Goal: Task Accomplishment & Management: Manage account settings

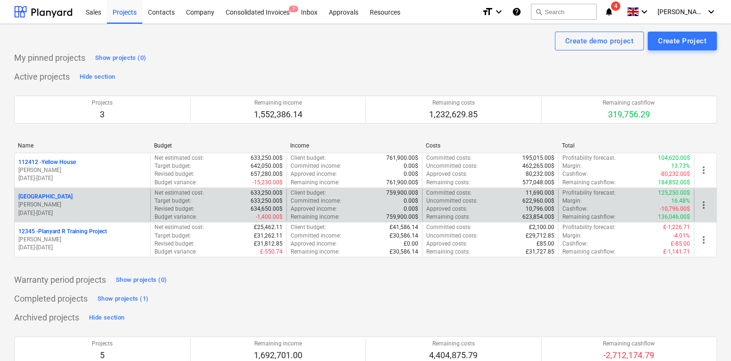
click at [105, 199] on div "[GEOGRAPHIC_DATA]" at bounding box center [82, 197] width 128 height 8
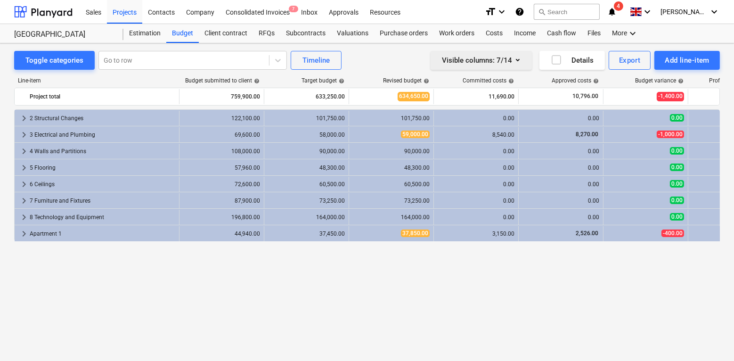
click at [513, 66] on button "Visible columns : 7/14" at bounding box center [480, 60] width 101 height 19
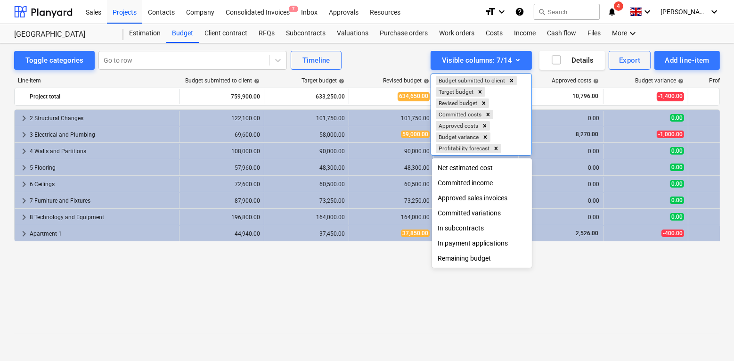
click at [380, 48] on div at bounding box center [367, 180] width 734 height 361
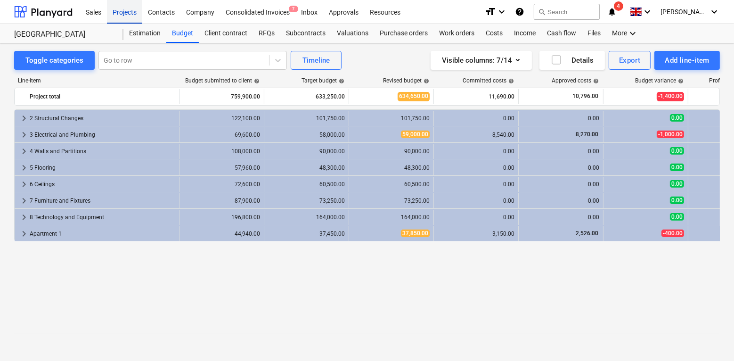
click at [128, 18] on div "Projects" at bounding box center [124, 12] width 35 height 24
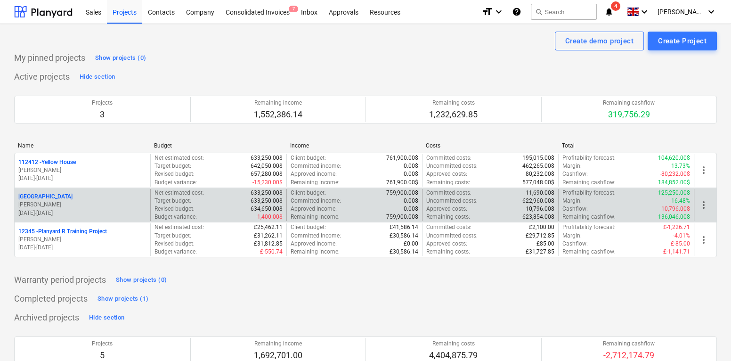
click at [103, 202] on p "J. Walker" at bounding box center [82, 205] width 128 height 8
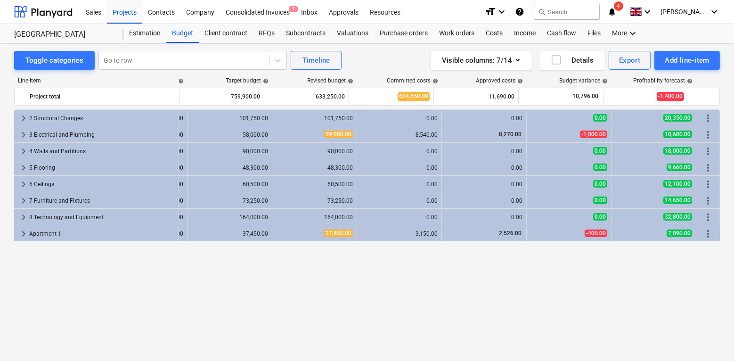
scroll to position [0, 77]
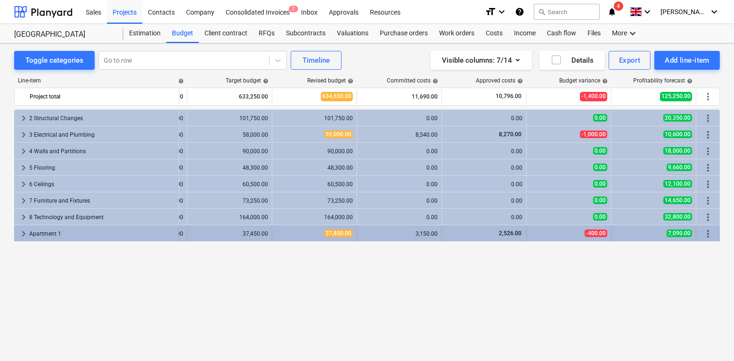
click at [709, 237] on span "more_vert" at bounding box center [707, 233] width 11 height 11
click at [708, 232] on span "more_vert" at bounding box center [707, 233] width 11 height 11
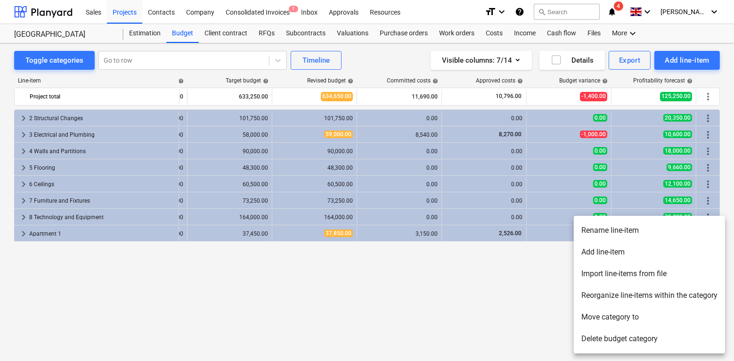
click at [30, 232] on div at bounding box center [367, 180] width 734 height 361
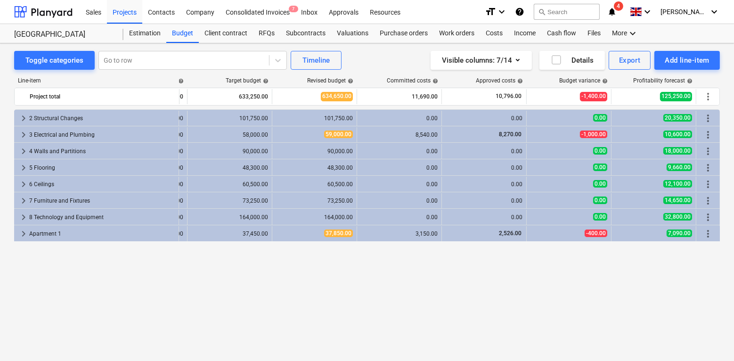
click at [25, 232] on span "keyboard_arrow_right" at bounding box center [23, 233] width 11 height 11
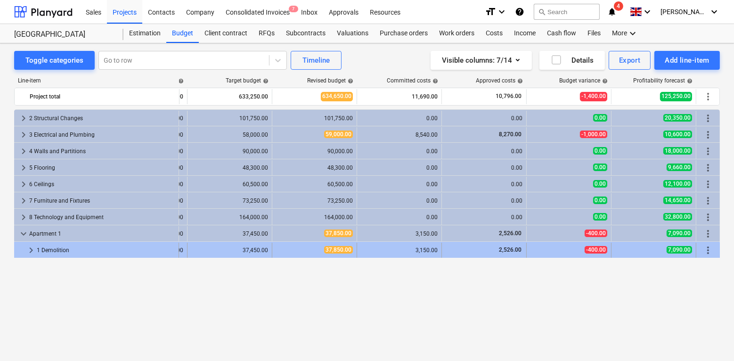
click at [709, 245] on span "more_vert" at bounding box center [707, 249] width 11 height 11
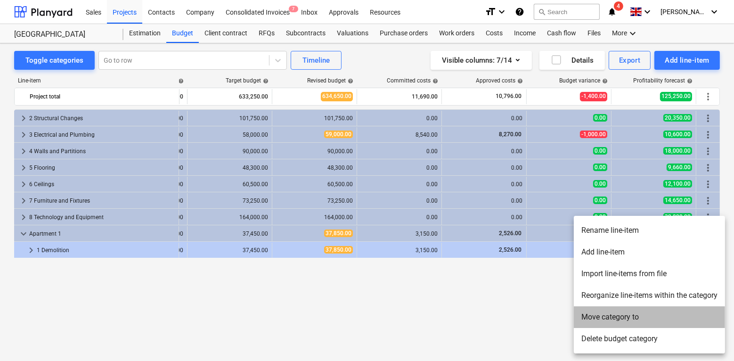
click at [618, 314] on li "Move category to" at bounding box center [649, 317] width 151 height 22
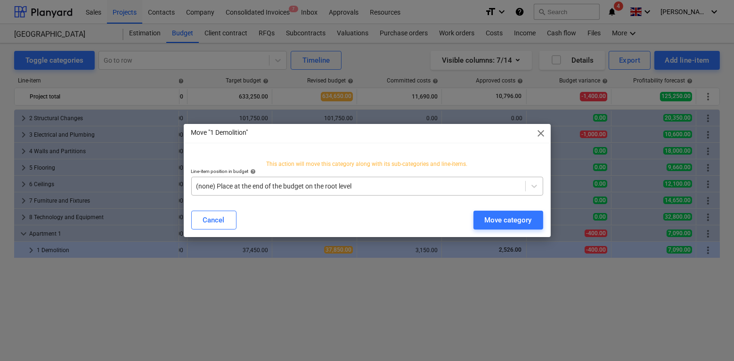
click at [347, 183] on div at bounding box center [358, 185] width 324 height 9
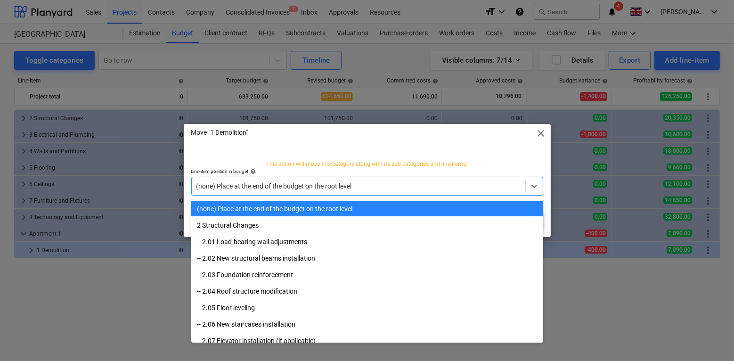
click at [328, 213] on div "(none) Place at the end of the budget on the root level" at bounding box center [367, 208] width 352 height 15
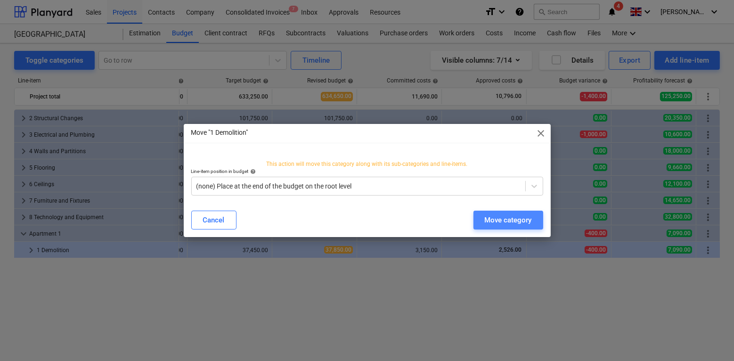
click at [502, 220] on div "Move category" at bounding box center [508, 220] width 47 height 12
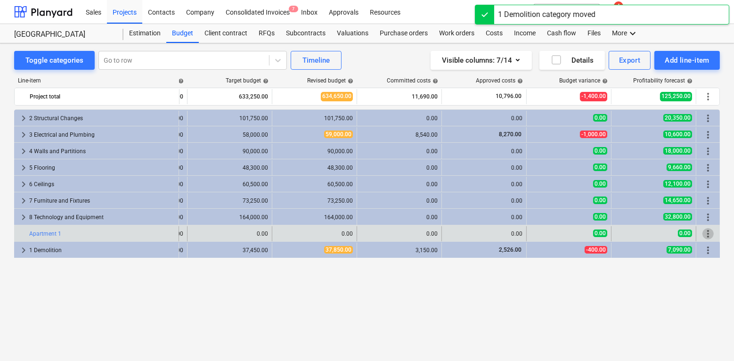
click at [707, 236] on span "more_vert" at bounding box center [707, 233] width 11 height 11
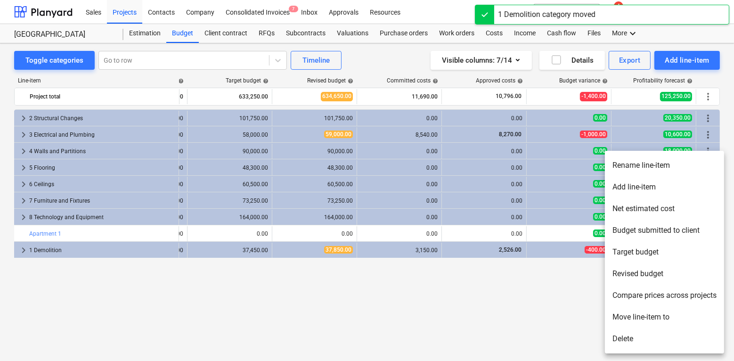
click at [628, 332] on li "Delete" at bounding box center [664, 339] width 119 height 22
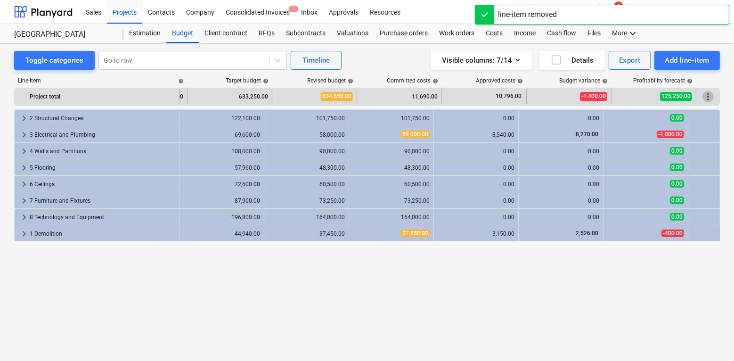
click at [707, 99] on span "more_vert" at bounding box center [707, 96] width 11 height 11
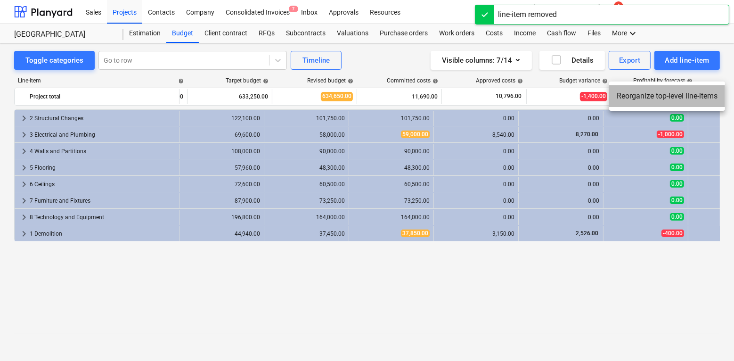
click at [656, 97] on li "Reorganize top-level line-items" at bounding box center [667, 96] width 116 height 22
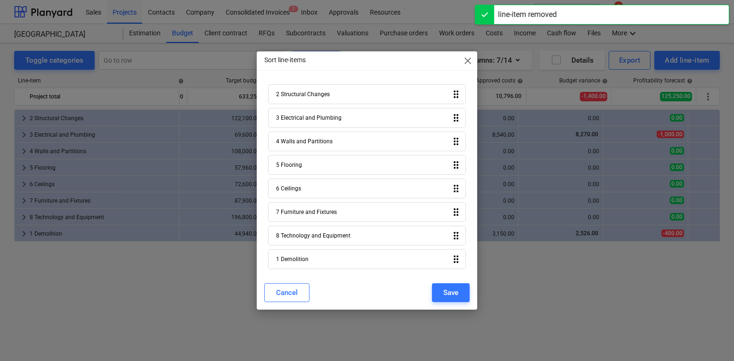
scroll to position [0, 0]
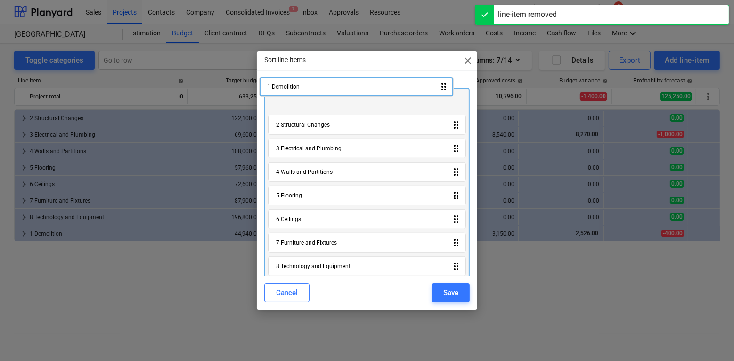
drag, startPoint x: 345, startPoint y: 262, endPoint x: 337, endPoint y: 84, distance: 178.7
click at [337, 84] on div "2 Structural Changes drag_indicator 3 Electrical and Plumbing drag_indicator 4 …" at bounding box center [366, 174] width 205 height 188
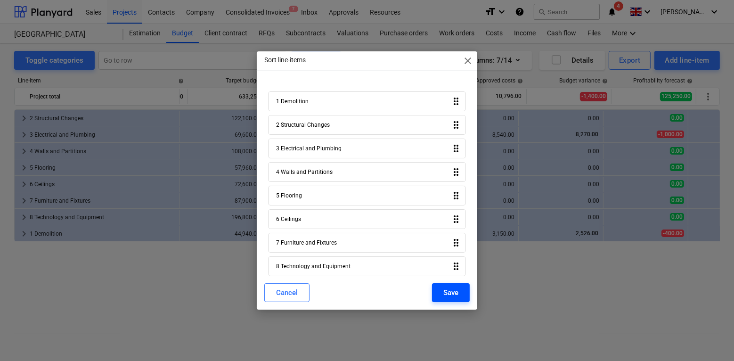
click at [446, 291] on div "Save" at bounding box center [450, 292] width 15 height 12
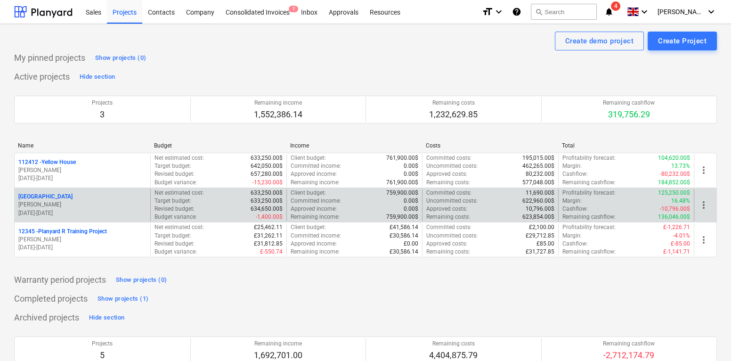
click at [77, 207] on p "J. Walker" at bounding box center [82, 205] width 128 height 8
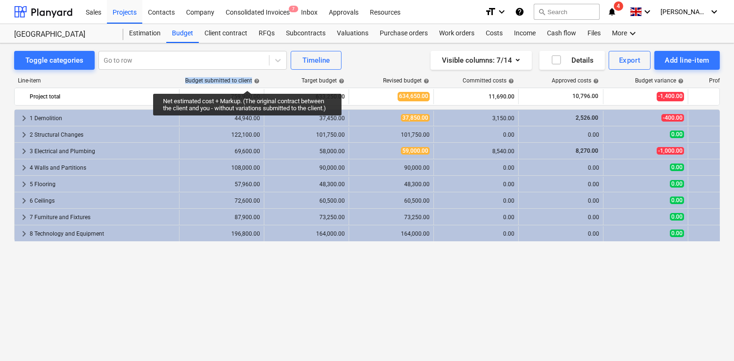
drag, startPoint x: 185, startPoint y: 80, endPoint x: 254, endPoint y: 82, distance: 68.8
click at [254, 82] on div "Budget submitted to client help" at bounding box center [221, 80] width 85 height 7
click at [254, 82] on span "help" at bounding box center [256, 81] width 8 height 6
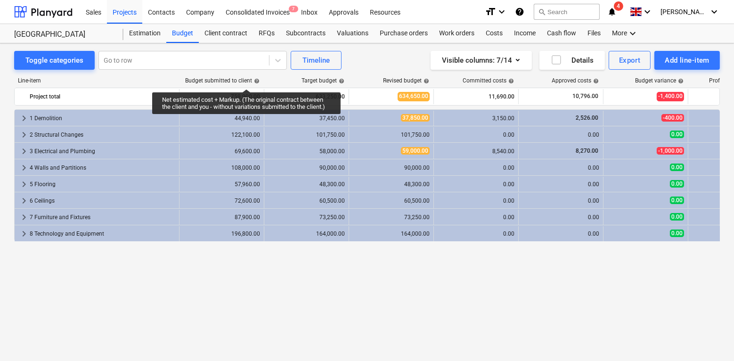
click at [246, 81] on div "Budget submitted to client help" at bounding box center [222, 80] width 74 height 7
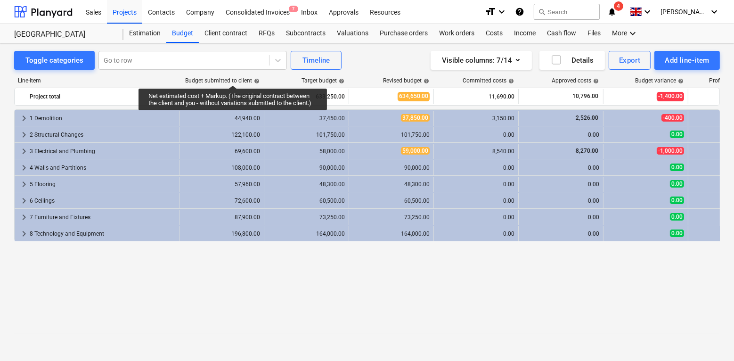
click at [233, 77] on div "Budget submitted to client help" at bounding box center [222, 80] width 74 height 7
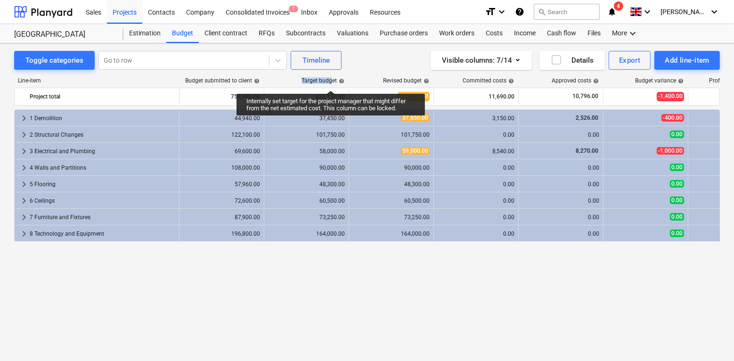
drag, startPoint x: 301, startPoint y: 81, endPoint x: 330, endPoint y: 80, distance: 28.3
click at [330, 80] on div "Target budget help" at bounding box center [322, 80] width 43 height 7
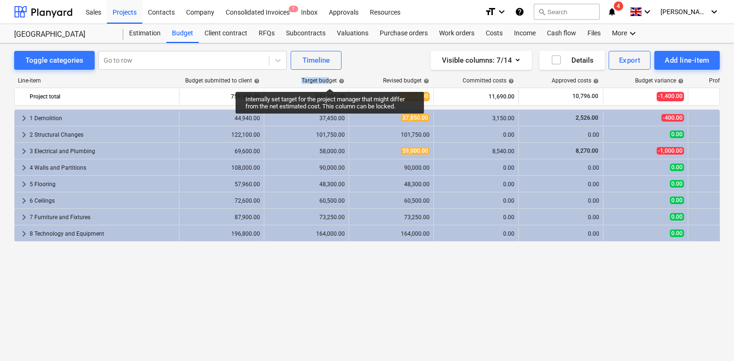
click at [330, 80] on div "Target budget help" at bounding box center [322, 80] width 43 height 7
click at [321, 81] on div "Target budget help" at bounding box center [322, 80] width 43 height 7
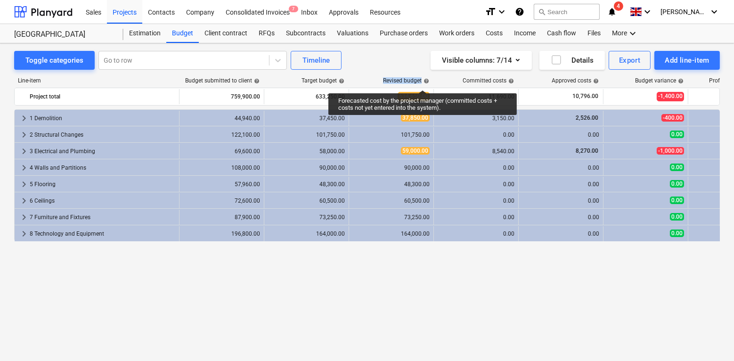
drag, startPoint x: 382, startPoint y: 78, endPoint x: 421, endPoint y: 79, distance: 38.6
click at [421, 79] on div "Revised budget help" at bounding box center [406, 80] width 46 height 7
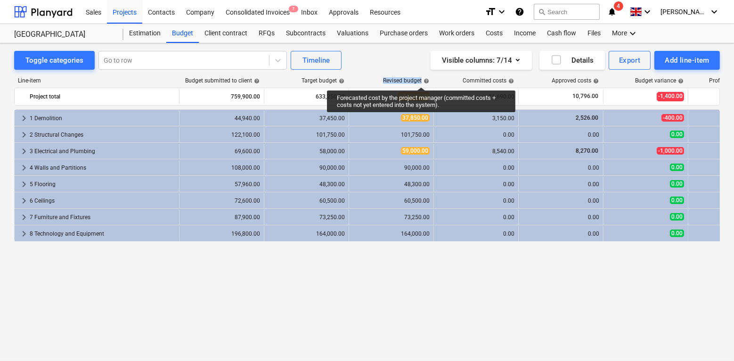
click at [421, 79] on div "Revised budget help" at bounding box center [406, 80] width 46 height 7
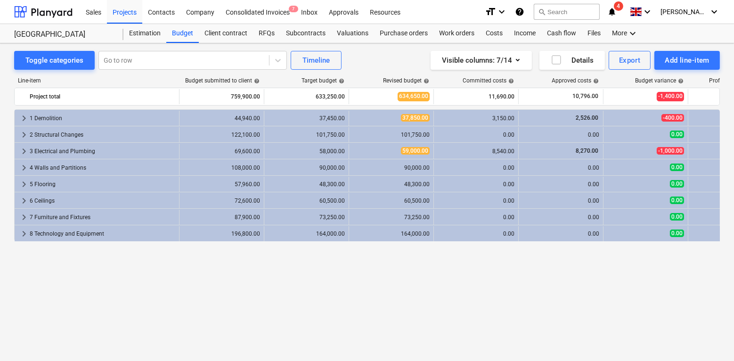
click at [399, 61] on div "Visible columns : 7/14 Details Export Add line-item" at bounding box center [554, 60] width 332 height 19
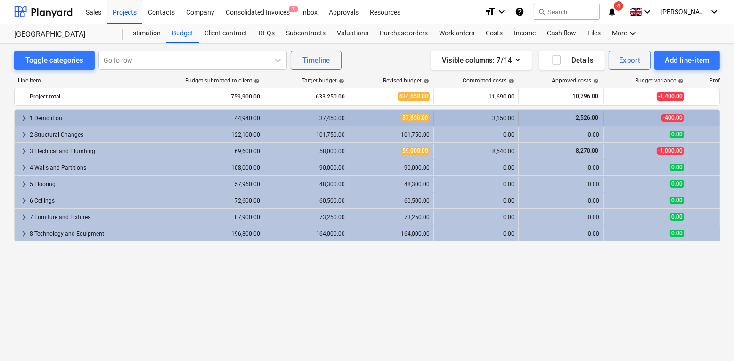
click at [24, 113] on span "keyboard_arrow_right" at bounding box center [23, 118] width 11 height 11
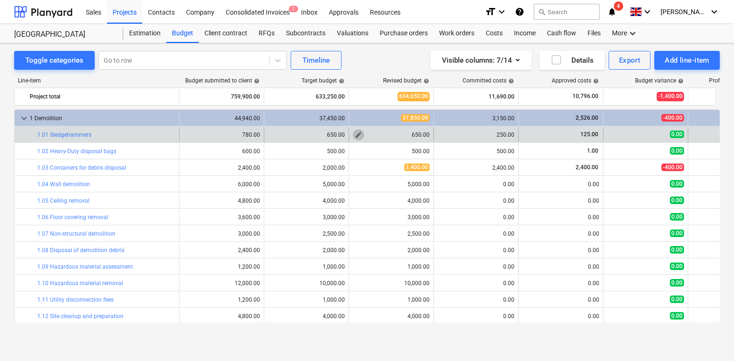
click at [360, 133] on span "edit" at bounding box center [359, 135] width 8 height 8
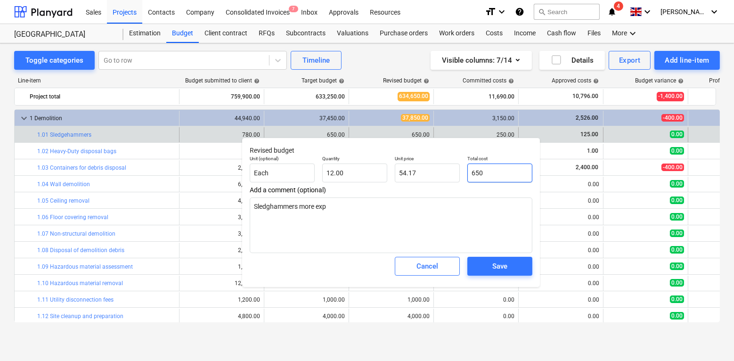
click at [477, 179] on input "650" at bounding box center [499, 172] width 65 height 19
type input "7"
type textarea "x"
type input "0.58"
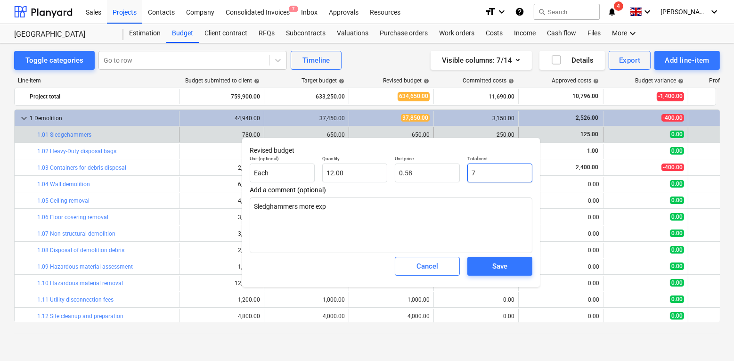
type input "75"
type textarea "x"
type input "6.25"
type input "750"
type textarea "x"
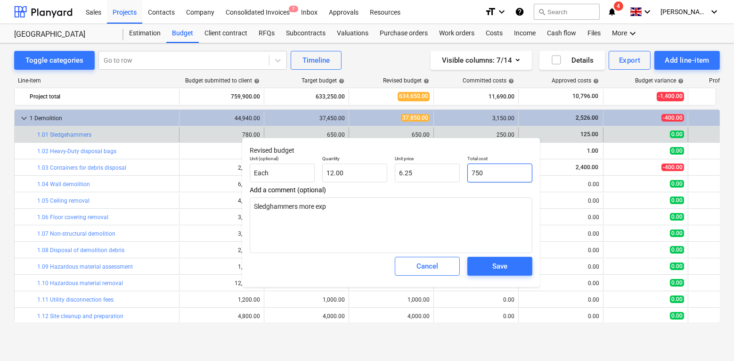
type input "62.50"
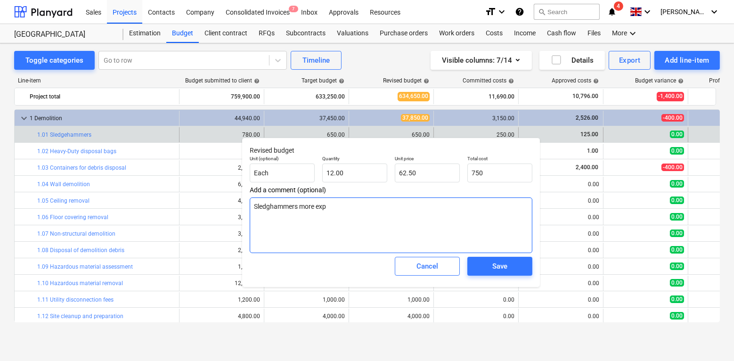
type input "750.00"
click at [447, 221] on textarea "Sledghammers more exp" at bounding box center [391, 225] width 283 height 56
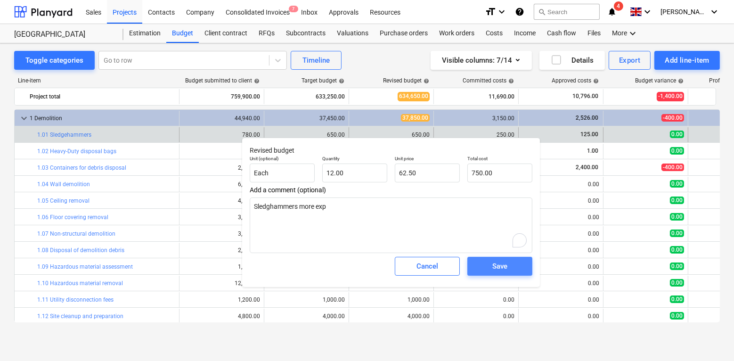
click at [487, 263] on span "Save" at bounding box center [500, 266] width 42 height 12
type textarea "x"
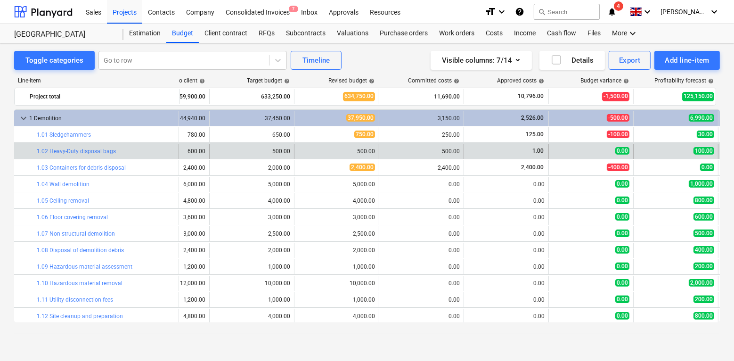
scroll to position [0, 15]
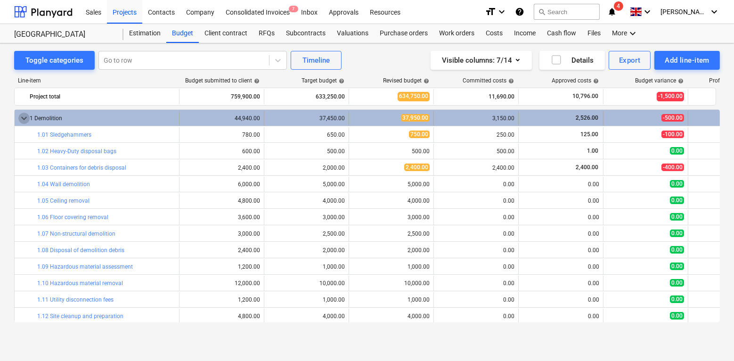
click at [21, 115] on span "keyboard_arrow_down" at bounding box center [23, 118] width 11 height 11
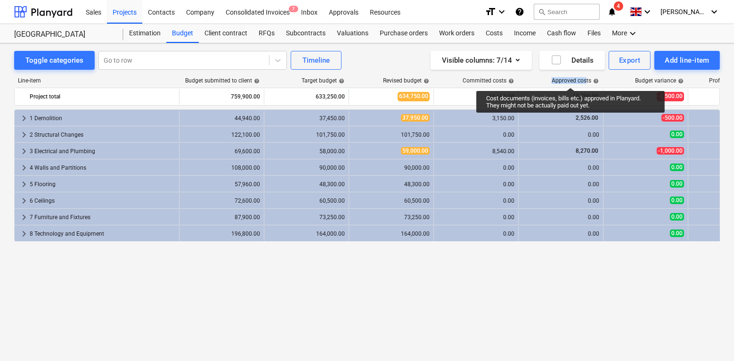
drag, startPoint x: 552, startPoint y: 79, endPoint x: 590, endPoint y: 80, distance: 38.6
click at [590, 80] on div "Approved costs help" at bounding box center [575, 80] width 47 height 7
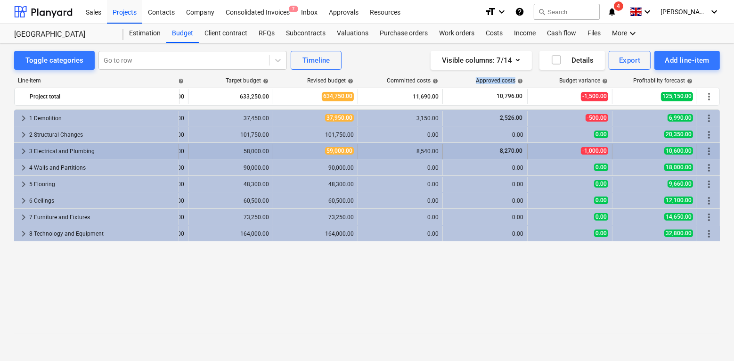
scroll to position [0, 77]
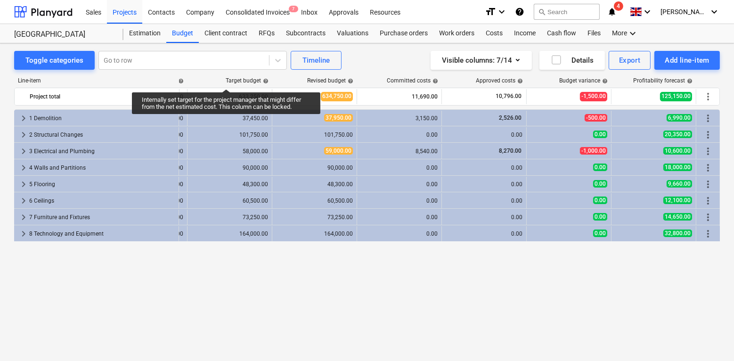
click at [226, 79] on div "Target budget help" at bounding box center [230, 80] width 85 height 7
drag, startPoint x: 226, startPoint y: 79, endPoint x: 256, endPoint y: 79, distance: 30.1
click at [256, 79] on div "Target budget help" at bounding box center [247, 80] width 43 height 7
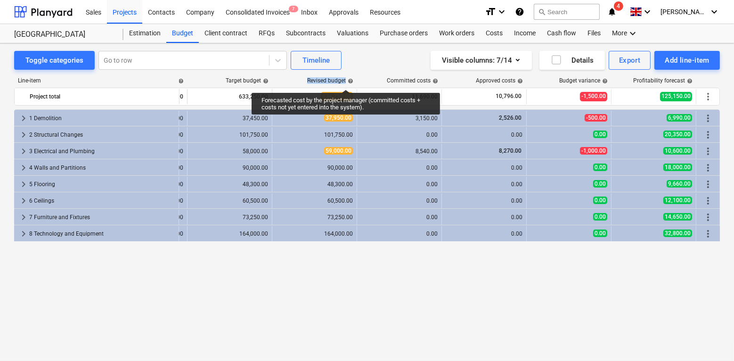
drag, startPoint x: 307, startPoint y: 81, endPoint x: 346, endPoint y: 81, distance: 39.1
click at [346, 81] on div "Revised budget help" at bounding box center [330, 80] width 46 height 7
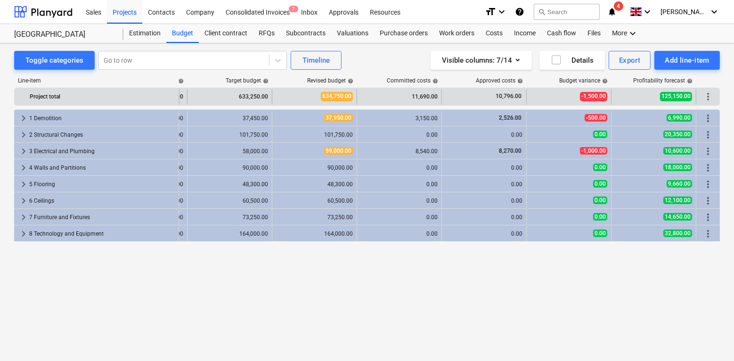
click at [250, 89] on div "633,250.00" at bounding box center [229, 96] width 77 height 15
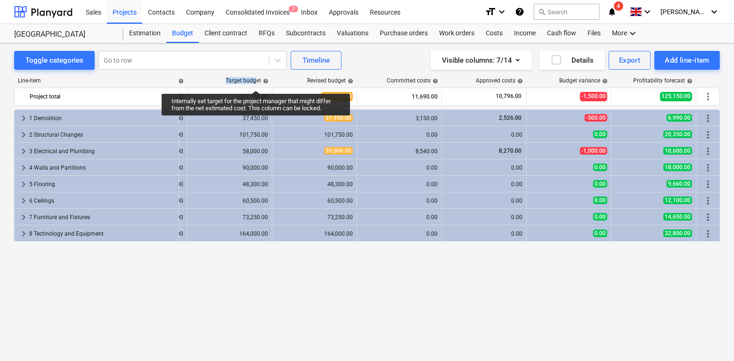
drag, startPoint x: 224, startPoint y: 79, endPoint x: 254, endPoint y: 80, distance: 30.2
click at [254, 80] on div "Target budget help" at bounding box center [230, 80] width 85 height 7
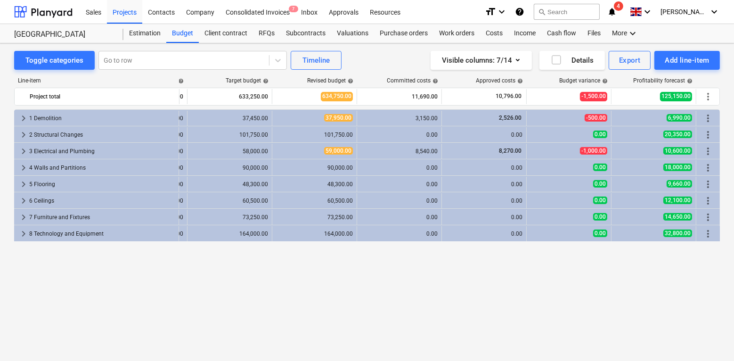
click at [306, 82] on div "Revised budget help" at bounding box center [315, 80] width 85 height 7
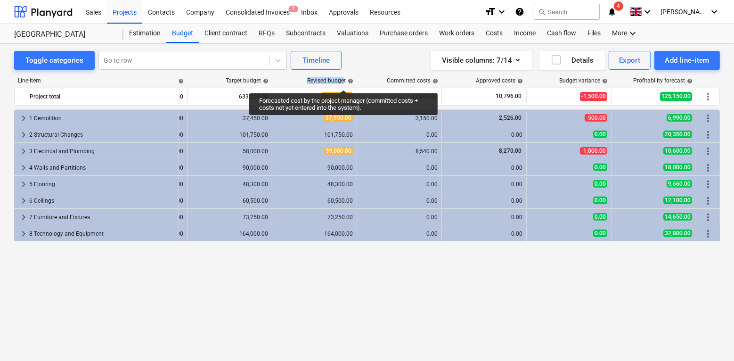
drag, startPoint x: 306, startPoint y: 81, endPoint x: 345, endPoint y: 81, distance: 39.1
click at [345, 81] on div "Revised budget help" at bounding box center [330, 80] width 46 height 7
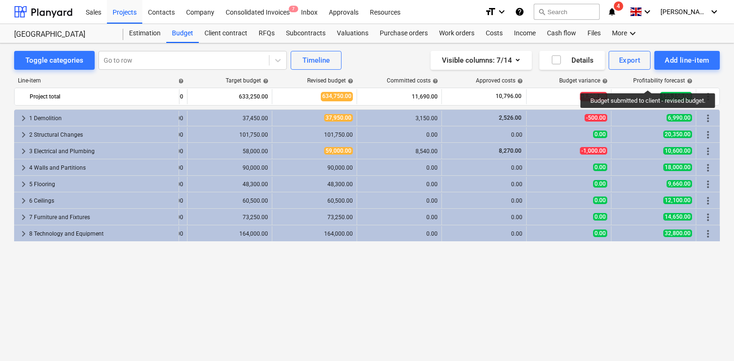
click at [649, 81] on div "Profitability forecast help" at bounding box center [662, 80] width 59 height 7
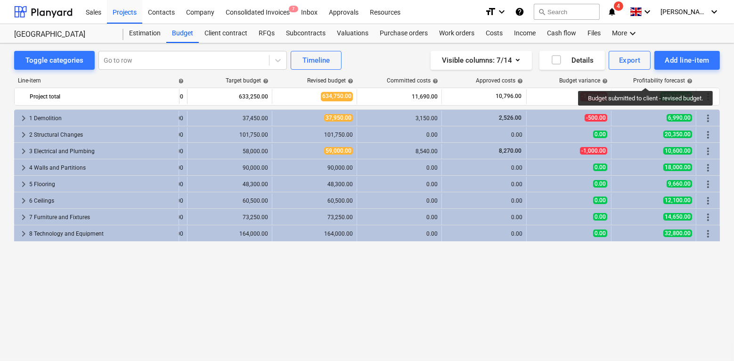
click at [647, 79] on div "Profitability forecast help" at bounding box center [662, 80] width 59 height 7
click at [463, 79] on div "Approved costs help" at bounding box center [484, 80] width 85 height 7
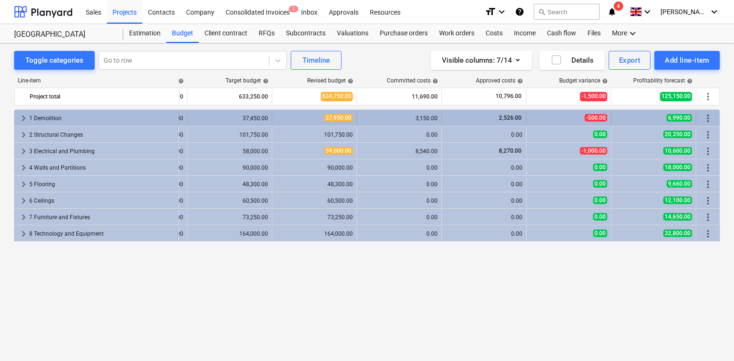
click at [626, 118] on div "6,990.00" at bounding box center [653, 118] width 77 height 8
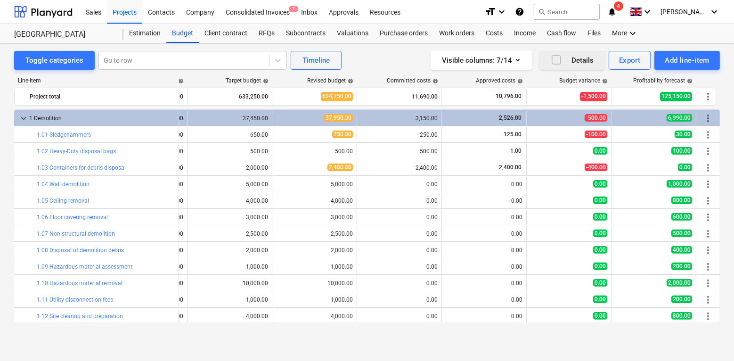
click at [562, 61] on div "Details" at bounding box center [572, 60] width 43 height 12
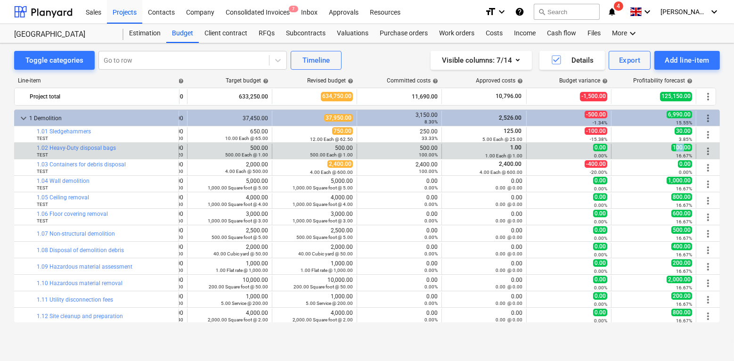
drag, startPoint x: 674, startPoint y: 146, endPoint x: 683, endPoint y: 146, distance: 8.9
click at [683, 146] on span "100.00" at bounding box center [681, 148] width 21 height 8
click at [681, 154] on small "16.67%" at bounding box center [684, 155] width 16 height 5
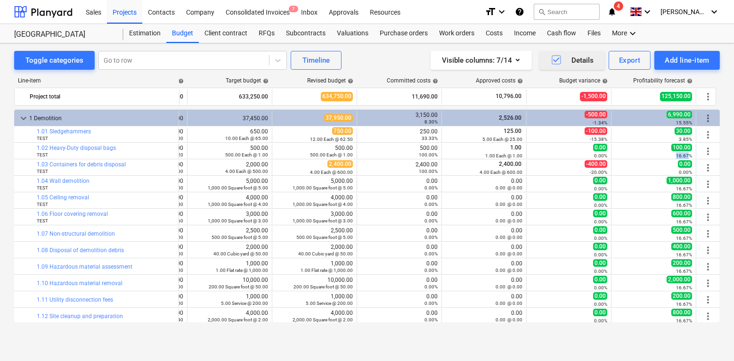
click at [556, 62] on icon "button" at bounding box center [556, 59] width 11 height 11
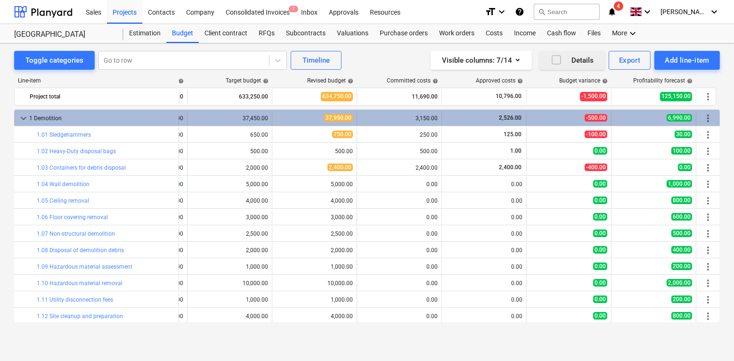
click at [20, 117] on span "keyboard_arrow_down" at bounding box center [23, 118] width 11 height 11
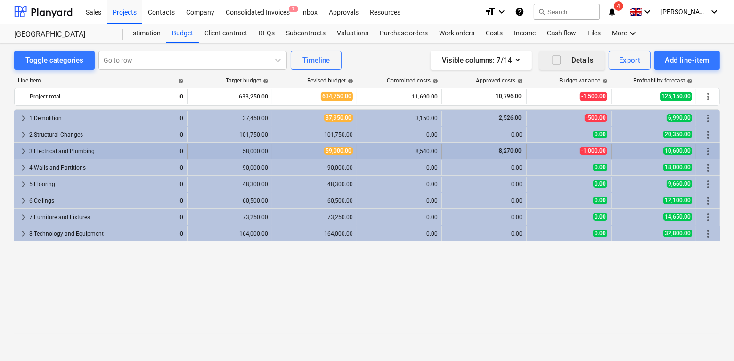
scroll to position [0, 0]
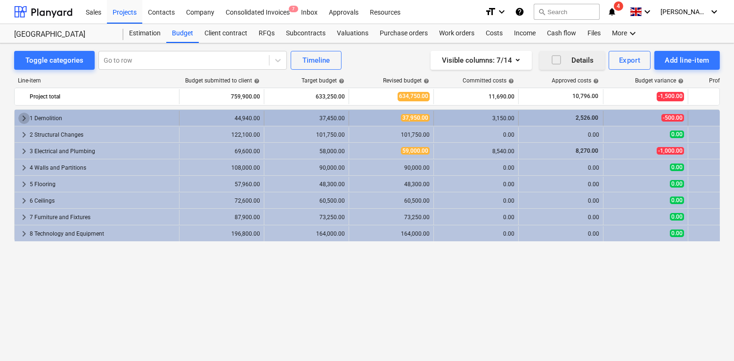
click at [24, 117] on span "keyboard_arrow_right" at bounding box center [23, 118] width 11 height 11
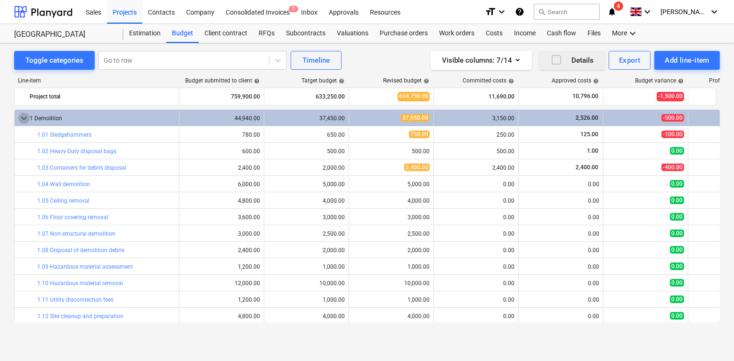
click at [24, 117] on span "keyboard_arrow_down" at bounding box center [23, 118] width 11 height 11
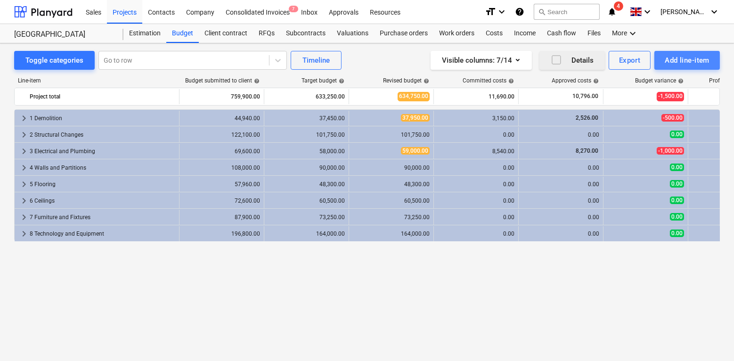
click at [690, 63] on div "Add line-item" at bounding box center [687, 60] width 45 height 12
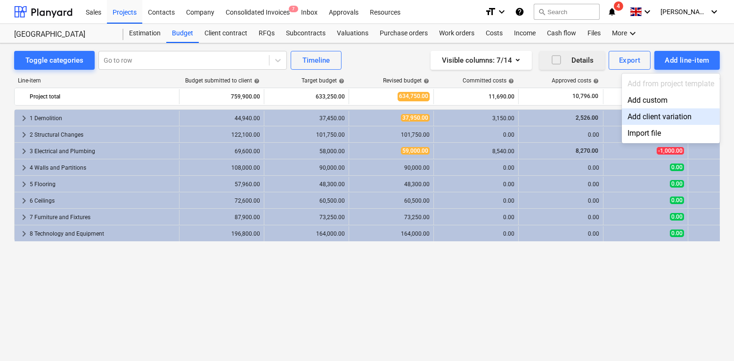
click at [652, 117] on div "Add client variation" at bounding box center [671, 116] width 98 height 16
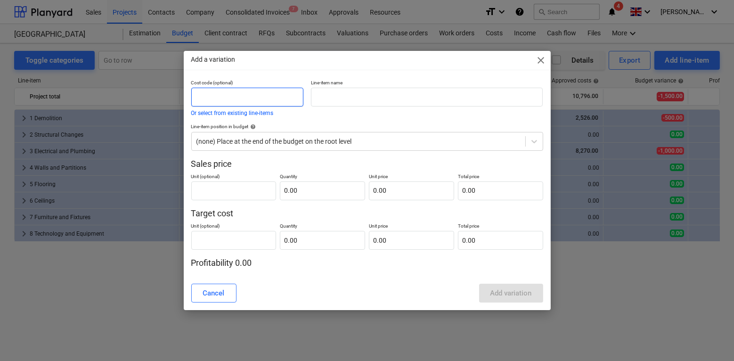
click at [260, 95] on input "text" at bounding box center [247, 97] width 112 height 19
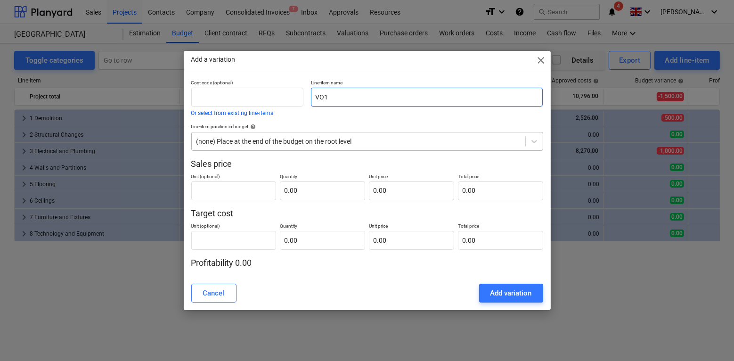
type input "VO1"
click at [307, 142] on div at bounding box center [358, 141] width 324 height 9
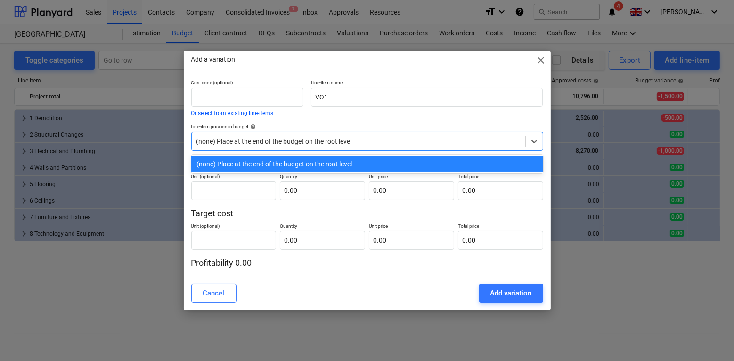
click at [281, 161] on div "(none) Place at the end of the budget on the root level" at bounding box center [367, 163] width 352 height 15
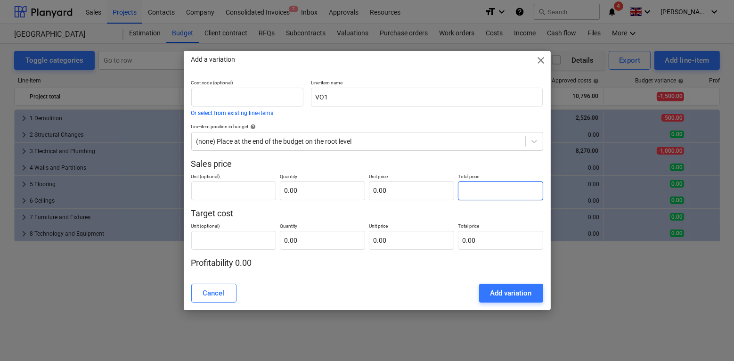
click at [487, 183] on input "text" at bounding box center [500, 190] width 85 height 19
type input "pcs"
type input "1"
type input "1.00"
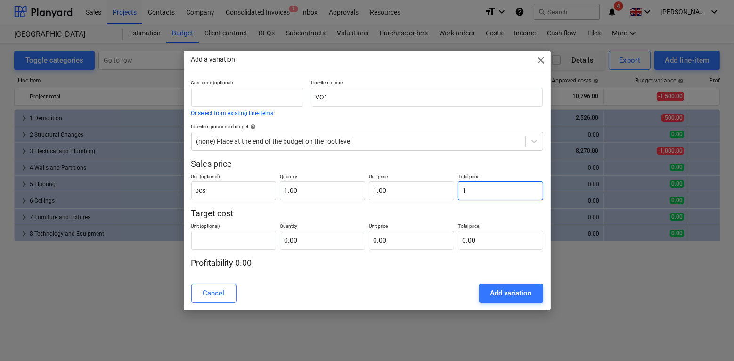
type input "10"
type input "10.00"
type input "100"
type input "100.00"
type input "1000"
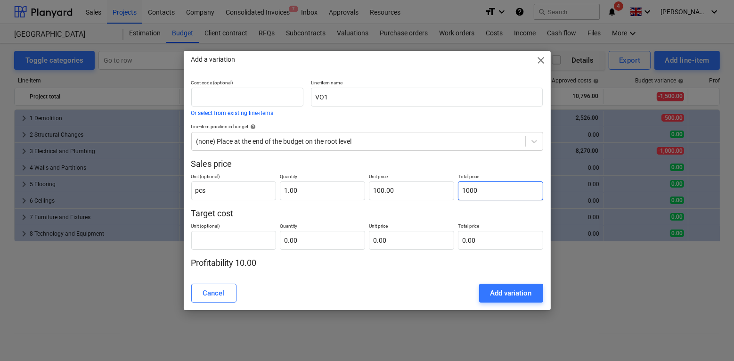
type input "1,000.00"
type input "10000"
type input "10,000.00"
type input "0.00"
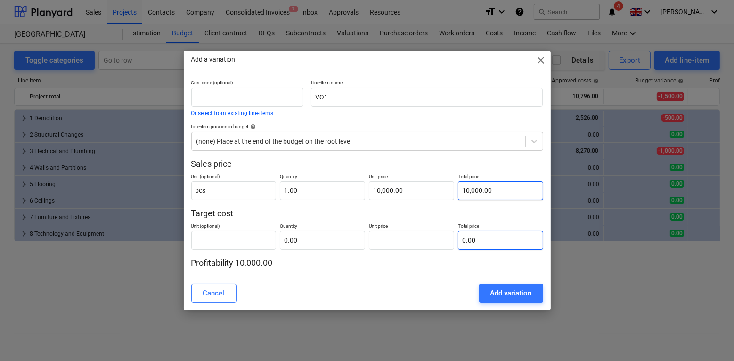
type input "0.00"
type input "pcs"
type input "8"
type input "1.00"
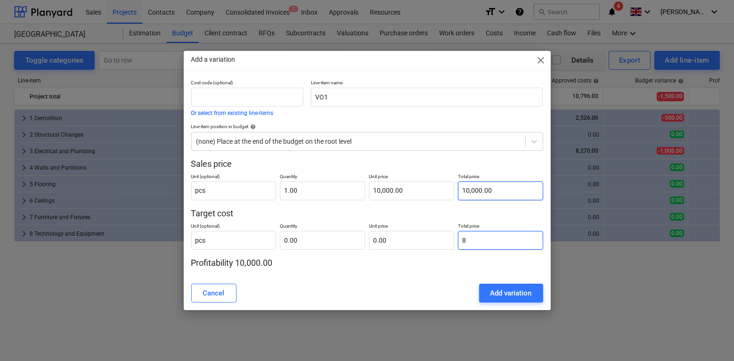
type input "8.00"
type input "80"
type input "80.00"
type input "800"
type input "800.00"
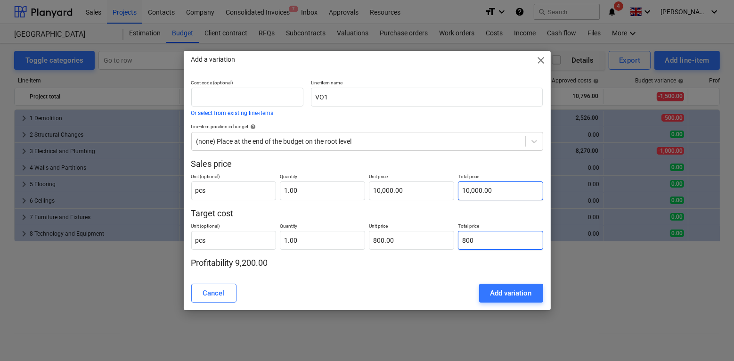
type input "8000"
type input "8,000.00"
click at [417, 294] on div "Cancel Add variation" at bounding box center [367, 293] width 352 height 19
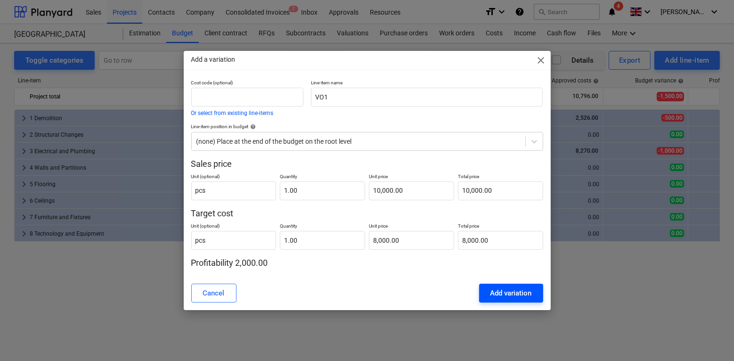
click at [499, 293] on div "Add variation" at bounding box center [510, 293] width 41 height 12
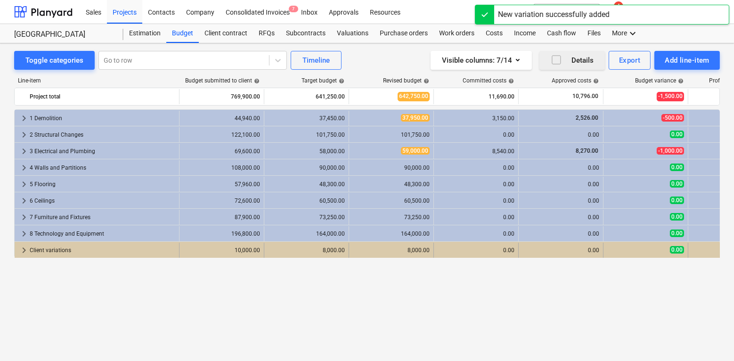
click at [21, 252] on span "keyboard_arrow_right" at bounding box center [23, 249] width 11 height 11
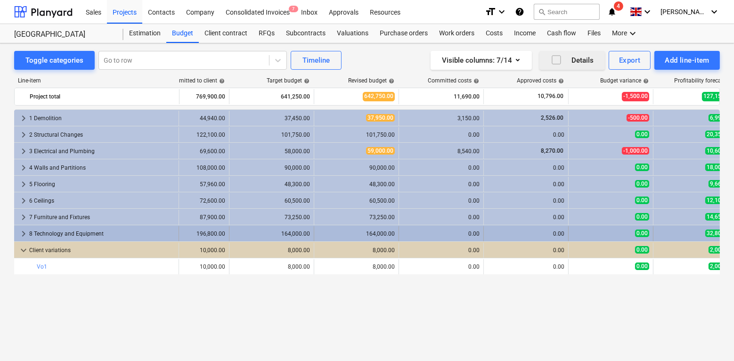
scroll to position [0, 77]
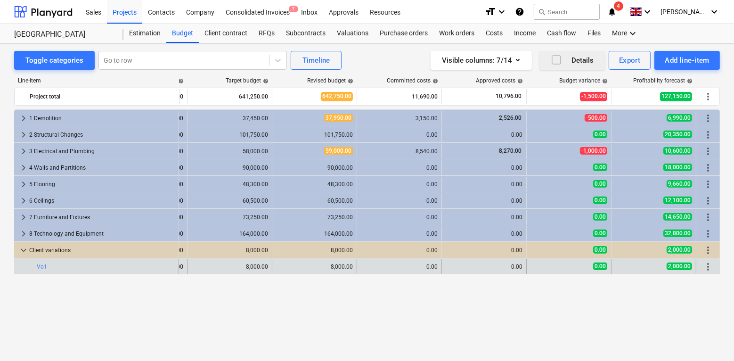
click at [712, 263] on span "more_vert" at bounding box center [707, 266] width 11 height 11
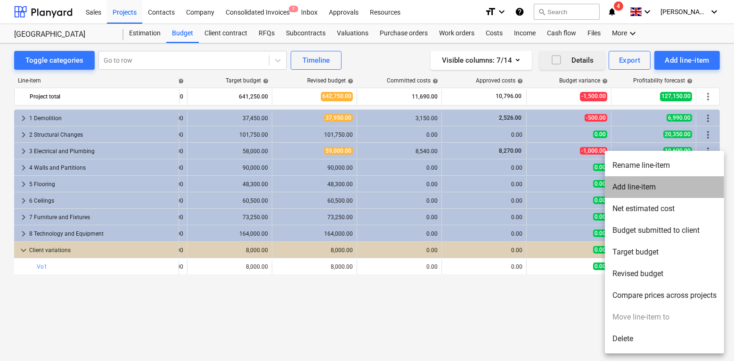
click at [632, 186] on li "Add line-item" at bounding box center [664, 187] width 119 height 22
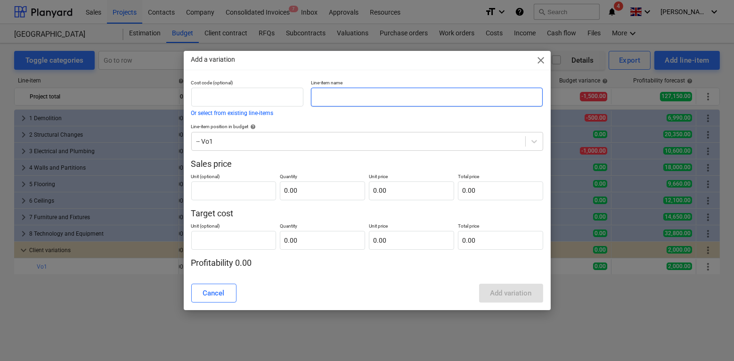
click at [372, 94] on input "text" at bounding box center [427, 97] width 232 height 19
type input "VO1 Labour"
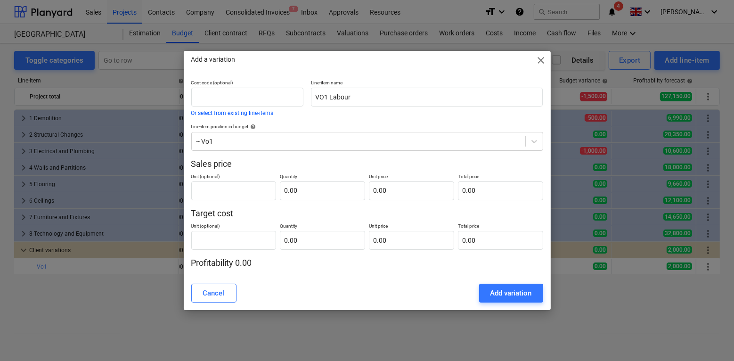
click at [303, 164] on p "Sales price" at bounding box center [367, 163] width 352 height 11
click at [306, 142] on div at bounding box center [358, 141] width 324 height 9
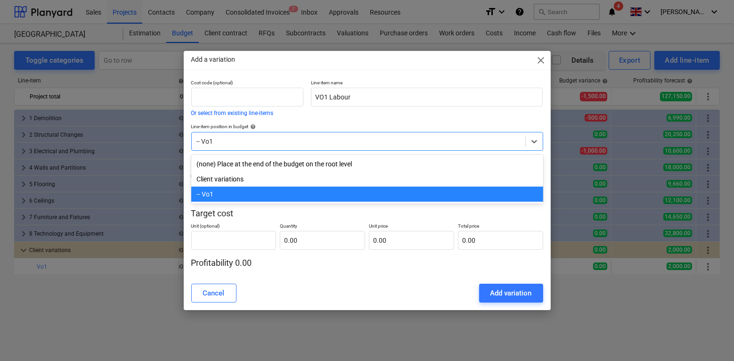
click at [306, 142] on div at bounding box center [358, 141] width 324 height 9
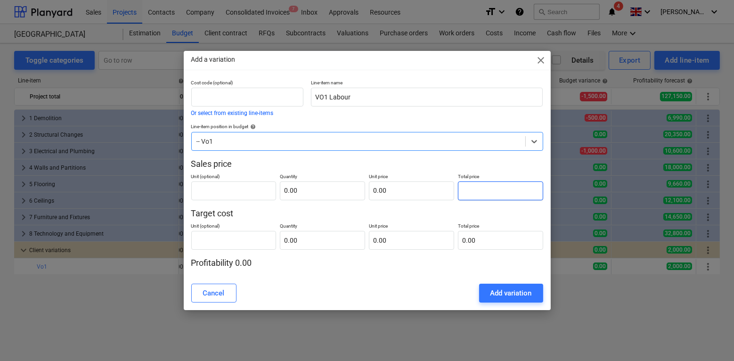
click at [478, 197] on input "text" at bounding box center [500, 190] width 85 height 19
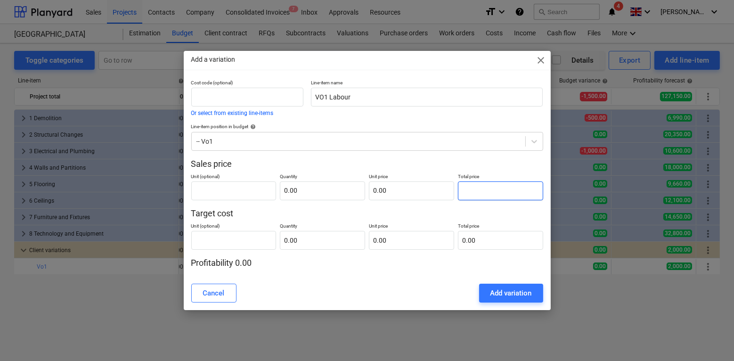
type input "5"
type input "pcs"
type input "1.00"
type input "5.00"
type input "50"
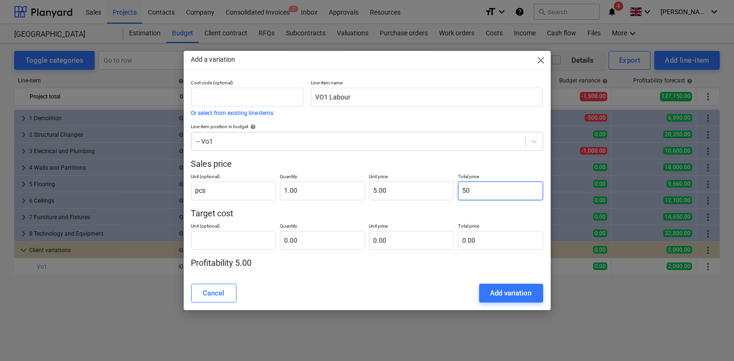
type input "50.00"
type input "500"
type input "500.00"
type input "5000"
type input "5,000.00"
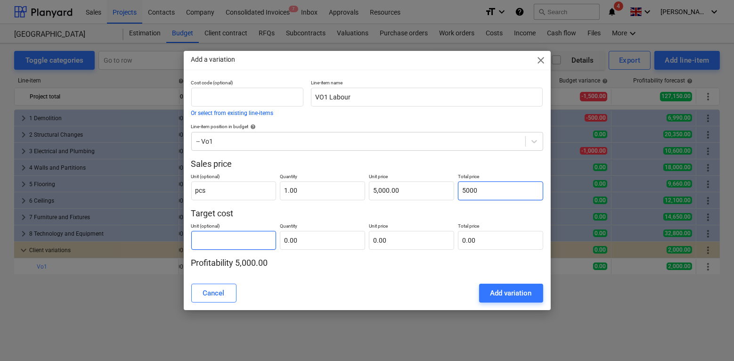
type input "5,000.00"
type input "0.00"
type input "pcs"
type input "4"
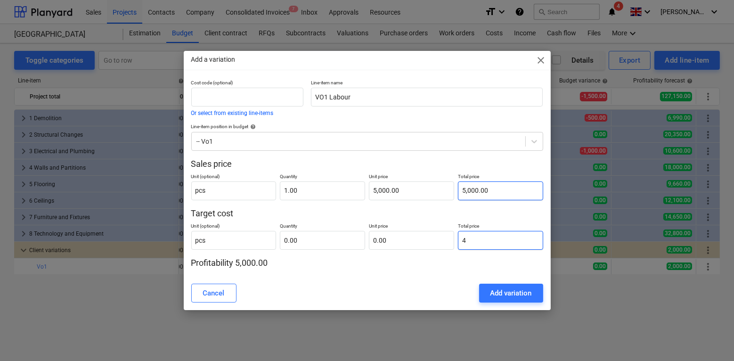
type input "1.00"
type input "4.00"
type input "40"
type input "40.00"
type input "400"
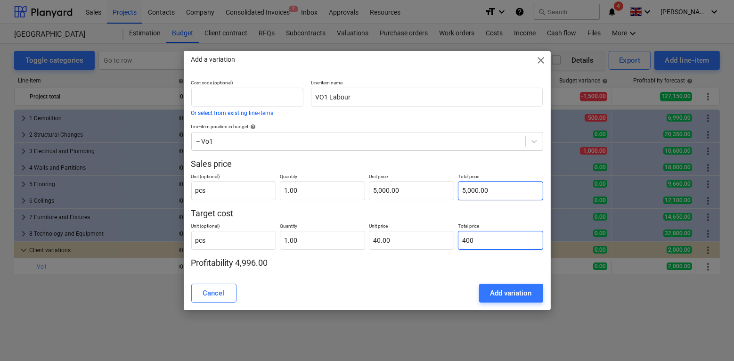
type input "400.00"
type input "4000"
type input "4,000.00"
click at [459, 263] on p "Profitability 1,000.00" at bounding box center [367, 262] width 352 height 11
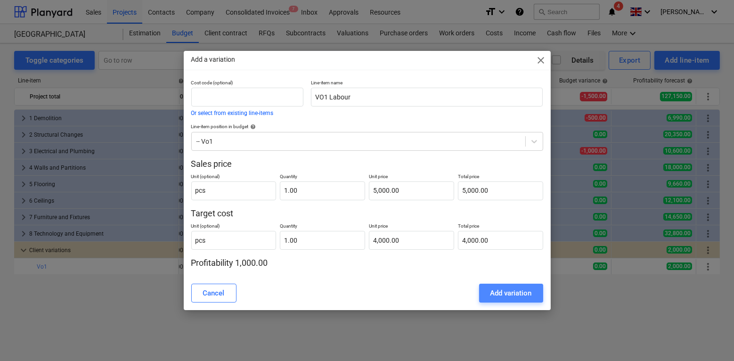
click at [499, 295] on div "Add variation" at bounding box center [510, 293] width 41 height 12
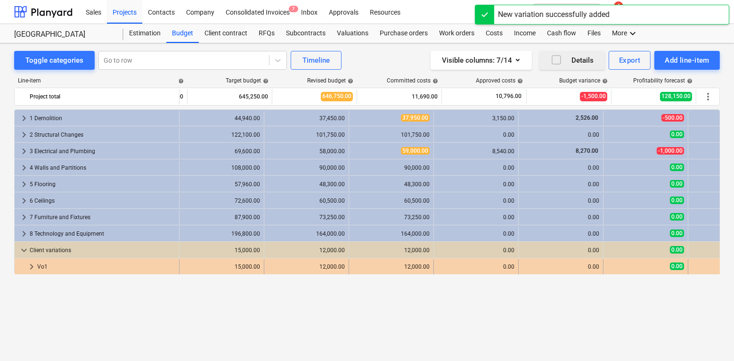
click at [33, 263] on span "keyboard_arrow_right" at bounding box center [31, 266] width 11 height 11
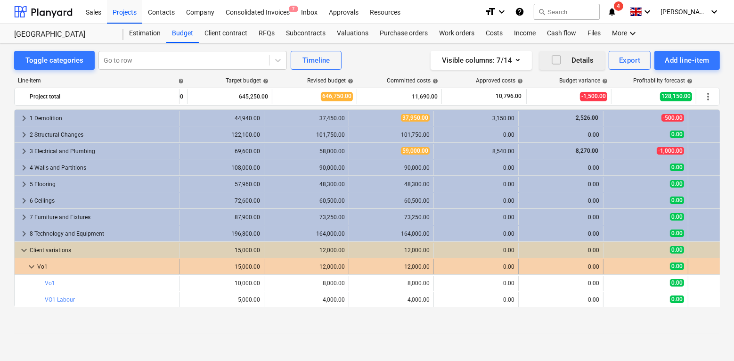
click at [31, 264] on span "keyboard_arrow_down" at bounding box center [31, 266] width 11 height 11
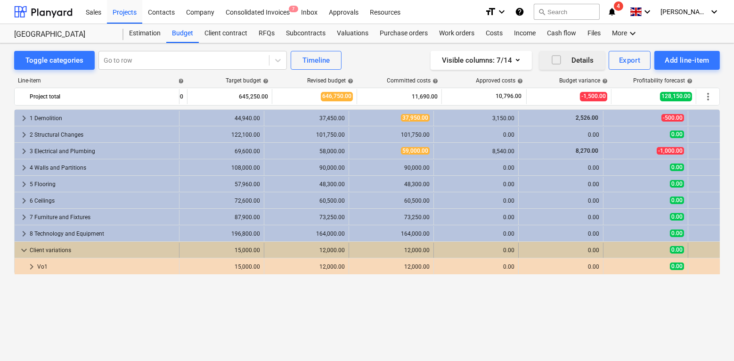
click at [27, 250] on span "keyboard_arrow_down" at bounding box center [23, 249] width 11 height 11
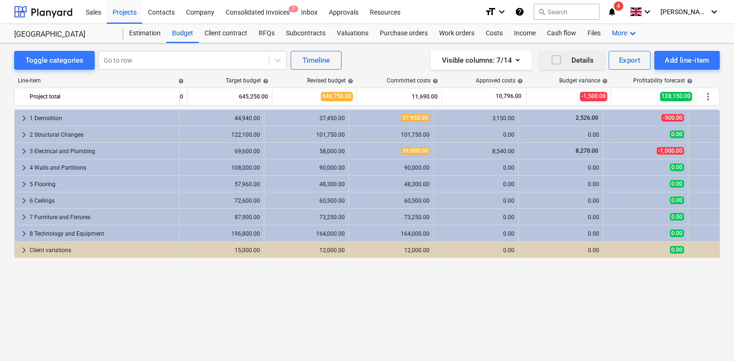
click at [617, 32] on div "More keyboard_arrow_down" at bounding box center [625, 33] width 38 height 19
click at [431, 288] on div at bounding box center [367, 180] width 734 height 361
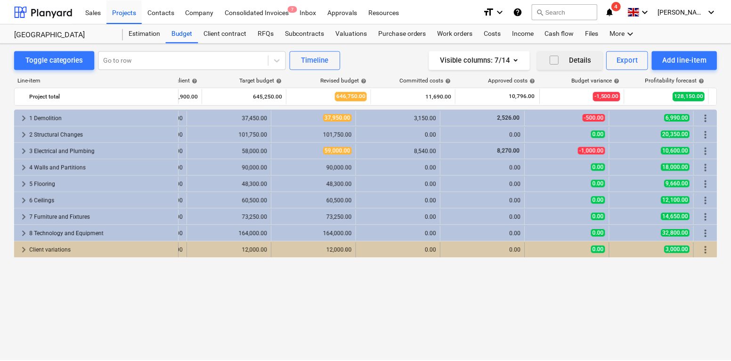
scroll to position [0, 77]
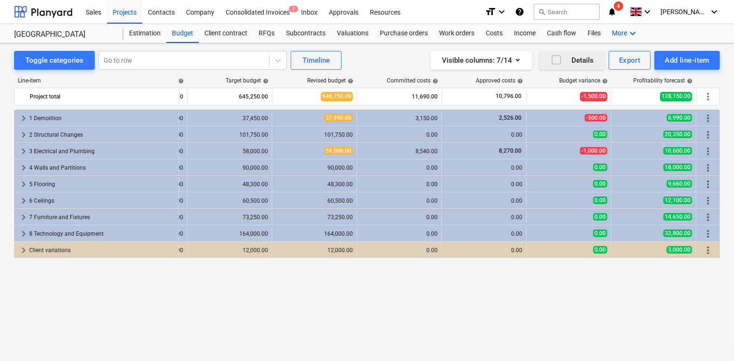
click at [610, 36] on div "More keyboard_arrow_down" at bounding box center [625, 33] width 38 height 19
click at [613, 53] on div "Analytics" at bounding box center [615, 56] width 45 height 8
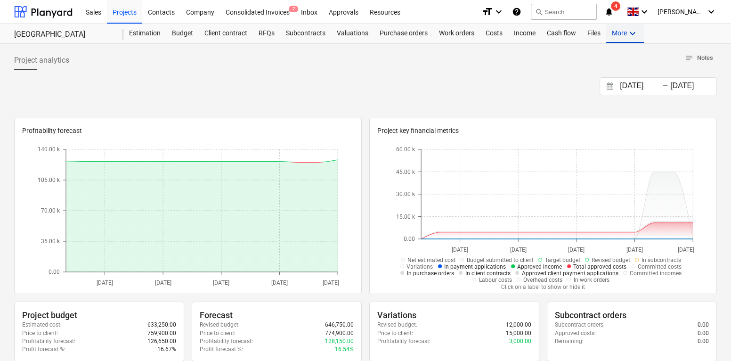
click at [628, 33] on icon "keyboard_arrow_down" at bounding box center [632, 33] width 11 height 11
click at [606, 55] on div "Analytics" at bounding box center [615, 56] width 45 height 8
click at [180, 38] on div "Budget" at bounding box center [182, 33] width 32 height 19
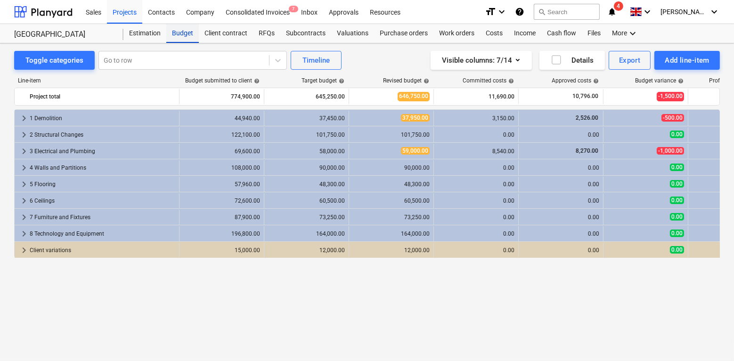
click at [175, 31] on div "Budget" at bounding box center [182, 33] width 32 height 19
click at [122, 12] on div "Projects" at bounding box center [124, 12] width 35 height 24
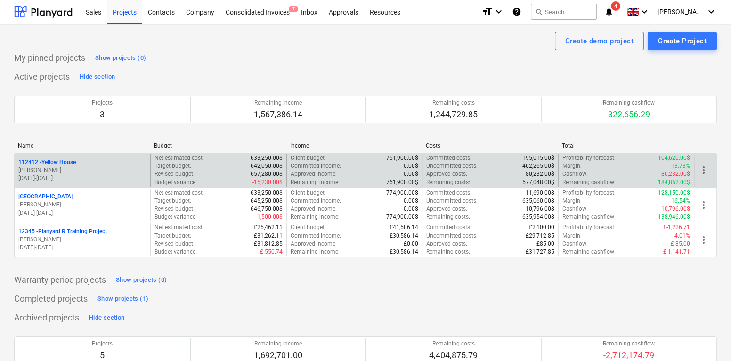
click at [77, 164] on div "112412 - Yellow House" at bounding box center [82, 162] width 128 height 8
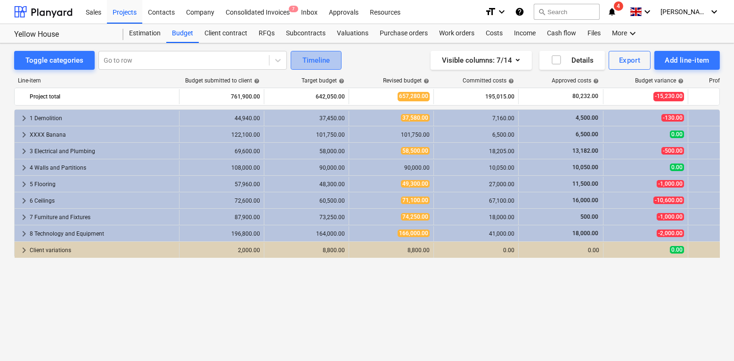
click at [328, 63] on button "Timeline" at bounding box center [316, 60] width 51 height 19
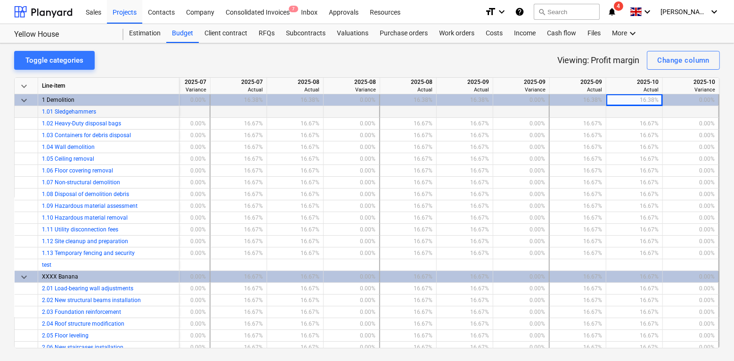
scroll to position [0, 424]
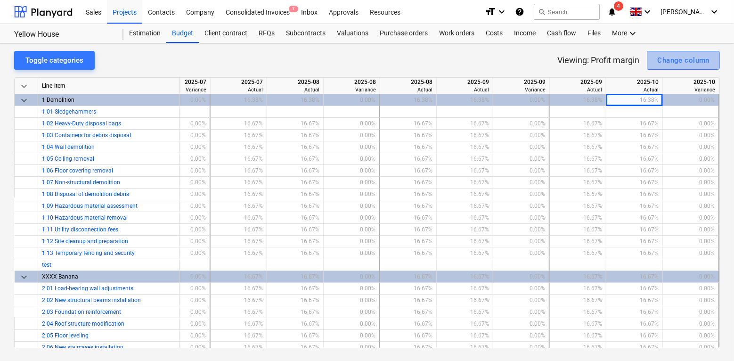
click at [670, 61] on div "Change column" at bounding box center [683, 60] width 52 height 12
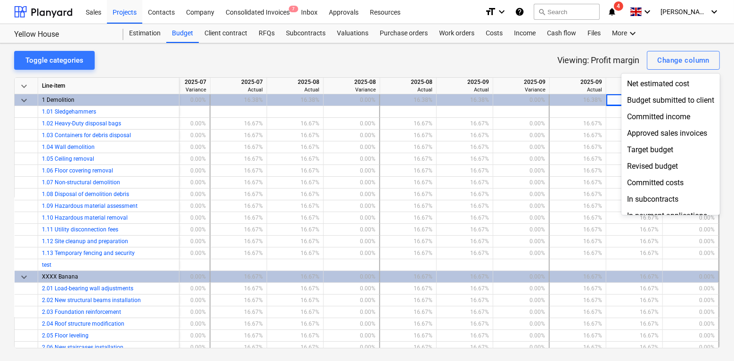
click at [418, 131] on div at bounding box center [367, 180] width 734 height 361
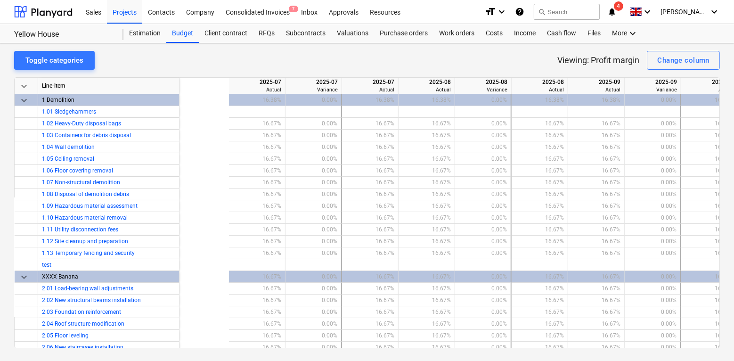
scroll to position [0, 0]
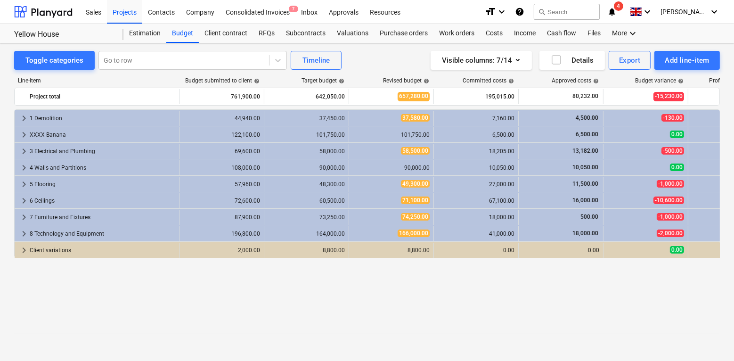
scroll to position [0, 24]
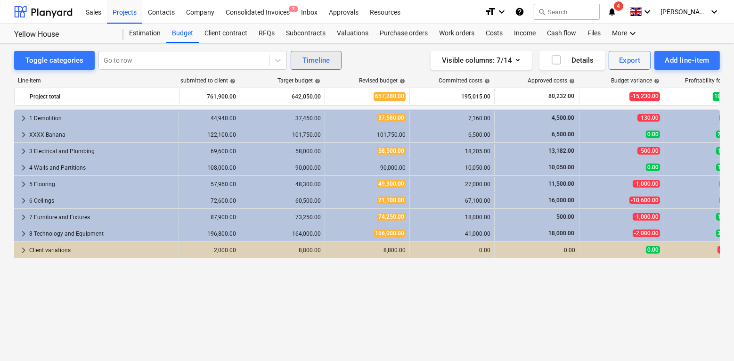
click at [307, 59] on div "Timeline" at bounding box center [315, 60] width 27 height 12
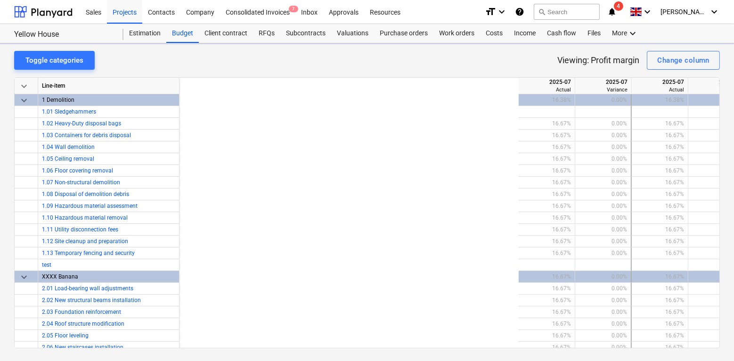
scroll to position [0, 424]
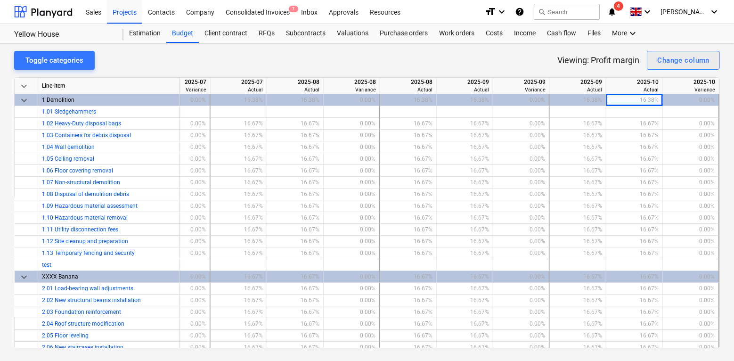
click at [679, 60] on div "Change column" at bounding box center [683, 60] width 52 height 12
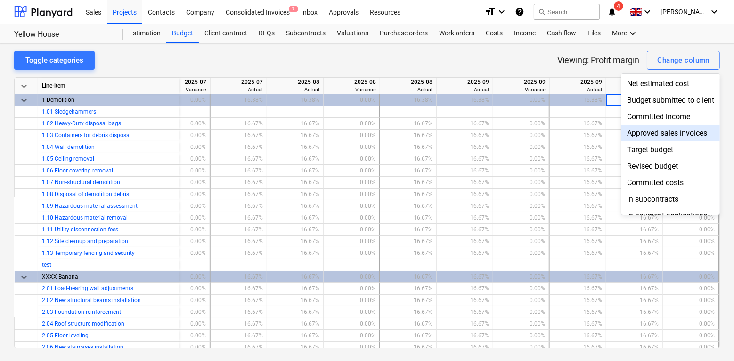
scroll to position [42, 0]
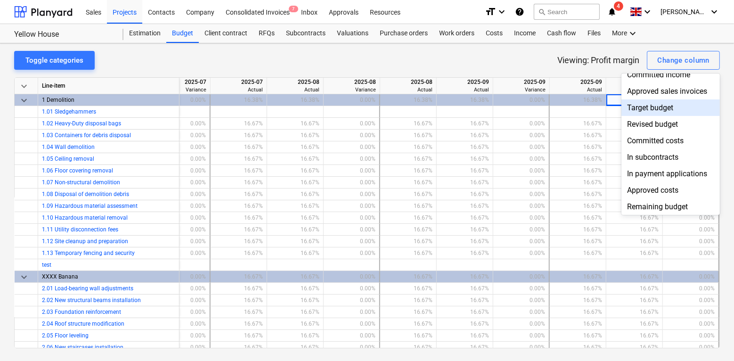
click at [541, 51] on div at bounding box center [367, 180] width 734 height 361
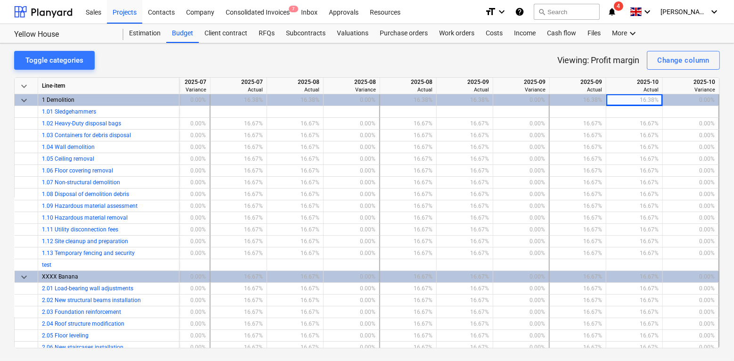
click at [27, 81] on span "keyboard_arrow_down" at bounding box center [23, 86] width 11 height 11
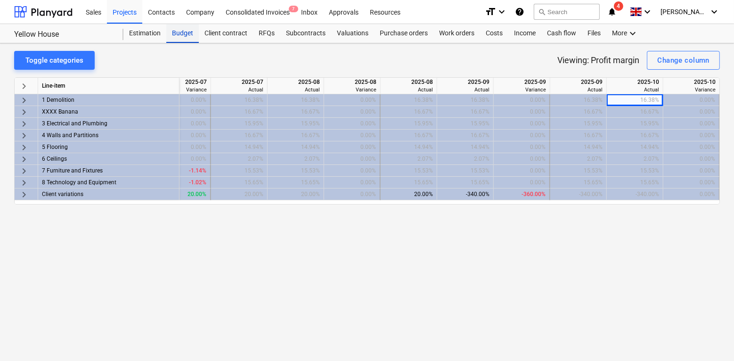
click at [179, 34] on div "Budget" at bounding box center [182, 33] width 32 height 19
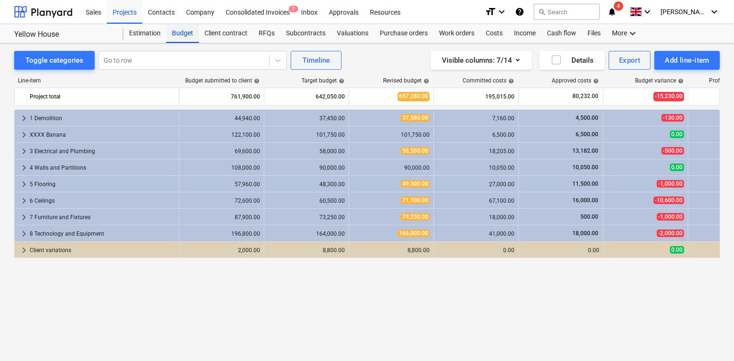
click at [178, 39] on div "Budget" at bounding box center [182, 33] width 32 height 19
click at [133, 15] on div "Projects" at bounding box center [124, 12] width 35 height 24
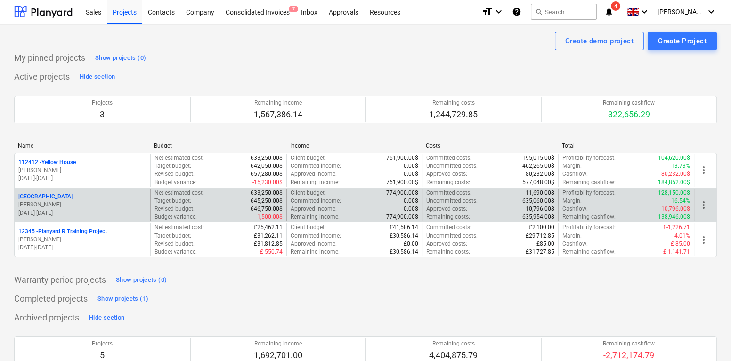
click at [73, 203] on p "J. Walker" at bounding box center [82, 205] width 128 height 8
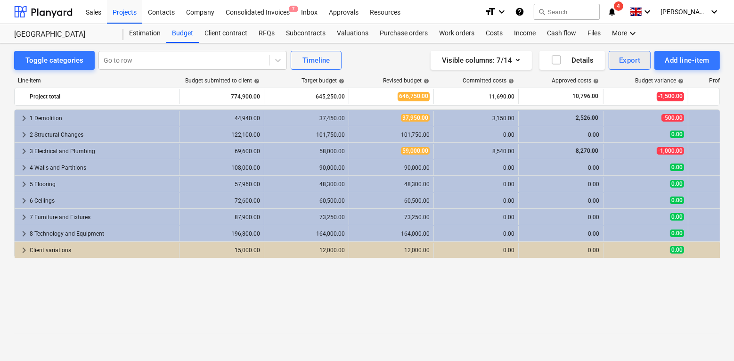
click at [631, 65] on div "Export" at bounding box center [630, 60] width 22 height 12
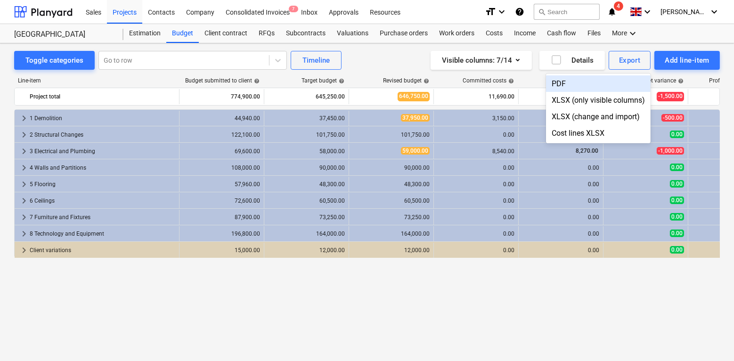
click at [386, 68] on div at bounding box center [367, 180] width 734 height 361
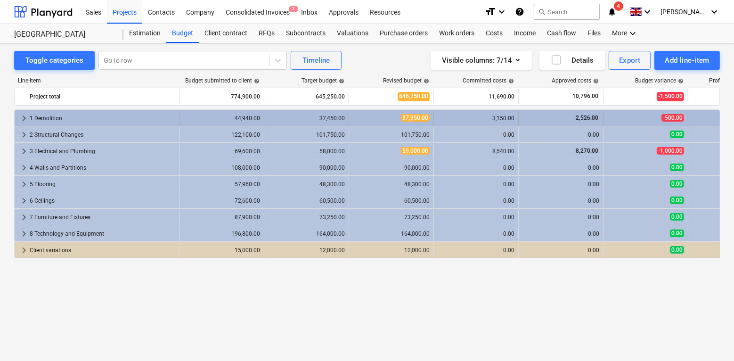
click at [22, 116] on span "keyboard_arrow_right" at bounding box center [23, 118] width 11 height 11
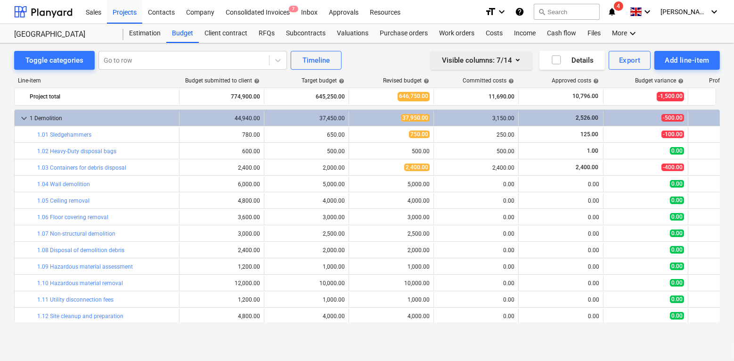
click at [528, 58] on button "Visible columns : 7/14" at bounding box center [480, 60] width 101 height 19
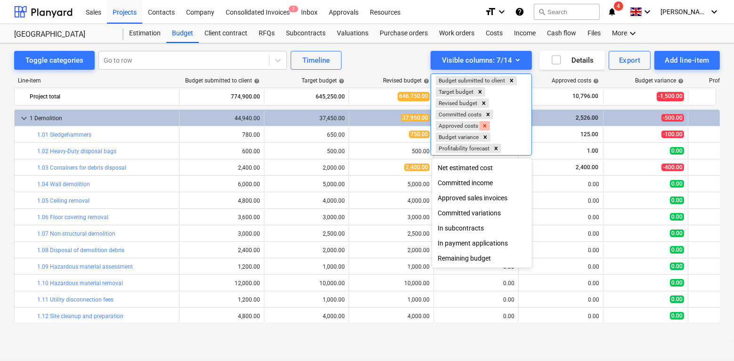
click at [484, 122] on icon "Remove Approved costs" at bounding box center [484, 125] width 7 height 7
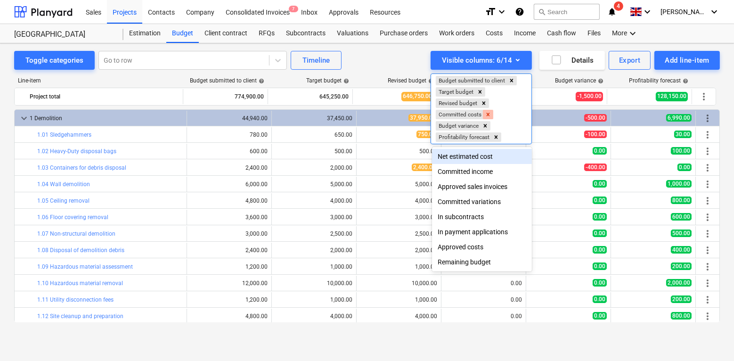
click at [489, 115] on icon "Remove Committed costs" at bounding box center [488, 114] width 7 height 7
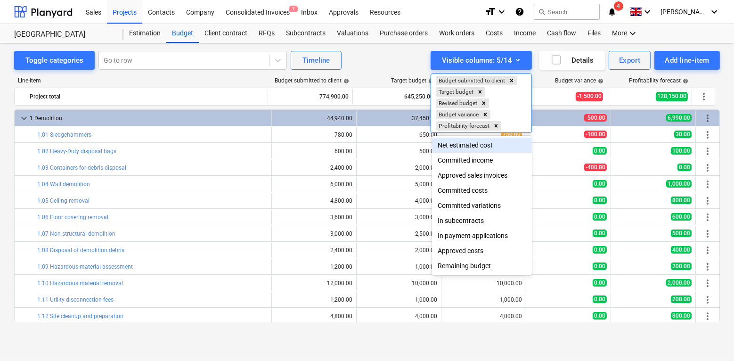
click at [405, 56] on div at bounding box center [367, 180] width 734 height 361
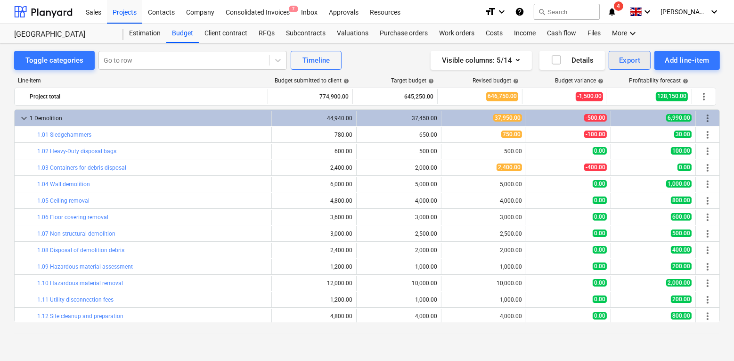
click at [627, 65] on div "Export" at bounding box center [630, 60] width 22 height 12
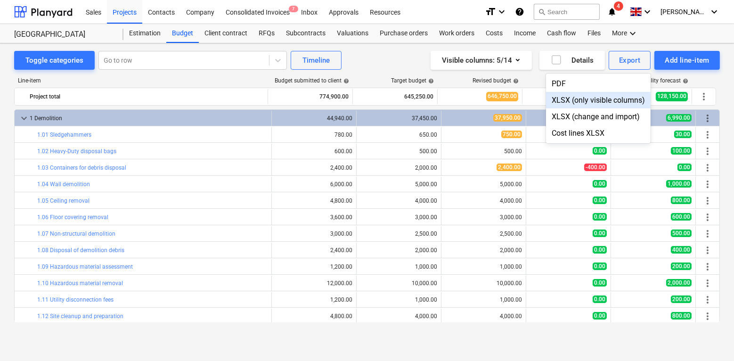
click at [563, 88] on div "PDF" at bounding box center [598, 83] width 105 height 16
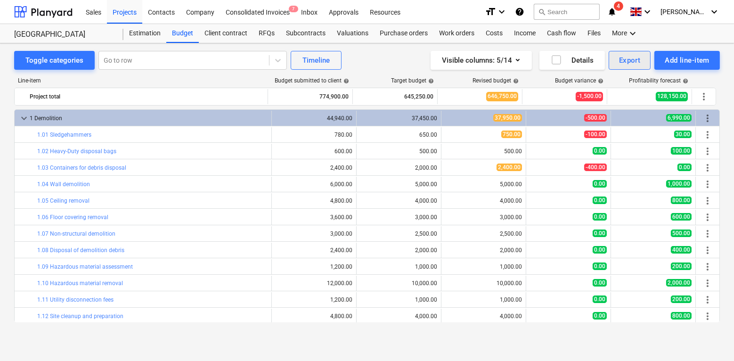
click at [628, 54] on div "Export" at bounding box center [630, 60] width 22 height 12
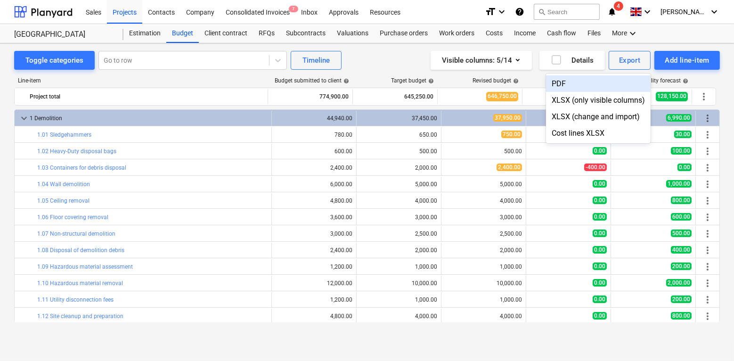
click at [583, 83] on div "PDF" at bounding box center [598, 83] width 105 height 16
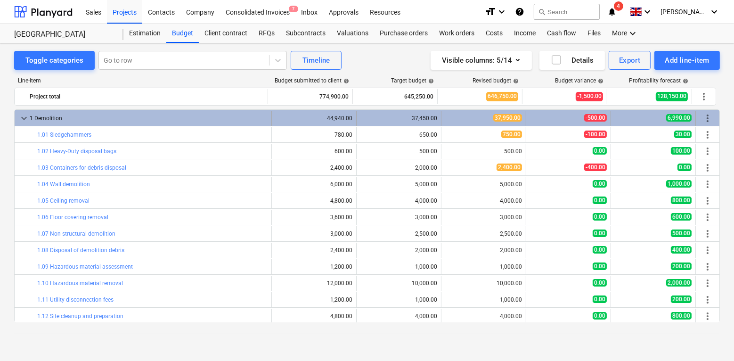
click at [22, 118] on span "keyboard_arrow_down" at bounding box center [23, 118] width 11 height 11
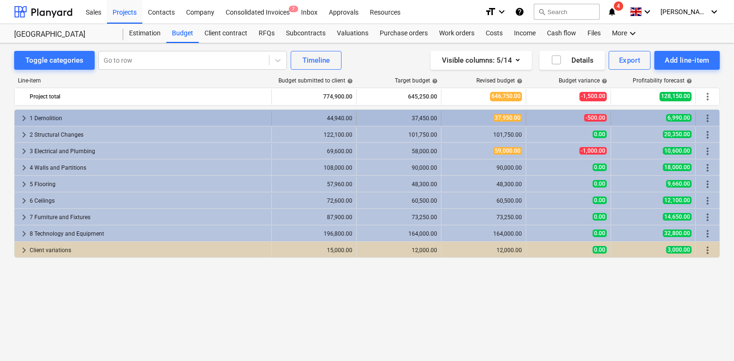
click at [16, 116] on div "keyboard_arrow_right 1 Demolition" at bounding box center [143, 118] width 257 height 15
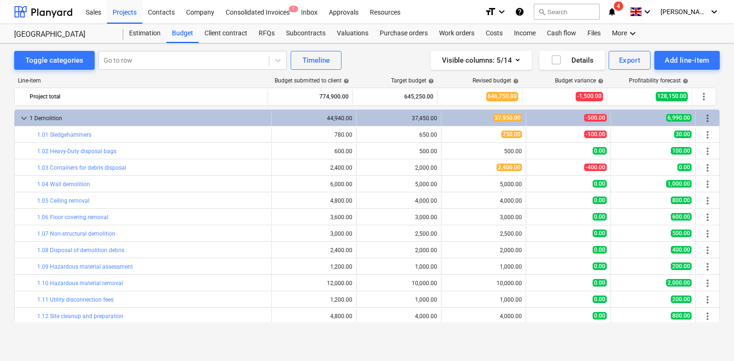
click at [16, 116] on div "keyboard_arrow_down 1 Demolition" at bounding box center [143, 118] width 257 height 15
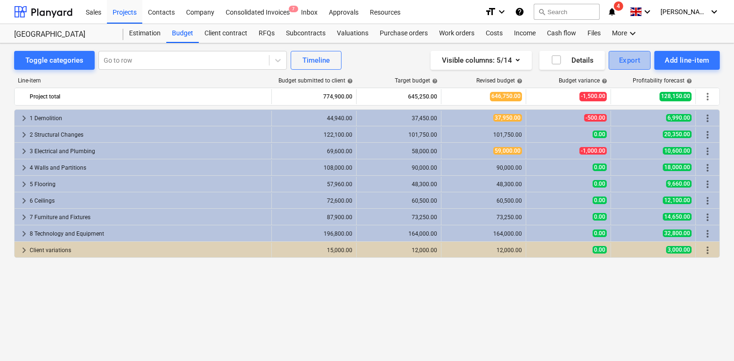
click at [616, 63] on button "Export" at bounding box center [630, 60] width 42 height 19
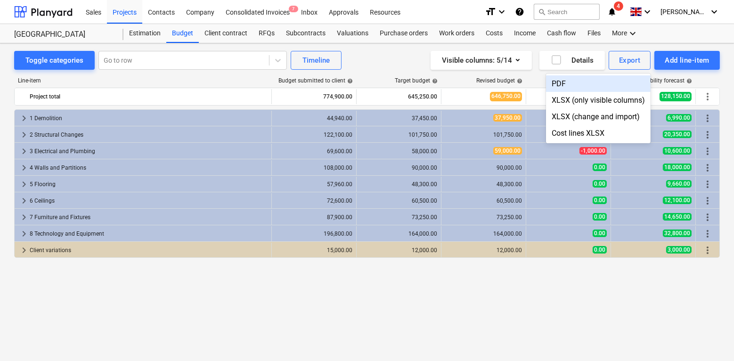
click at [392, 63] on div at bounding box center [367, 180] width 734 height 361
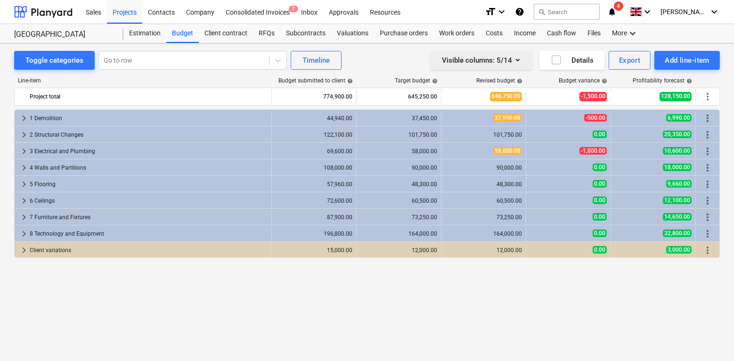
click at [487, 64] on div "Visible columns : 5/14" at bounding box center [481, 60] width 79 height 12
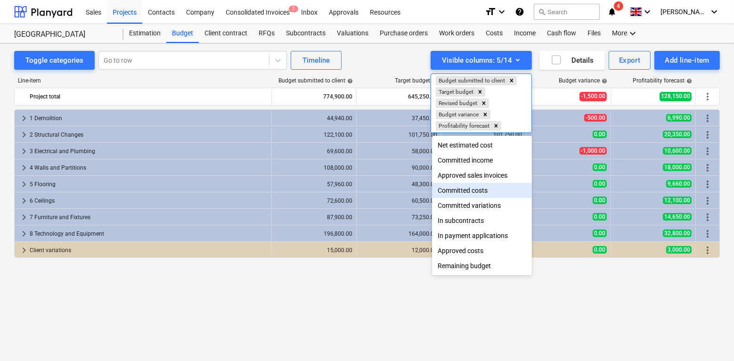
click at [463, 193] on div "Committed costs" at bounding box center [482, 190] width 100 height 15
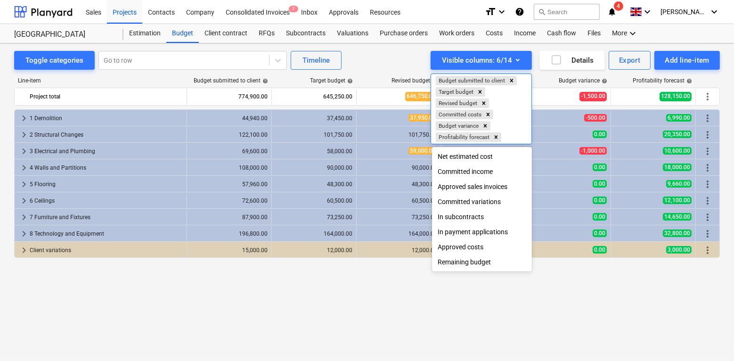
click at [363, 65] on div at bounding box center [367, 180] width 734 height 361
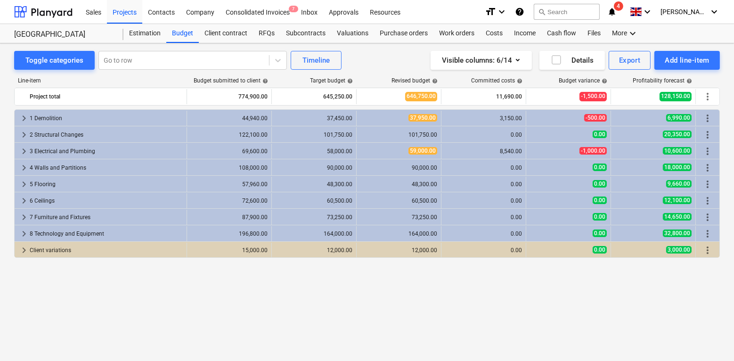
click at [365, 60] on div "Toggle categories Go to row Timeline Visible columns : 6/14 Details Export Add …" at bounding box center [367, 60] width 706 height 19
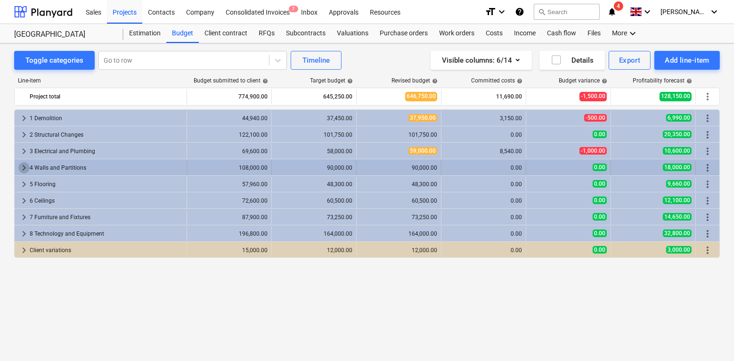
click at [22, 170] on span "keyboard_arrow_right" at bounding box center [23, 167] width 11 height 11
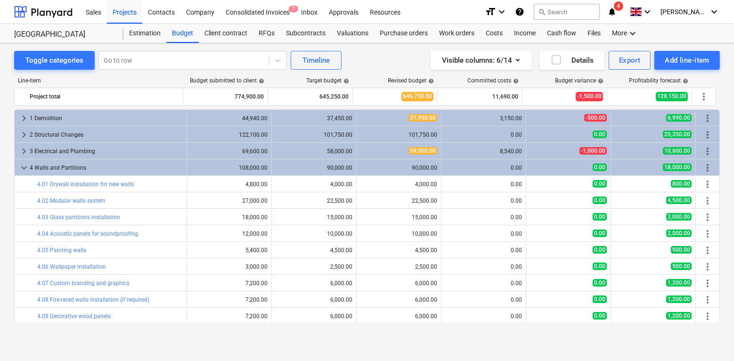
click at [22, 170] on span "keyboard_arrow_down" at bounding box center [23, 167] width 11 height 11
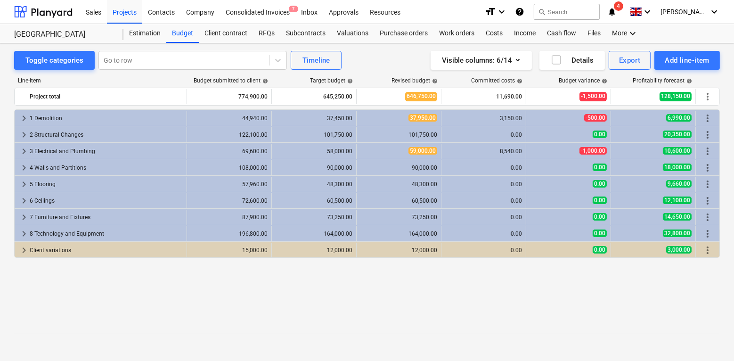
click at [374, 59] on div "Toggle categories Go to row Timeline Visible columns : 6/14 Details Export Add …" at bounding box center [367, 60] width 706 height 19
click at [394, 29] on div "Purchase orders" at bounding box center [403, 33] width 59 height 19
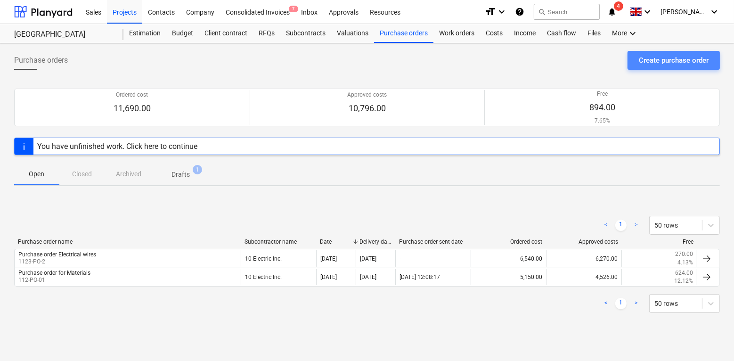
click at [659, 59] on div "Create purchase order" at bounding box center [674, 60] width 70 height 12
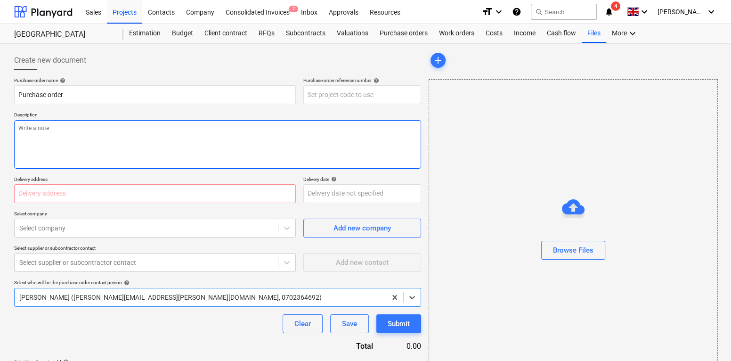
click at [123, 128] on textarea at bounding box center [217, 144] width 407 height 49
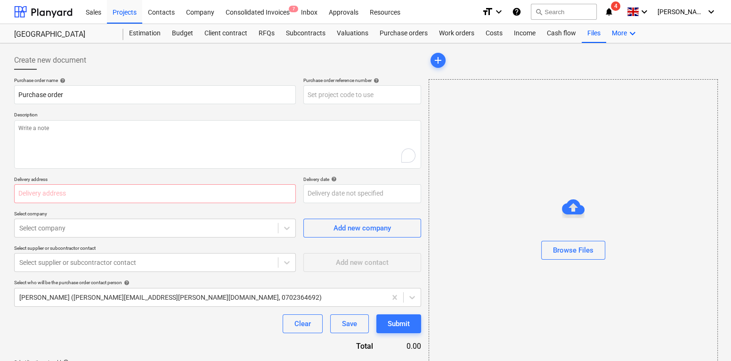
type textarea "x"
click at [610, 32] on div "More keyboard_arrow_down" at bounding box center [625, 33] width 38 height 19
click at [601, 73] on div "Settings" at bounding box center [615, 71] width 45 height 8
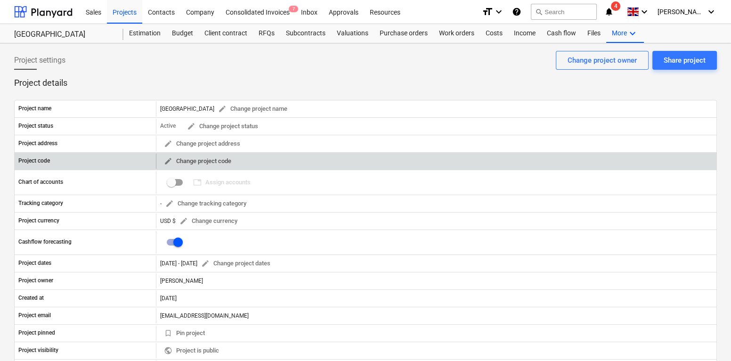
click at [172, 156] on span "edit Change project code" at bounding box center [197, 161] width 67 height 11
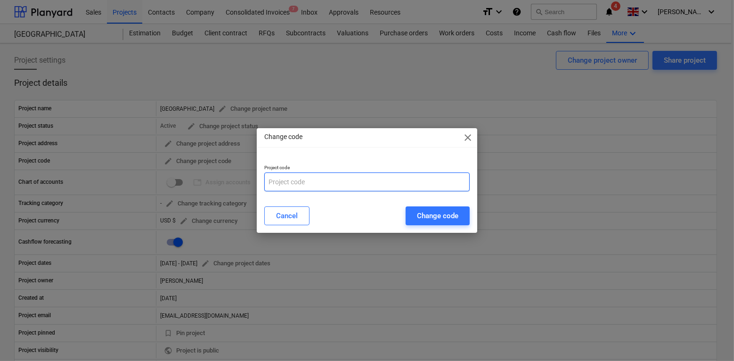
click at [321, 191] on input "text" at bounding box center [366, 181] width 205 height 19
type input "123123131231"
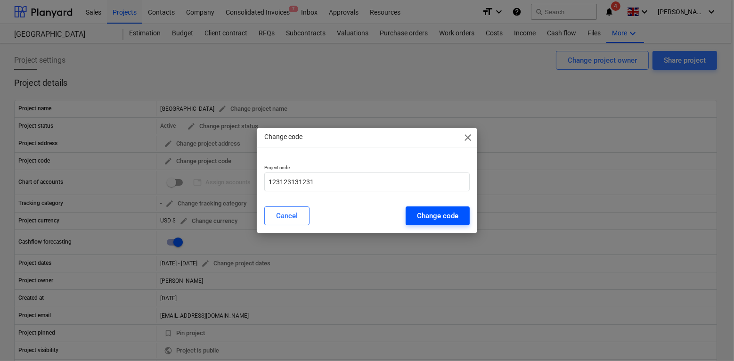
click at [423, 213] on div "Change code" at bounding box center [437, 216] width 41 height 12
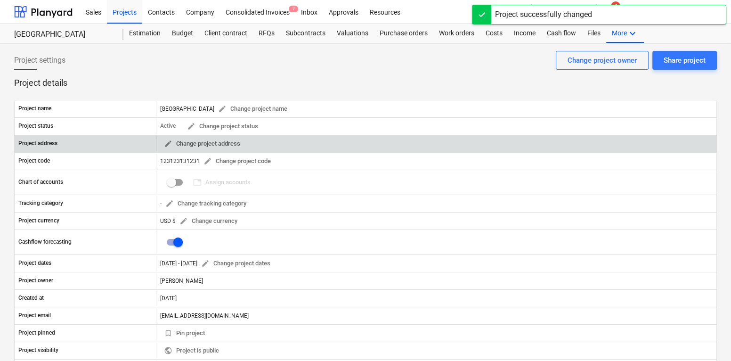
click at [165, 145] on span "edit" at bounding box center [168, 143] width 8 height 8
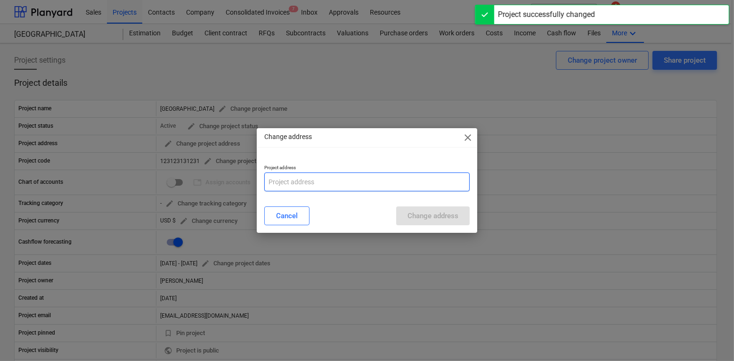
click at [284, 182] on input "text" at bounding box center [366, 181] width 205 height 19
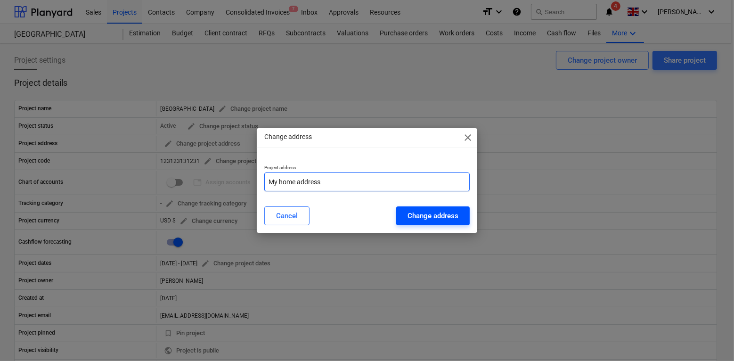
type input "My home address"
click at [430, 212] on div "Change address" at bounding box center [432, 216] width 51 height 12
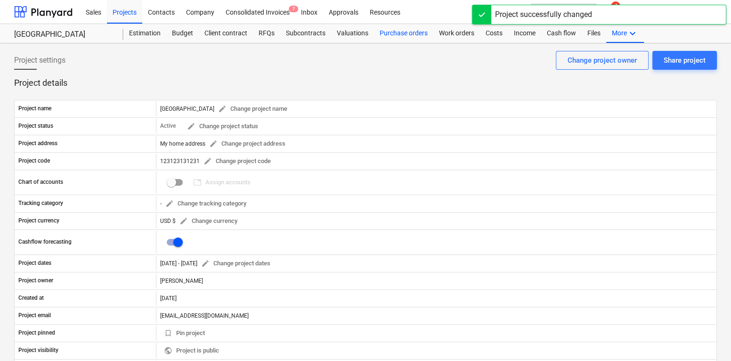
click at [396, 38] on div "Purchase orders" at bounding box center [403, 33] width 59 height 19
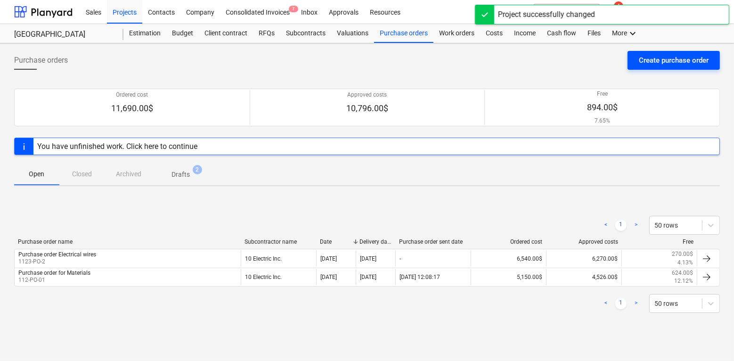
click at [648, 65] on div "Create purchase order" at bounding box center [674, 60] width 70 height 12
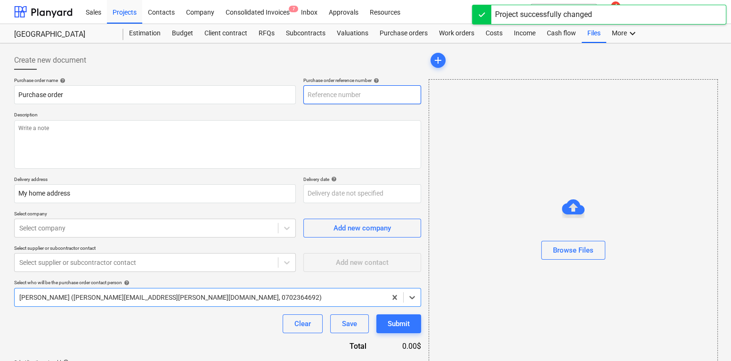
type textarea "x"
type input "123123131231-PO-001"
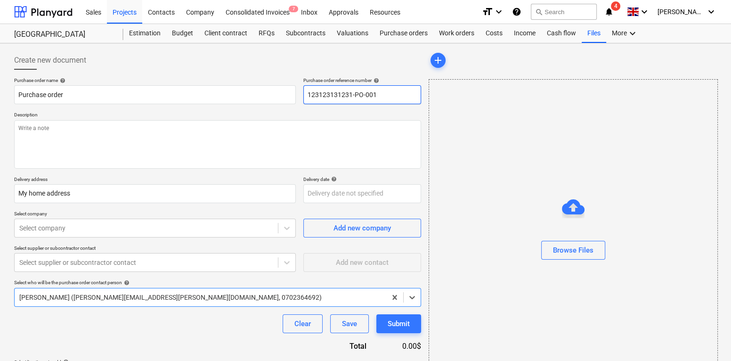
click at [331, 94] on input "123123131231-PO-001" at bounding box center [362, 94] width 118 height 19
click at [361, 95] on input "123123131231-PO-001" at bounding box center [362, 94] width 118 height 19
click at [374, 96] on input "123123131231-PO-001" at bounding box center [362, 94] width 118 height 19
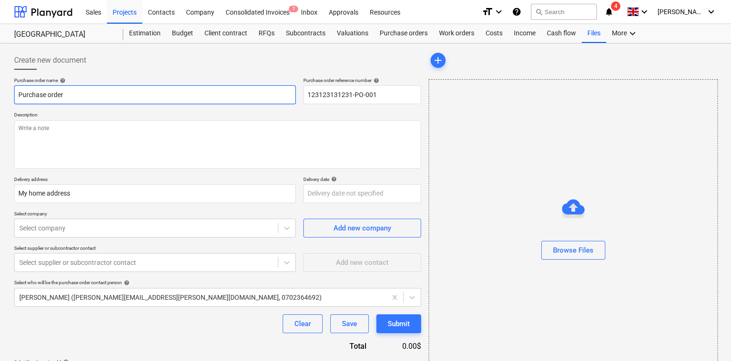
click at [173, 94] on input "Purchase order" at bounding box center [155, 94] width 282 height 19
click at [377, 92] on input "123123131231-PO-001" at bounding box center [362, 94] width 118 height 19
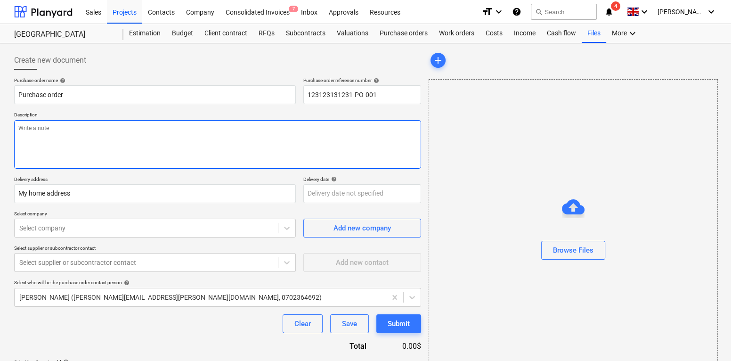
click at [242, 139] on textarea at bounding box center [217, 144] width 407 height 49
click at [73, 144] on textarea "To enrich screen reader interactions, please activate Accessibility in Grammarl…" at bounding box center [217, 144] width 407 height 49
type textarea "x"
type textarea "H"
type textarea "x"
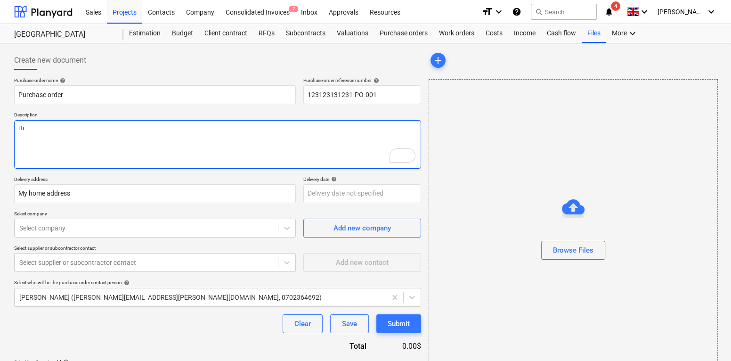
type textarea "Hi"
type textarea "x"
type textarea "Hi i"
type textarea "x"
type textarea "Hi i"
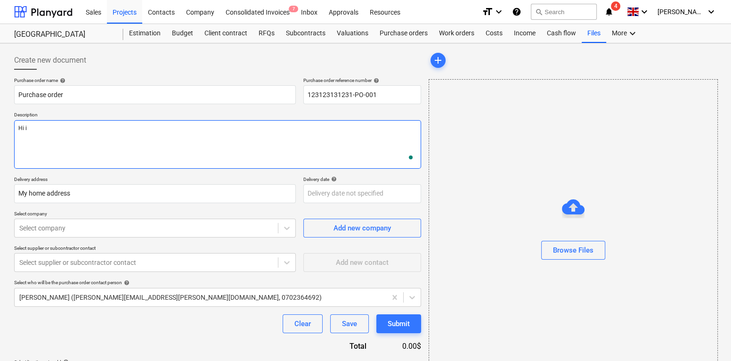
type textarea "x"
type textarea "Hi i ne"
type textarea "x"
type textarea "Hi i nee"
type textarea "x"
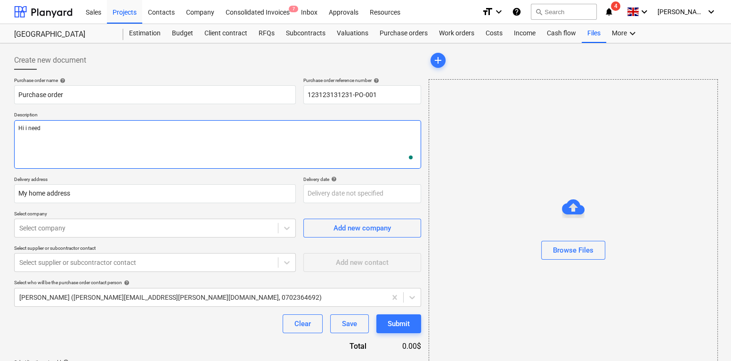
type textarea "Hi i need"
type textarea "x"
type textarea "Hi i need s"
type textarea "x"
type textarea "Hi i need st"
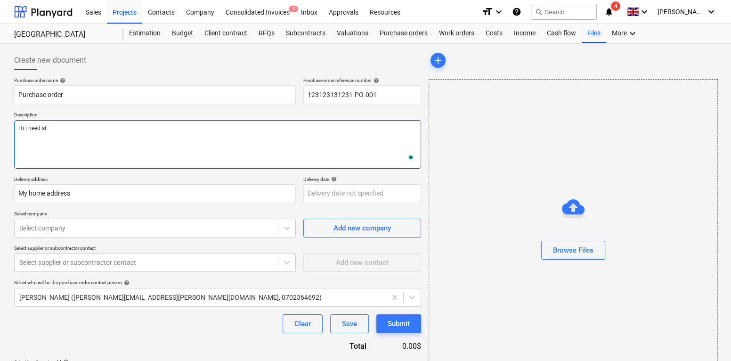
type textarea "x"
type textarea "Hi i need stu"
type textarea "x"
type textarea "Hi i need stuf"
type textarea "x"
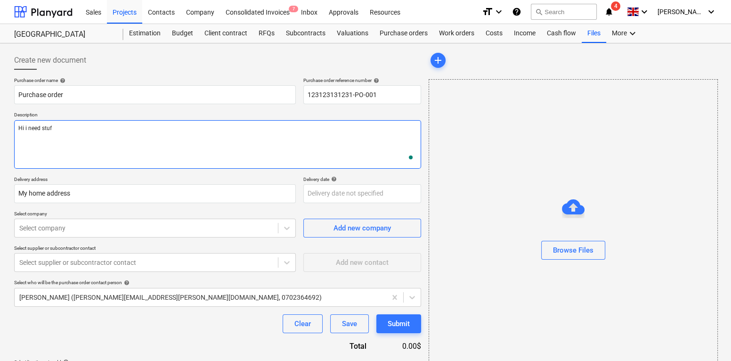
type textarea "Hi i need stuff"
type textarea "x"
type textarea "Hi i need stuff"
type textarea "x"
type textarea "Hi i need stuff to"
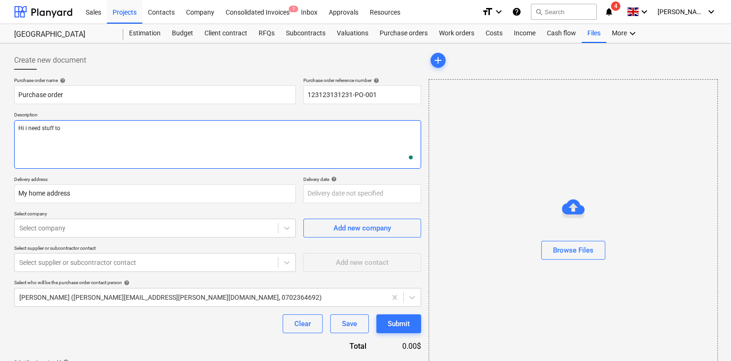
type textarea "x"
type textarea "Hi i need stuff to"
type textarea "x"
type textarea "Hi i need stuff to m"
type textarea "x"
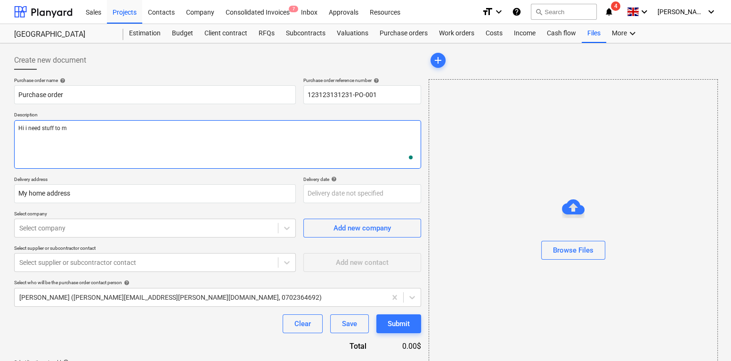
type textarea "Hi i need stuff to my"
type textarea "x"
type textarea "Hi i need stuff to my"
type textarea "x"
type textarea "Hi i need stuff to my s"
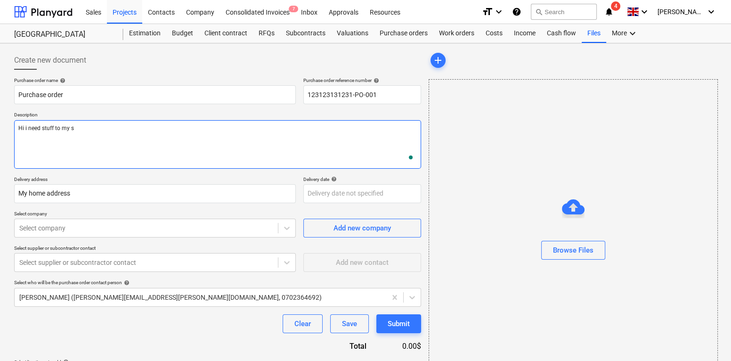
type textarea "x"
type textarea "Hi i need stuff to my si"
type textarea "x"
type textarea "Hi i need stuff to my site"
type textarea "x"
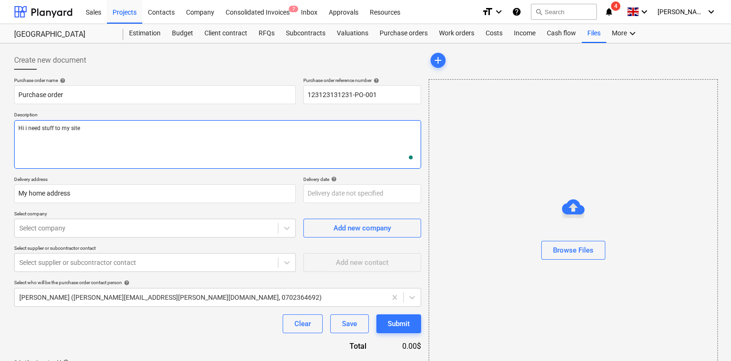
type textarea "Hi i need stuff to my site"
type textarea "x"
type textarea "Hi i need stuff to my site"
type textarea "x"
type textarea "Hi i need stuff to my site."
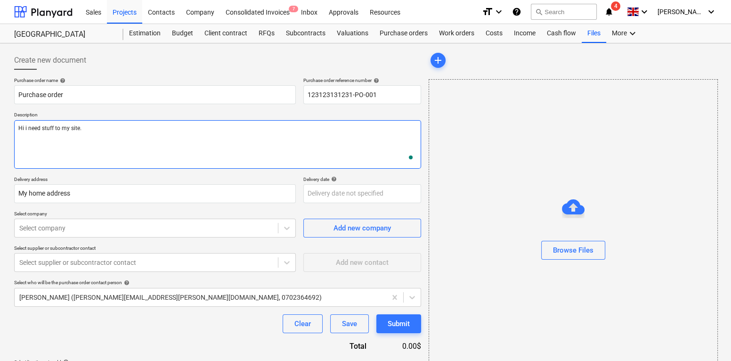
type textarea "x"
type textarea "Hi i need stuff to my site."
type textarea "x"
type textarea "Hi i need stuff to my site."
type textarea "x"
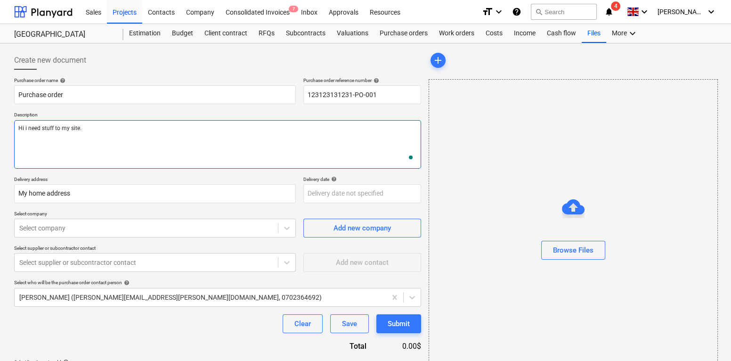
type textarea "Hi i need stuff to my site. P"
type textarea "x"
type textarea "Hi i need stuff to my site. PLe"
type textarea "x"
type textarea "Hi i need stuff to my site. PLea"
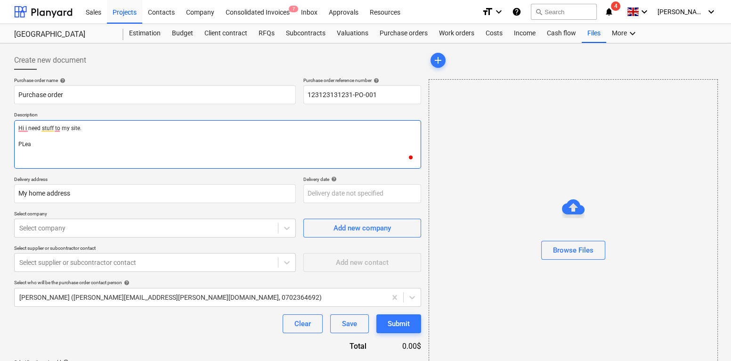
type textarea "x"
type textarea "Hi i need stuff to my site. PLeas"
type textarea "x"
type textarea "Hi i need stuff to my site. PLease"
type textarea "x"
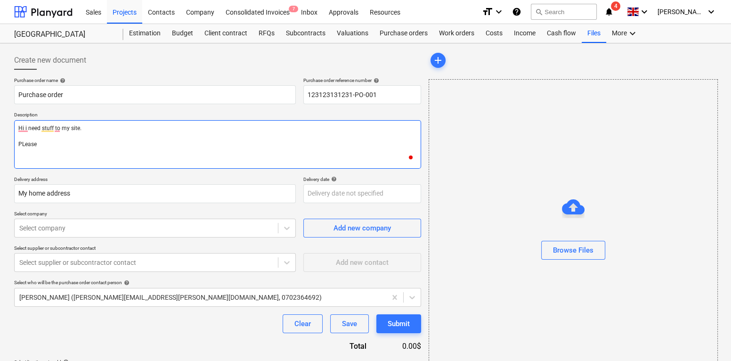
type textarea "Hi i need stuff to my site. PLease"
type textarea "x"
type textarea "Hi i need stuff to my site. PLease c"
type textarea "x"
type textarea "Hi i need stuff to my site. PLease ca"
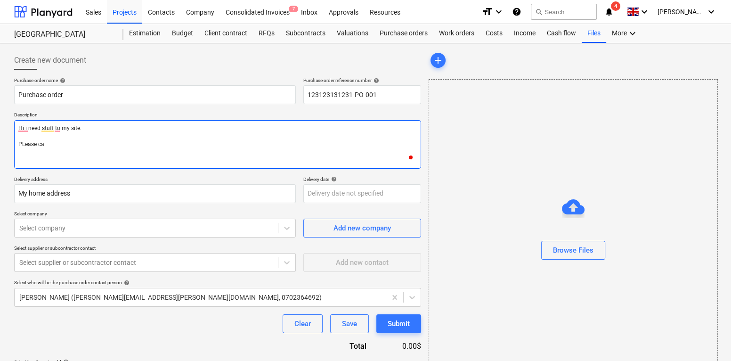
type textarea "x"
type textarea "Hi i need stuff to my site. PLease cal"
type textarea "x"
type textarea "Hi i need stuff to my site. PLease call"
type textarea "x"
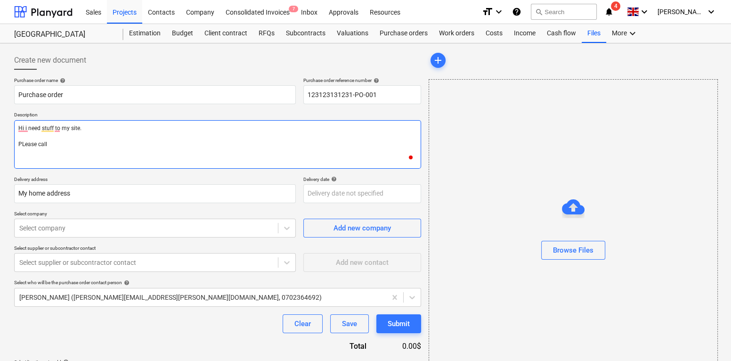
type textarea "Hi i need stuff to my site. PLease call"
type textarea "x"
type textarea "Hi i need stuff to my site. PLease call j"
type textarea "x"
type textarea "Hi i need stuff to my site. PLease call jef"
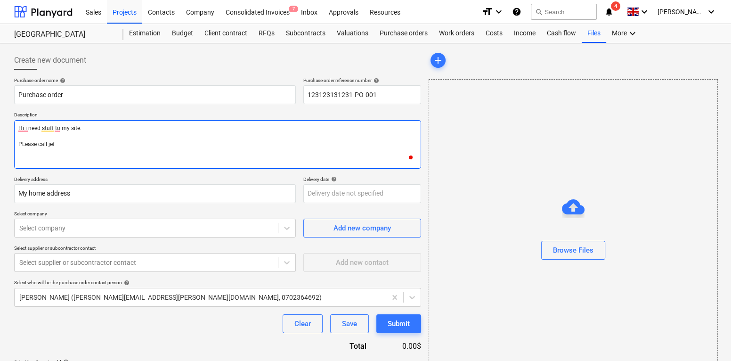
type textarea "x"
type textarea "Hi i need stuff to my site. PLease call jeff"
type textarea "x"
type textarea "Hi i need stuff to my site. PLease call jeff"
type textarea "x"
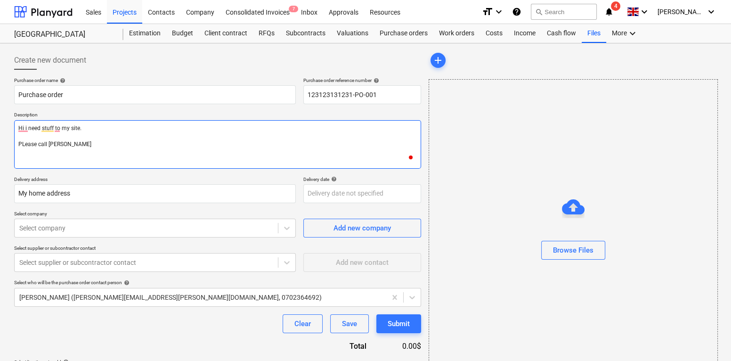
type textarea "Hi i need stuff to my site. PLease call jeff,"
type textarea "x"
type textarea "Hi i need stuff to my site. PLease call jeff,"
type textarea "x"
type textarea "Hi i need stuff to my site. PLease call jeff, wh"
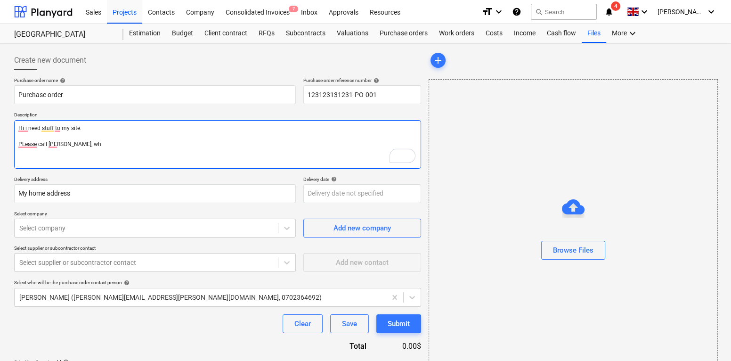
type textarea "x"
type textarea "Hi i need stuff to my site. PLease call jeff, whe"
type textarea "x"
type textarea "Hi i need stuff to my site. PLease call jeff, when"
type textarea "x"
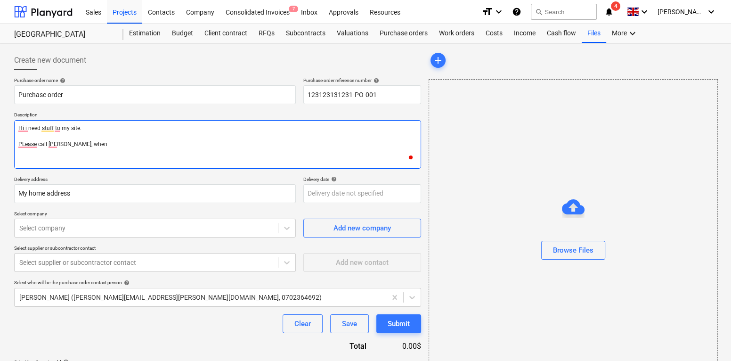
type textarea "Hi i need stuff to my site. PLease call jeff, when"
type textarea "x"
type textarea "Hi i need stuff to my site. PLease call jeff, when ne"
type textarea "x"
type textarea "Hi i need stuff to my site. PLease call jeff, when nea"
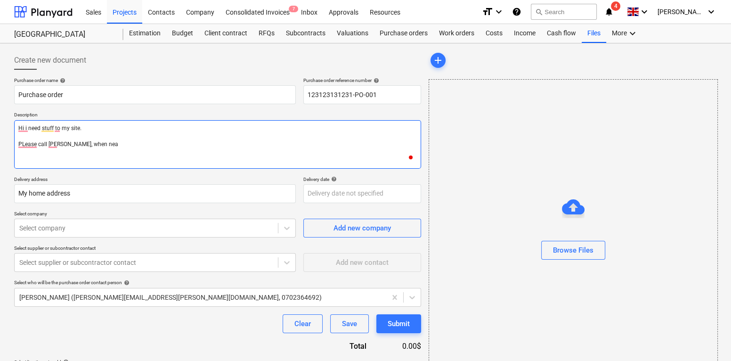
type textarea "x"
type textarea "Hi i need stuff to my site. PLease call jeff, when near"
type textarea "x"
type textarea "Hi i need stuff to my site. PLease call jeff, when nearb"
type textarea "x"
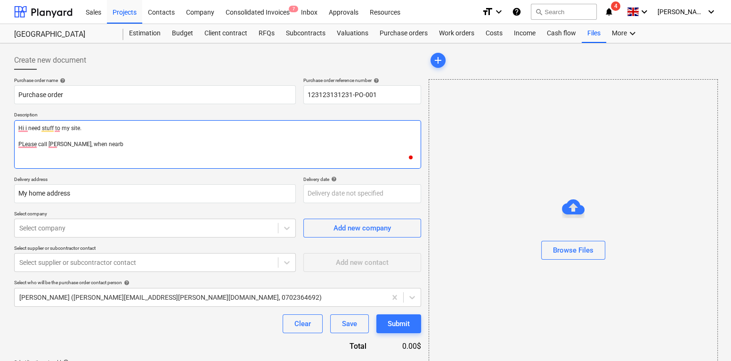
type textarea "Hi i need stuff to my site. PLease call jeff, when nearby"
type textarea "x"
type textarea "Hi i need stuff to my site. PLease call jeff, when nearby"
type textarea "x"
type textarea "Hi i need stuff to my site. PLease call jeff, when nearby"
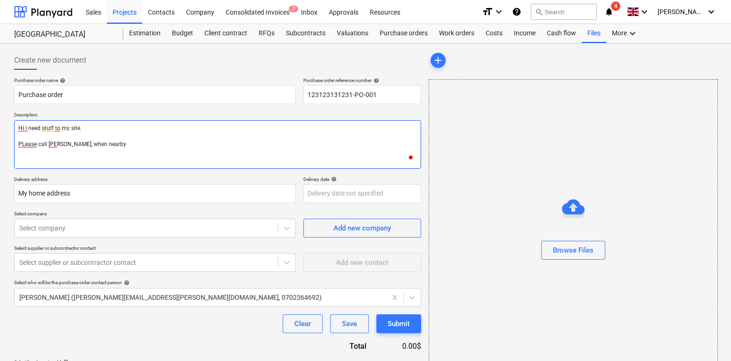
type textarea "x"
type textarea "Hi i need stuff to my site. PLease call jeff, when nearby."
type textarea "x"
type textarea "Hi i need stuff to my site. PLease call jeff, when nearby."
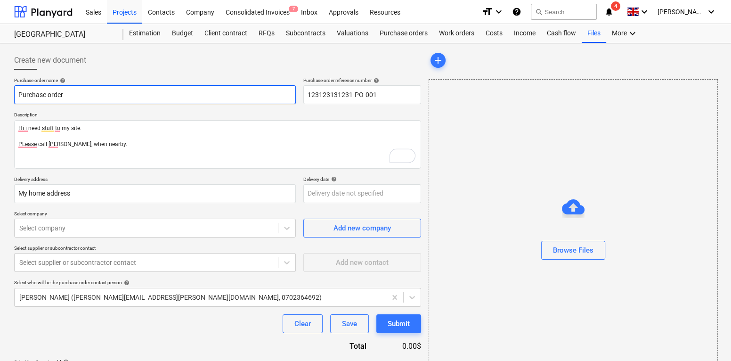
click at [69, 96] on input "Purchase order" at bounding box center [155, 94] width 282 height 19
type textarea "x"
type input "Purchase order"
type textarea "x"
type input "Purchase order f"
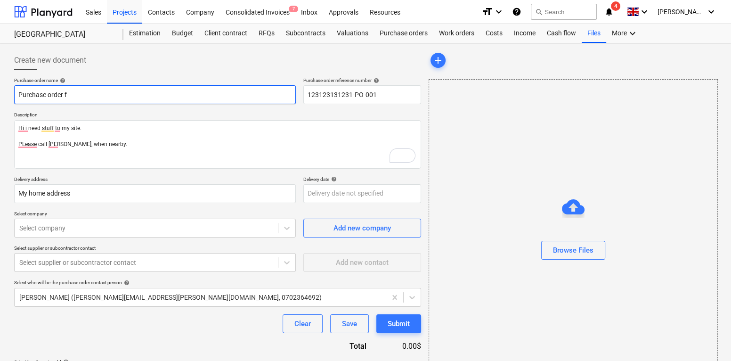
type textarea "x"
type input "Purchase order for"
type textarea "x"
type input "Purchase order for"
type textarea "x"
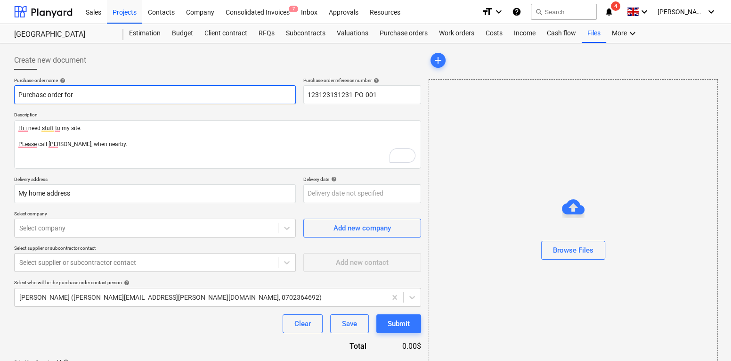
type input "Purchase order for e"
type textarea "x"
type input "Purchase order for el"
type textarea "x"
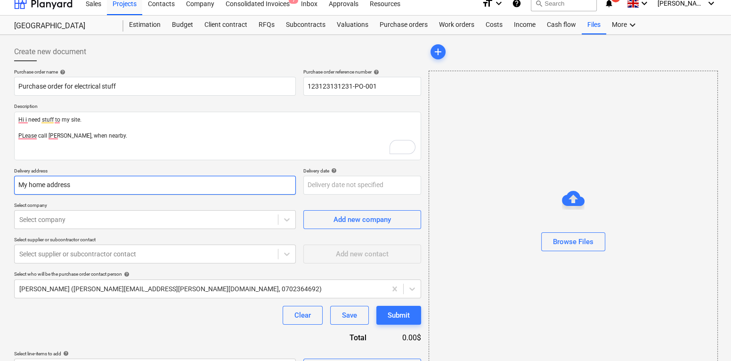
click at [73, 184] on input "My home address" at bounding box center [155, 185] width 282 height 19
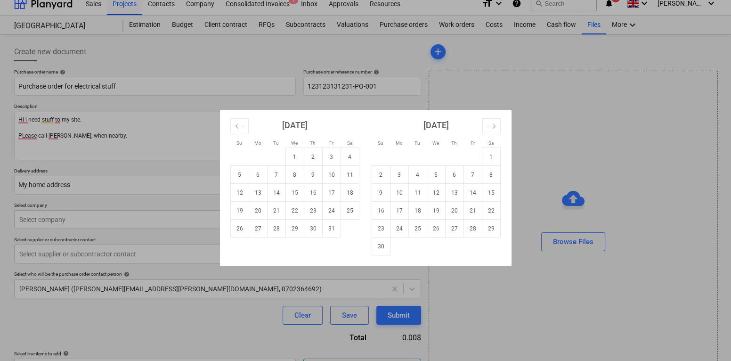
click at [341, 184] on body "Sales Projects Contacts Company Consolidated Invoices 7 Inbox Approvals Resourc…" at bounding box center [365, 172] width 731 height 361
click at [322, 231] on td "31" at bounding box center [331, 228] width 18 height 18
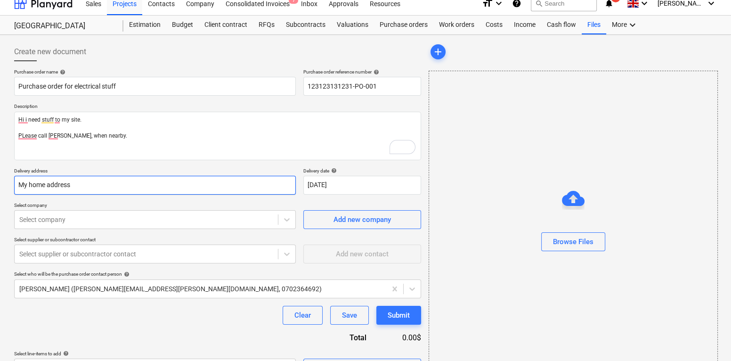
scroll to position [32, 0]
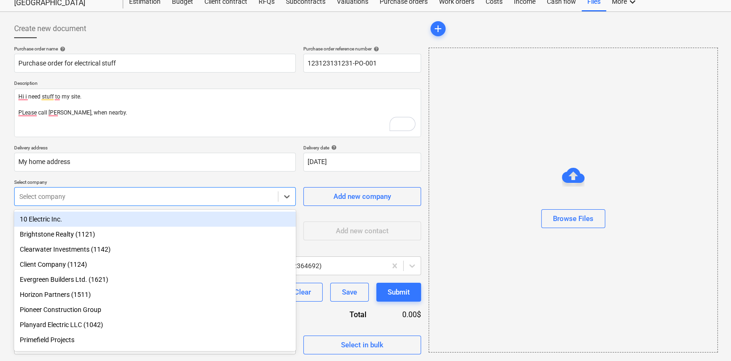
click at [165, 197] on div at bounding box center [146, 196] width 254 height 9
click at [153, 219] on div "10 Electric Inc." at bounding box center [155, 218] width 282 height 15
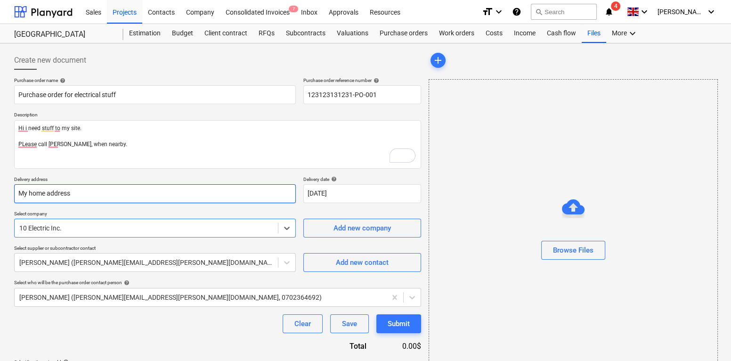
scroll to position [32, 0]
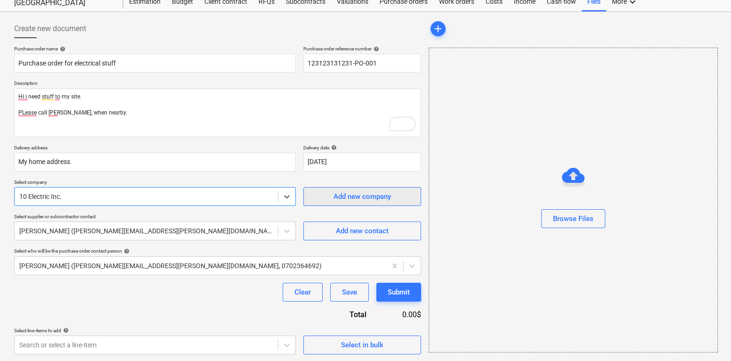
click at [327, 193] on span "Add new company" at bounding box center [362, 196] width 94 height 12
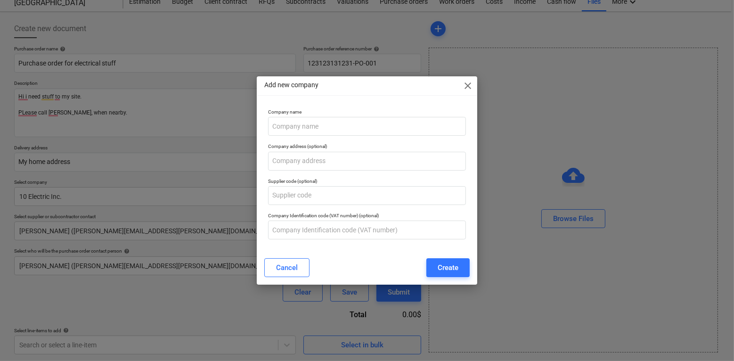
click at [466, 86] on span "close" at bounding box center [467, 85] width 11 height 11
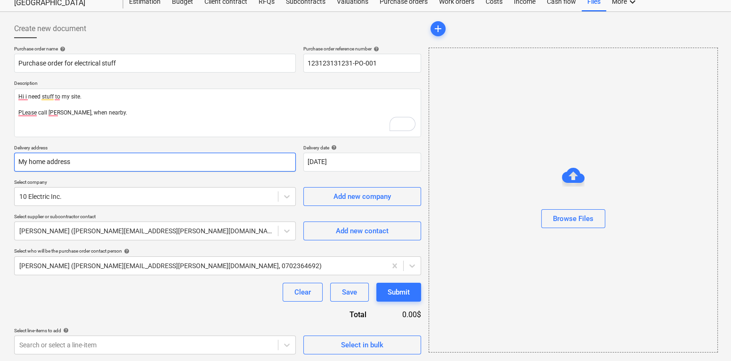
click at [217, 168] on input "My home address" at bounding box center [155, 162] width 282 height 19
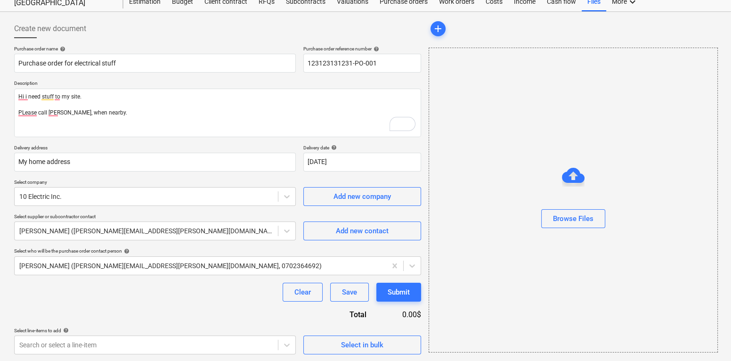
click at [180, 177] on div "Purchase order name help Purchase order for electrical stuff Purchase order ref…" at bounding box center [217, 200] width 407 height 309
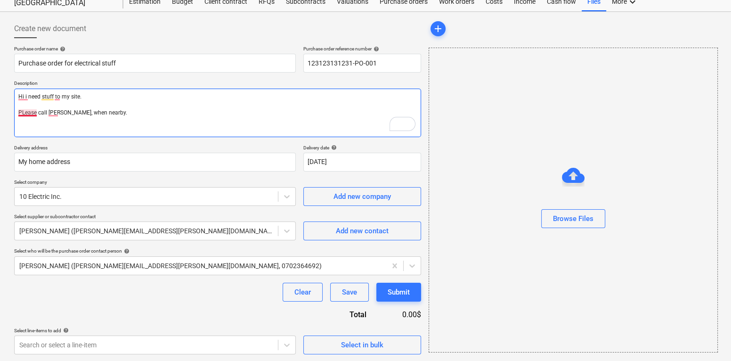
click at [24, 112] on textarea "Hi i need stuff to my site. PLease call jeff, when nearby." at bounding box center [217, 113] width 407 height 49
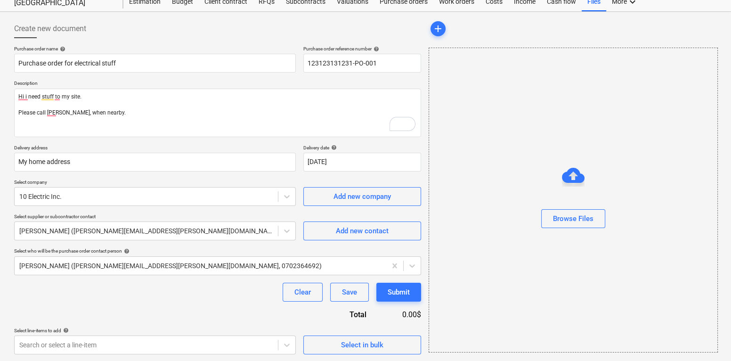
click at [94, 317] on div "Purchase order name help Purchase order for electrical stuff Purchase order ref…" at bounding box center [217, 200] width 407 height 309
click at [318, 344] on span "Select in bulk" at bounding box center [362, 345] width 94 height 12
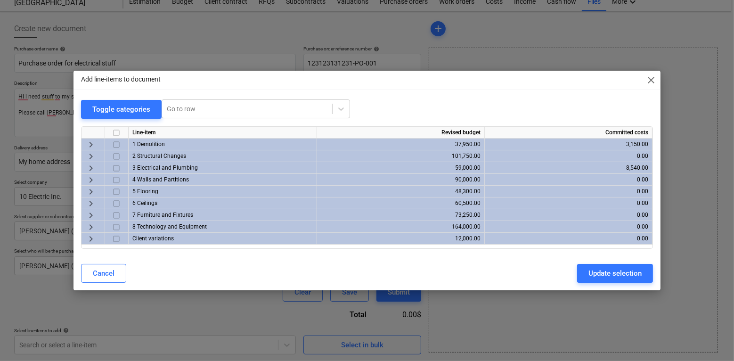
click at [93, 166] on span "keyboard_arrow_right" at bounding box center [90, 167] width 11 height 11
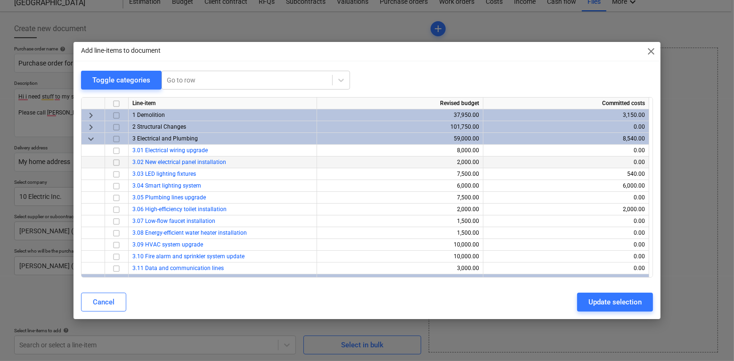
click at [115, 163] on input "checkbox" at bounding box center [116, 162] width 11 height 11
click at [612, 294] on button "Update selection" at bounding box center [615, 301] width 76 height 19
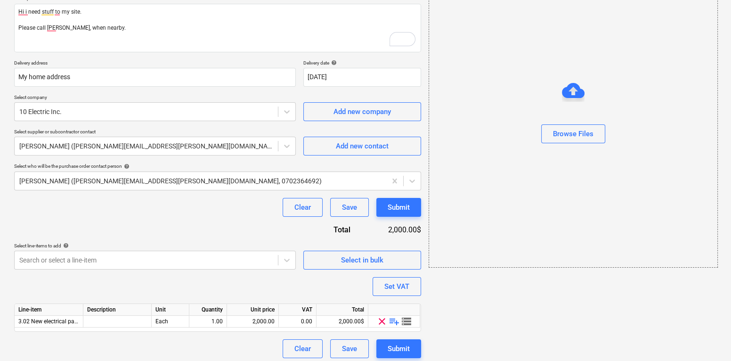
scroll to position [120, 0]
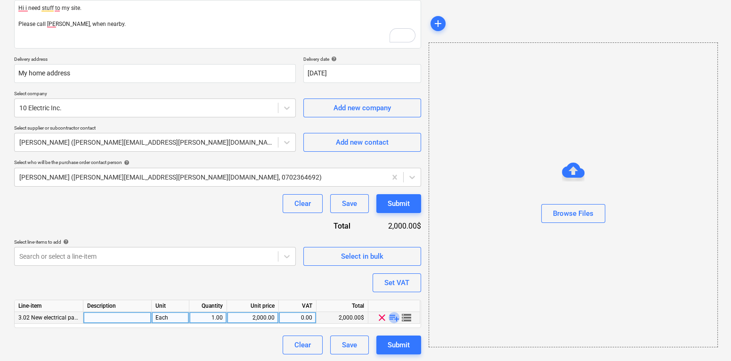
click at [393, 317] on span "playlist_add" at bounding box center [394, 317] width 11 height 11
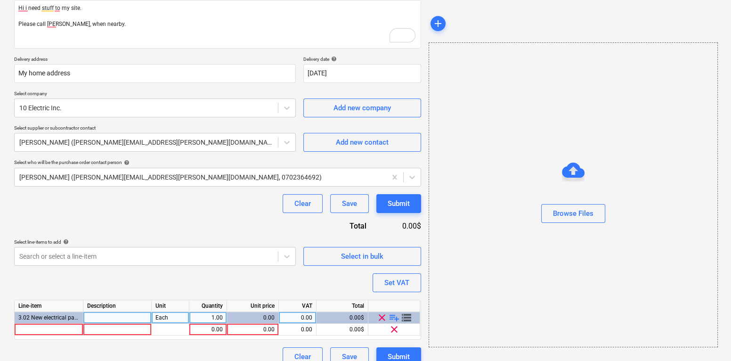
click at [393, 317] on span "playlist_add" at bounding box center [394, 317] width 11 height 11
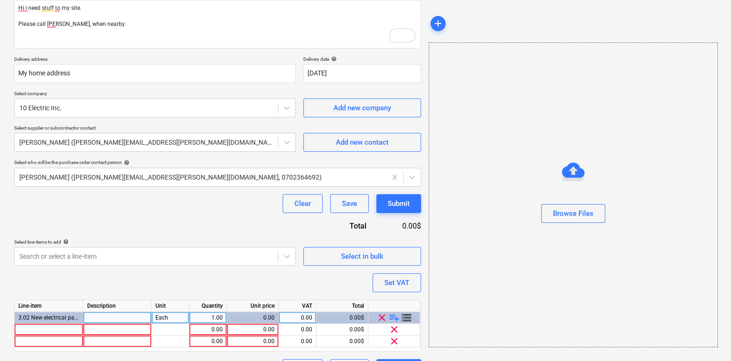
scroll to position [144, 0]
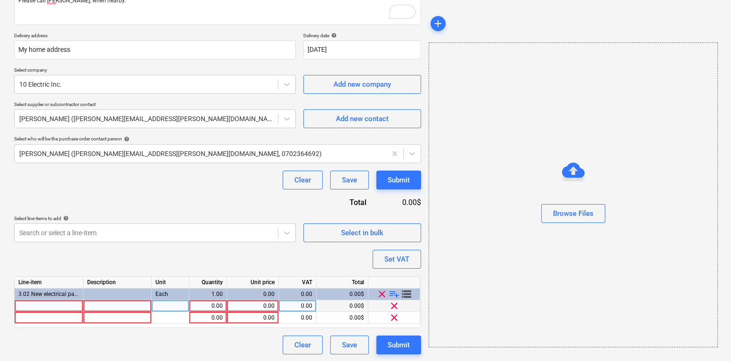
click at [44, 304] on div at bounding box center [49, 306] width 69 height 12
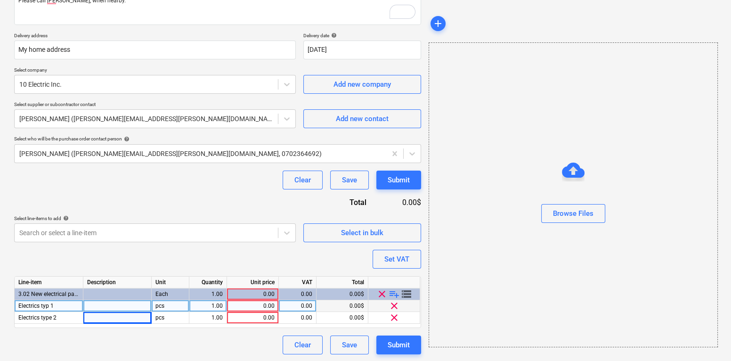
click at [212, 306] on div "1.00" at bounding box center [208, 306] width 30 height 12
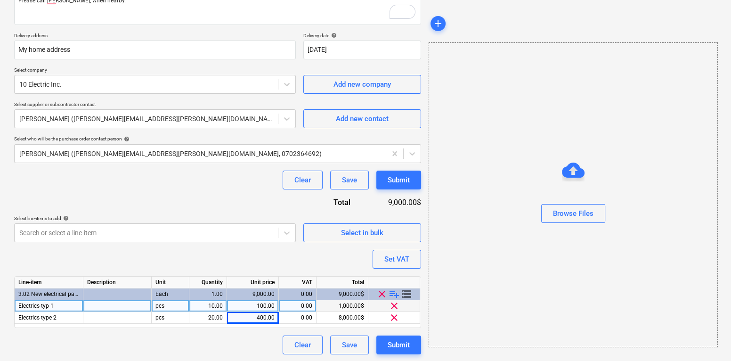
click at [203, 254] on div "Purchase order name help Purchase order for electrical stuff Purchase order ref…" at bounding box center [217, 144] width 407 height 421
click at [408, 294] on span "storage" at bounding box center [406, 293] width 11 height 11
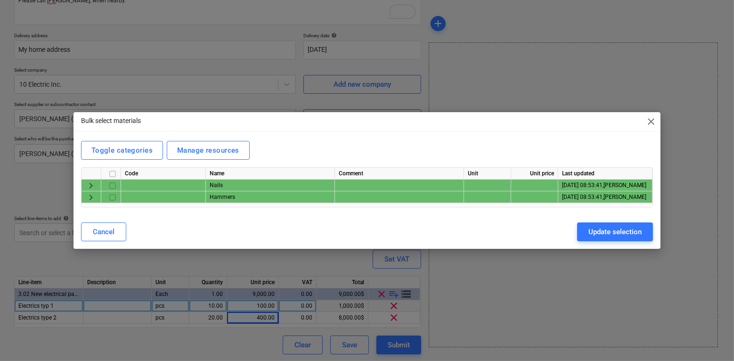
click at [86, 195] on span "keyboard_arrow_right" at bounding box center [90, 197] width 11 height 11
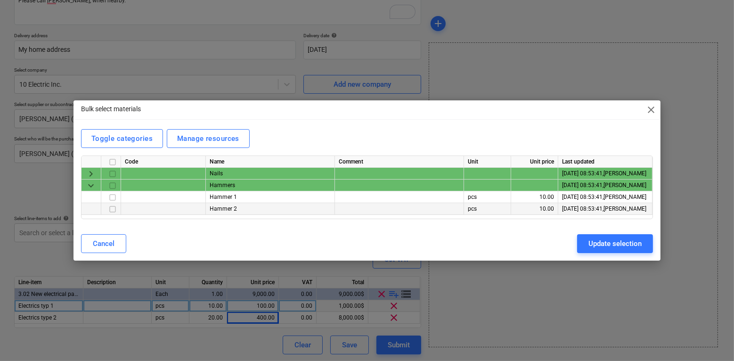
click at [117, 210] on input "checkbox" at bounding box center [112, 208] width 11 height 11
click at [113, 198] on input "checkbox" at bounding box center [112, 197] width 11 height 11
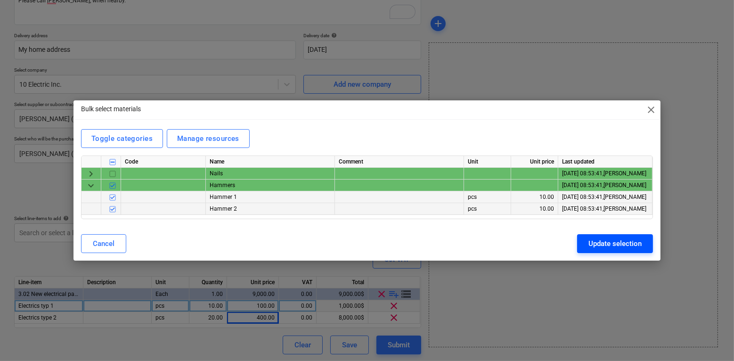
click at [623, 243] on div "Update selection" at bounding box center [614, 243] width 53 height 12
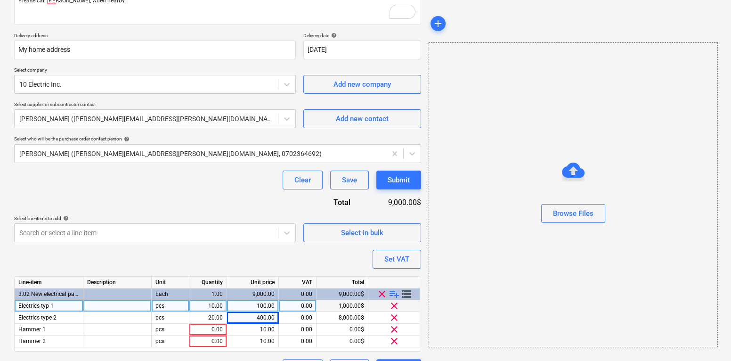
scroll to position [167, 0]
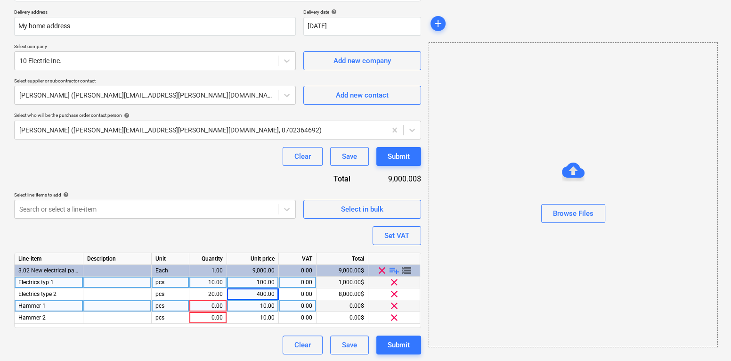
click at [394, 302] on span "clear" at bounding box center [394, 305] width 11 height 11
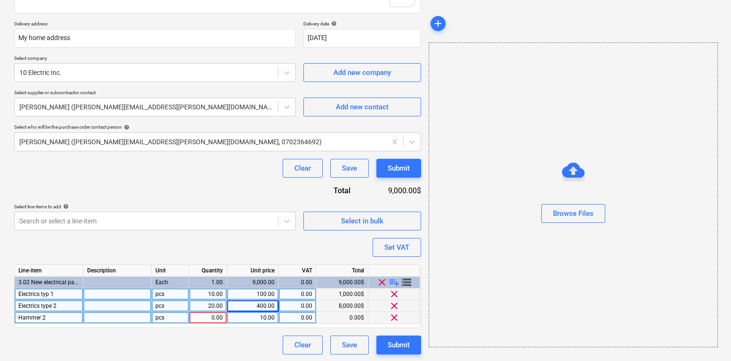
click at [393, 305] on span "clear" at bounding box center [394, 305] width 11 height 11
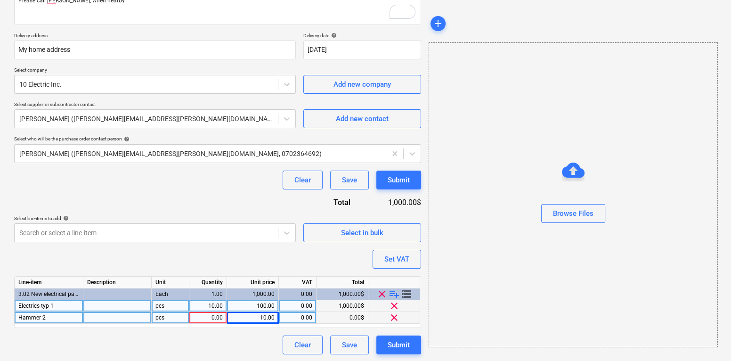
click at [394, 315] on span "clear" at bounding box center [394, 317] width 11 height 11
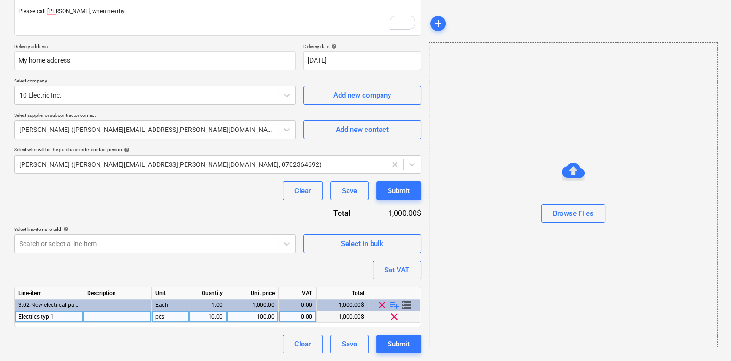
scroll to position [132, 0]
click at [394, 305] on span "playlist_add" at bounding box center [394, 305] width 11 height 11
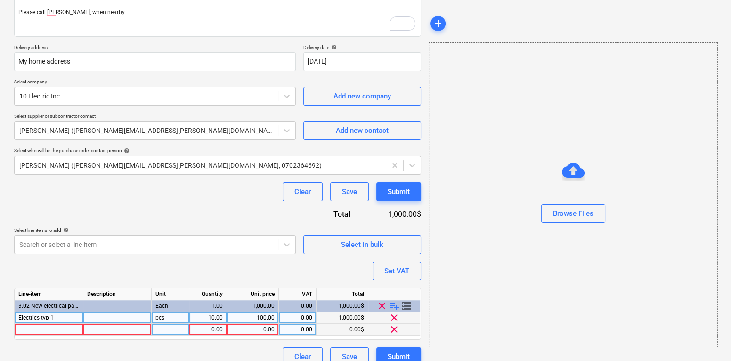
click at [65, 332] on div at bounding box center [49, 330] width 69 height 12
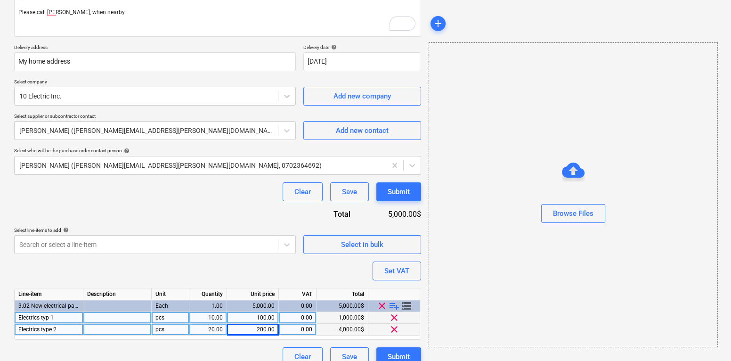
click at [151, 260] on div "Purchase order name help Purchase order for electrical stuff Purchase order ref…" at bounding box center [217, 155] width 407 height 421
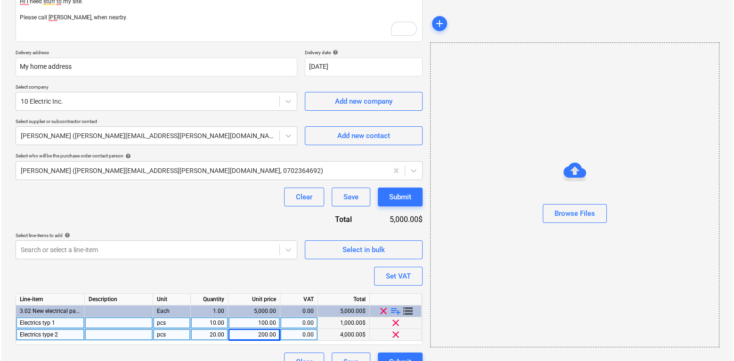
scroll to position [144, 0]
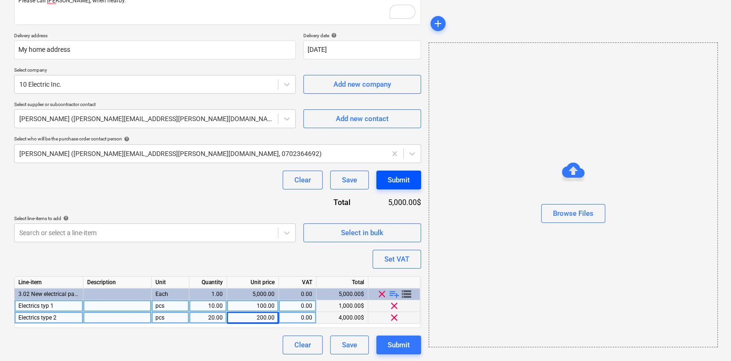
click at [395, 178] on div "Submit" at bounding box center [399, 180] width 22 height 12
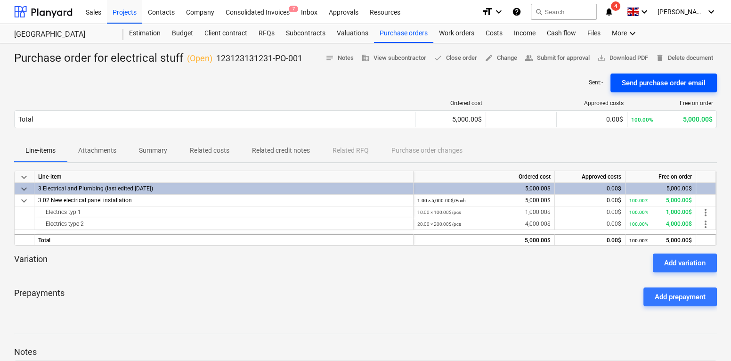
click at [635, 82] on div "Send purchase order email" at bounding box center [664, 83] width 84 height 12
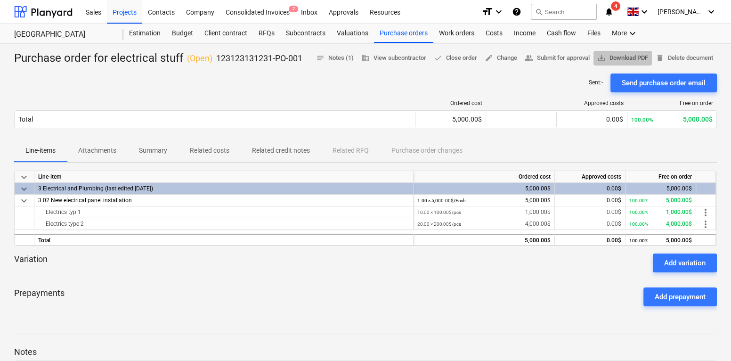
click at [620, 57] on span "save_alt Download PDF" at bounding box center [622, 58] width 51 height 11
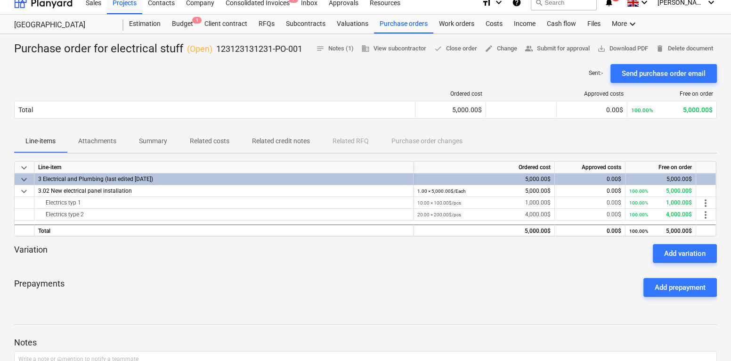
scroll to position [195, 0]
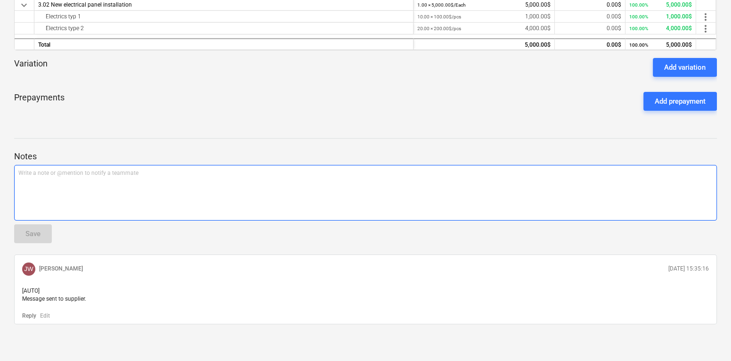
click at [205, 188] on div "Write a note or @mention to notify a teammate ﻿" at bounding box center [365, 193] width 703 height 56
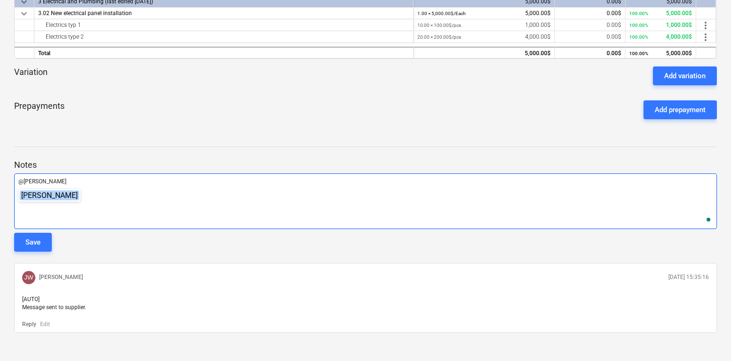
scroll to position [188, 0]
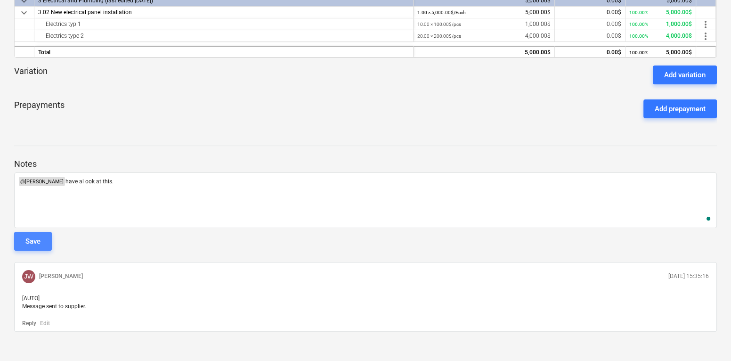
click at [30, 244] on div "Save" at bounding box center [32, 241] width 15 height 12
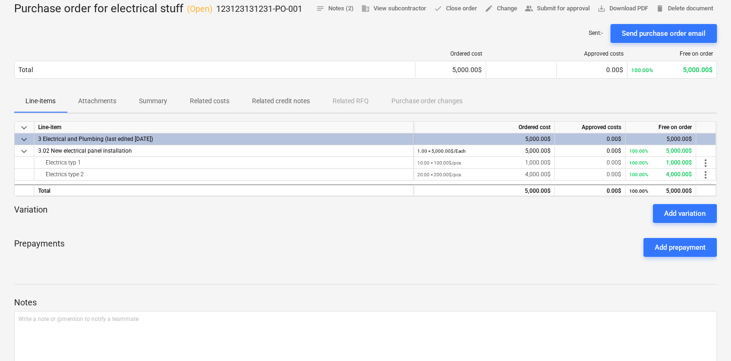
scroll to position [0, 0]
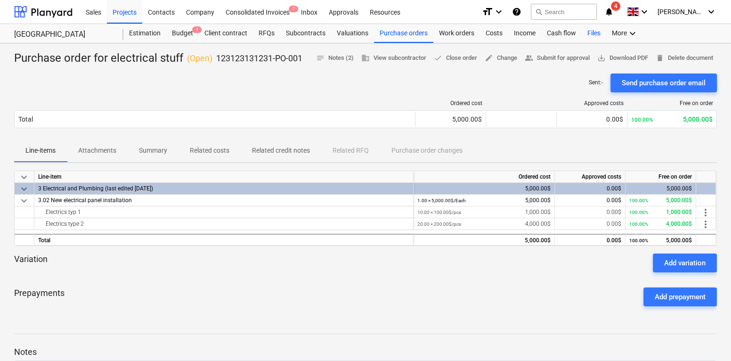
click at [586, 32] on div "Files" at bounding box center [594, 33] width 24 height 19
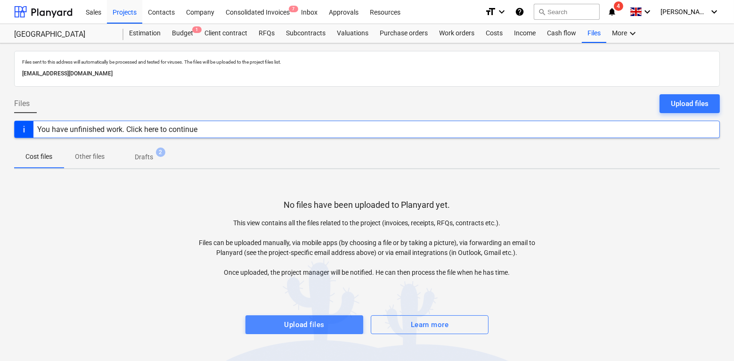
click at [295, 328] on div "Upload files" at bounding box center [304, 324] width 40 height 12
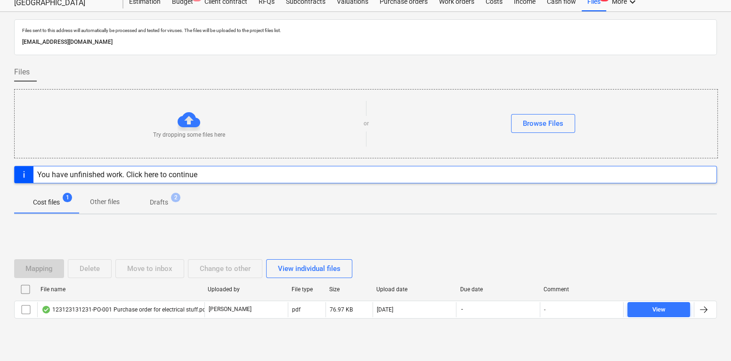
scroll to position [1, 0]
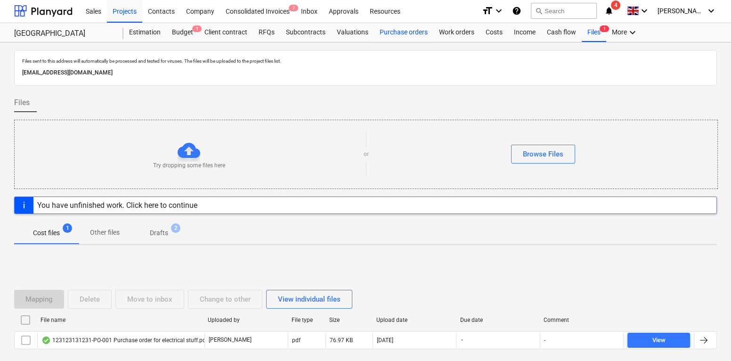
click at [399, 40] on div "Purchase orders" at bounding box center [403, 32] width 59 height 19
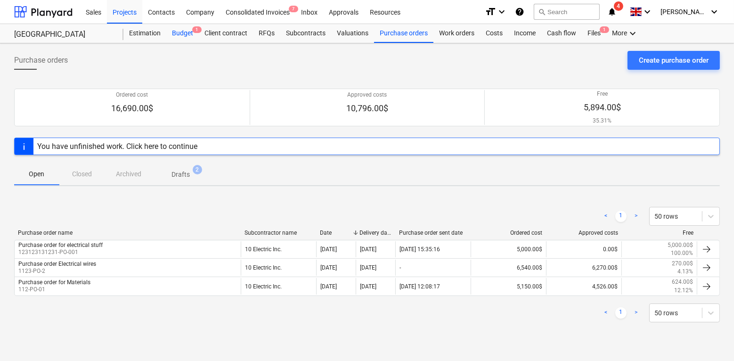
click at [175, 34] on div "Budget 1" at bounding box center [182, 33] width 32 height 19
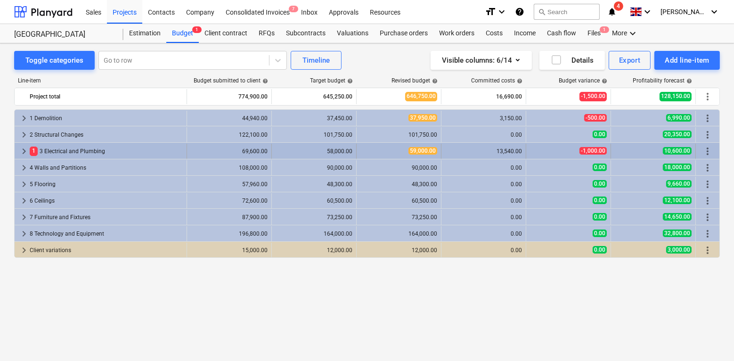
click at [21, 151] on span "keyboard_arrow_right" at bounding box center [23, 151] width 11 height 11
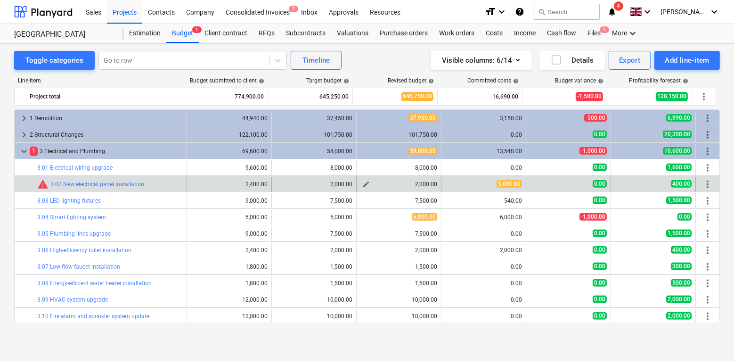
click at [364, 182] on span "edit" at bounding box center [366, 184] width 8 height 8
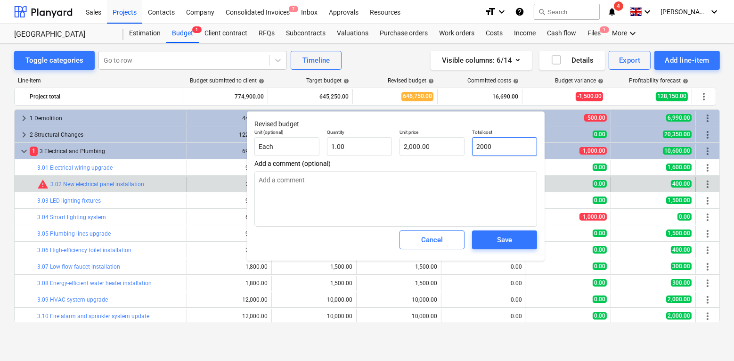
click at [510, 153] on input "2000" at bounding box center [504, 146] width 65 height 19
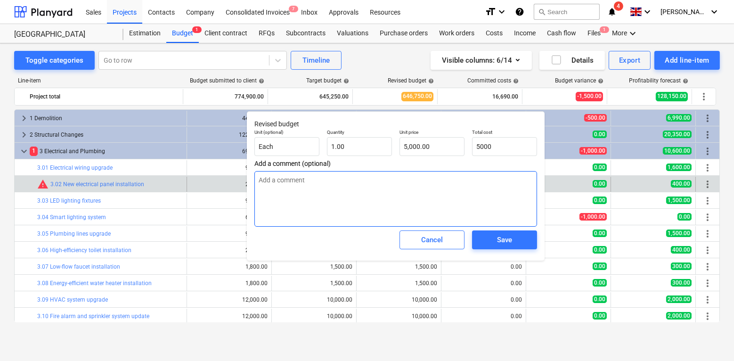
click at [490, 182] on textarea at bounding box center [395, 199] width 283 height 56
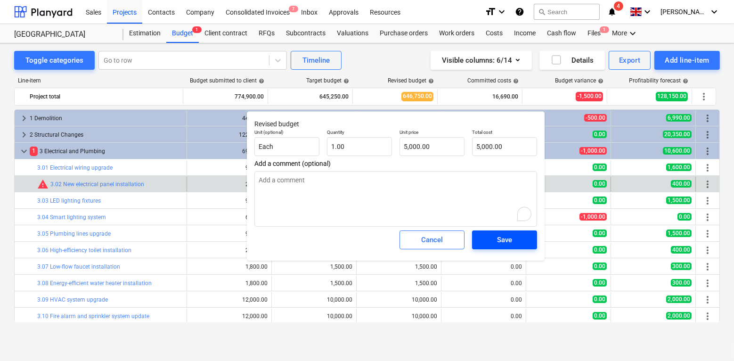
click at [494, 235] on span "Save" at bounding box center [504, 240] width 42 height 12
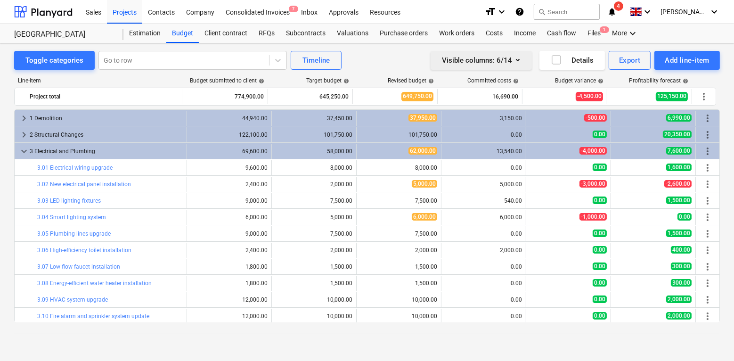
click at [505, 60] on div "Visible columns : 6/14" at bounding box center [481, 60] width 79 height 12
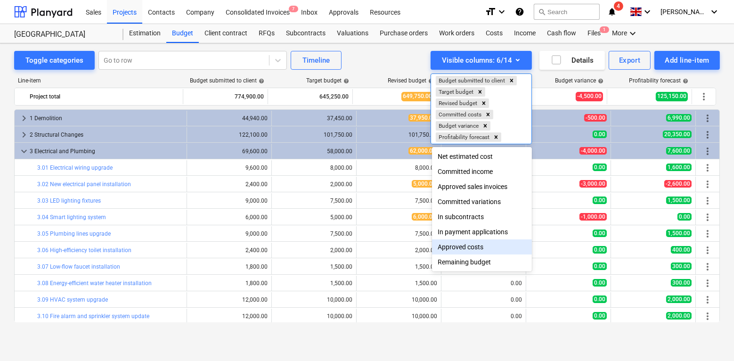
click at [455, 244] on div "Approved costs" at bounding box center [482, 246] width 100 height 15
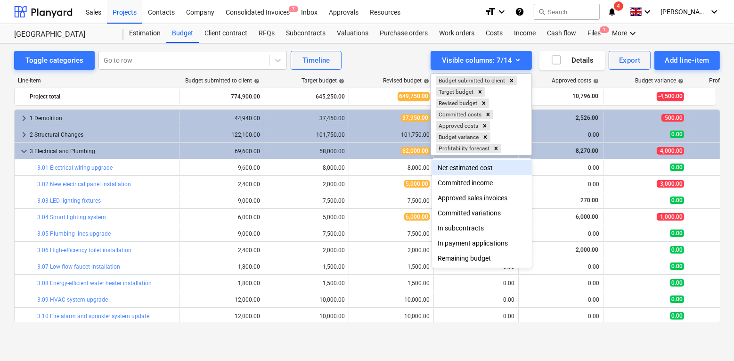
click at [370, 62] on div at bounding box center [367, 180] width 734 height 361
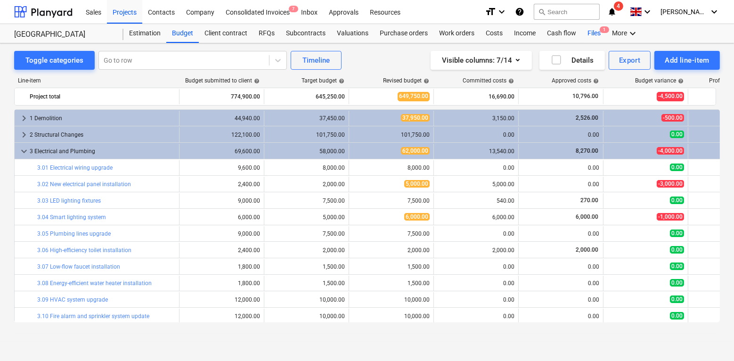
click at [591, 34] on div "Files 1" at bounding box center [594, 33] width 24 height 19
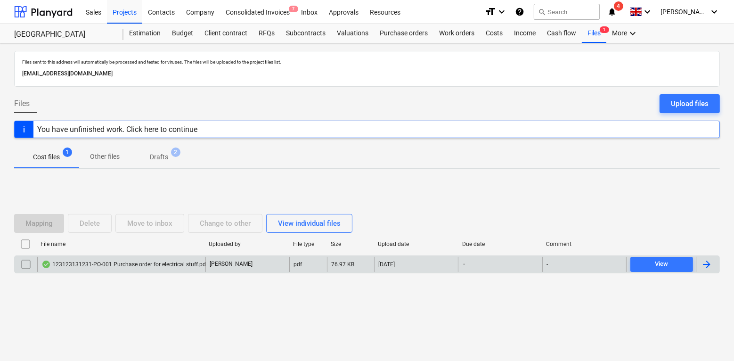
click at [103, 266] on div "123123131231-PO-001 Purchase order for electrical stuff.pdf" at bounding box center [124, 264] width 166 height 8
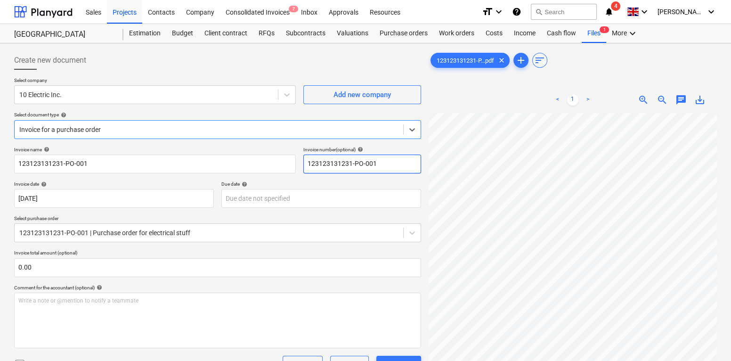
click at [322, 162] on input "123123131231-PO-001" at bounding box center [362, 163] width 118 height 19
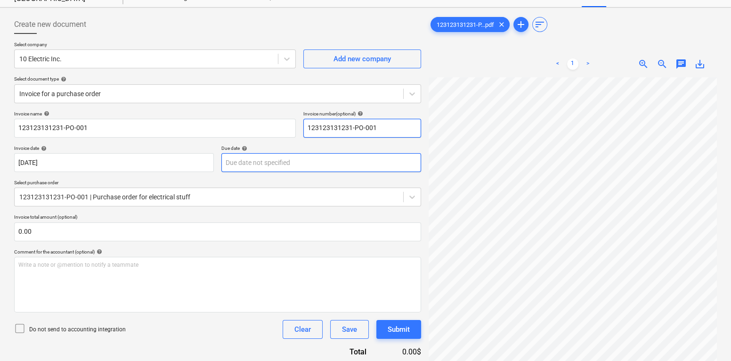
scroll to position [36, 0]
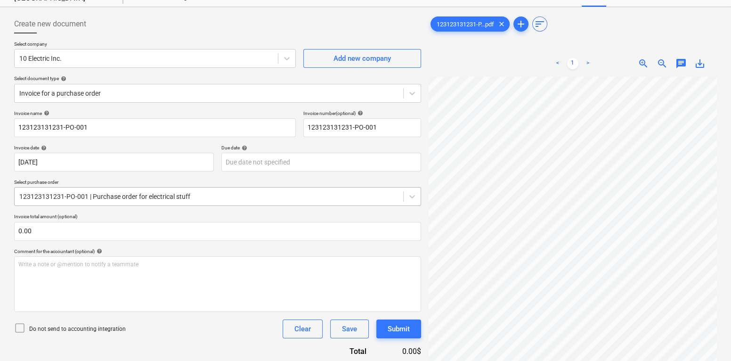
click at [120, 198] on div at bounding box center [208, 196] width 379 height 9
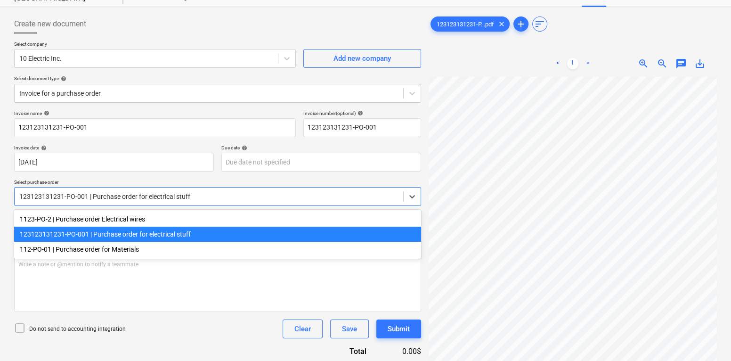
click at [120, 198] on div at bounding box center [208, 196] width 379 height 9
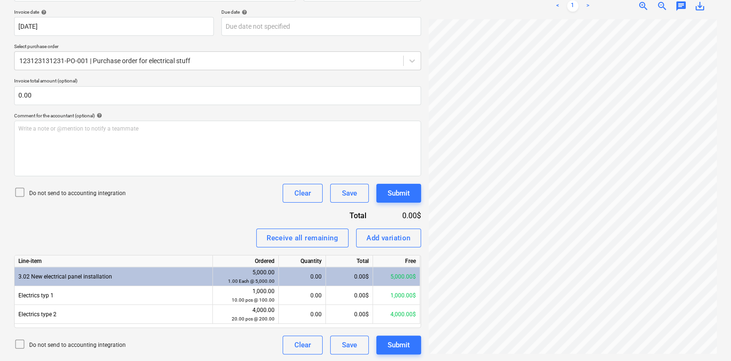
scroll to position [0, 0]
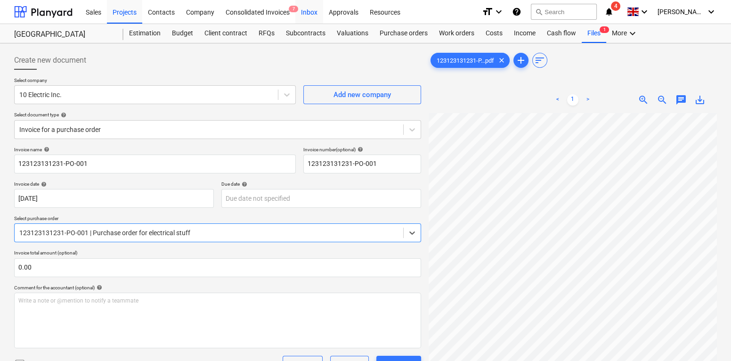
click at [313, 10] on div "Inbox" at bounding box center [309, 12] width 28 height 24
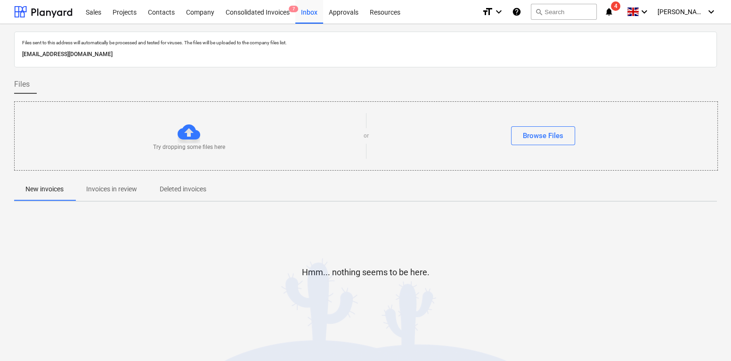
click at [92, 193] on p "Invoices in review" at bounding box center [111, 189] width 51 height 10
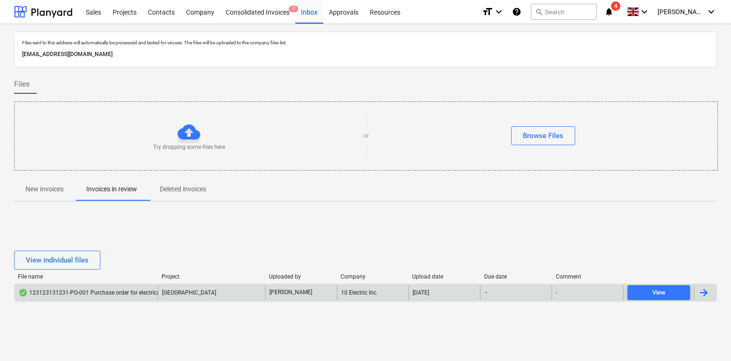
click at [124, 294] on div "123123131231-PO-001 Purchase order for electrical stuff.pdf" at bounding box center [101, 293] width 166 height 8
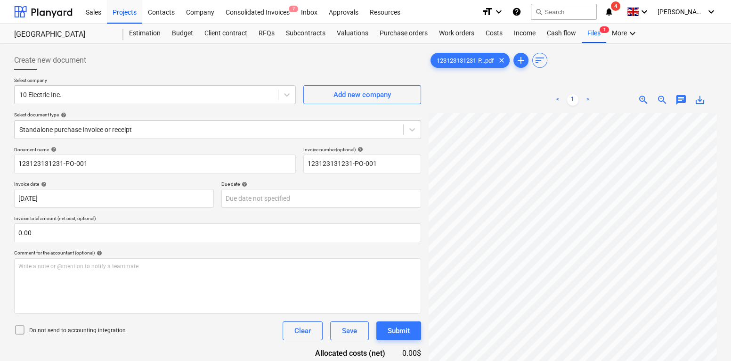
click at [178, 66] on div "Create new document" at bounding box center [217, 60] width 407 height 19
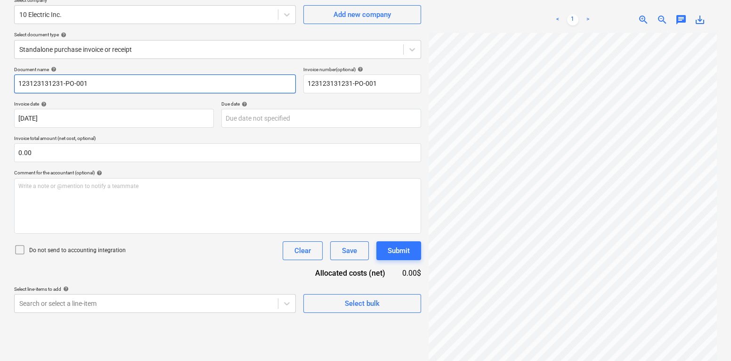
scroll to position [74, 0]
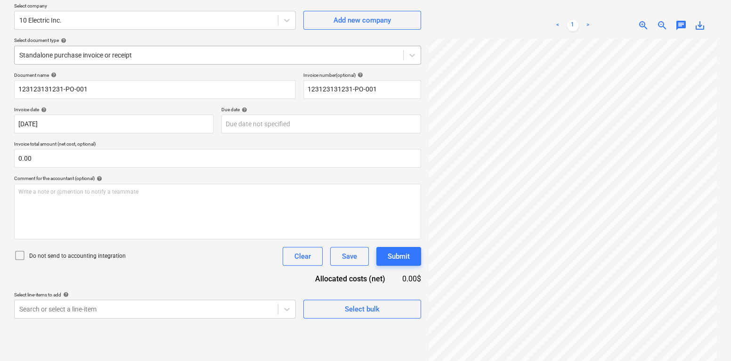
click at [149, 59] on div at bounding box center [208, 54] width 379 height 9
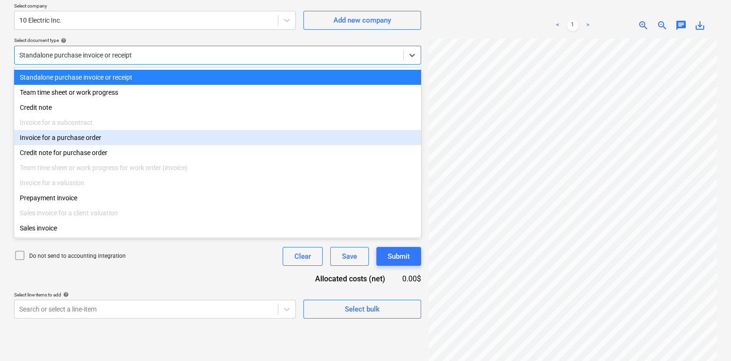
click at [106, 141] on div "Invoice for a purchase order" at bounding box center [217, 137] width 407 height 15
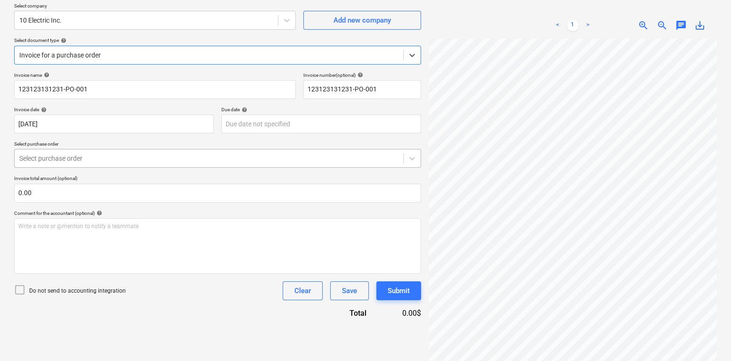
click at [96, 151] on div "Select purchase order" at bounding box center [217, 158] width 407 height 19
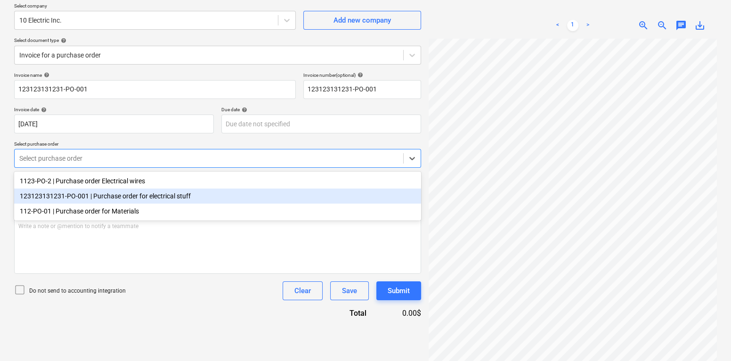
click at [81, 202] on div "123123131231-PO-001 | Purchase order for electrical stuff" at bounding box center [217, 195] width 407 height 15
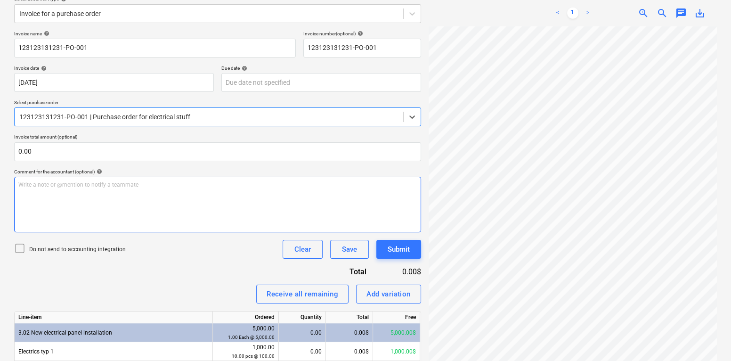
scroll to position [163, 0]
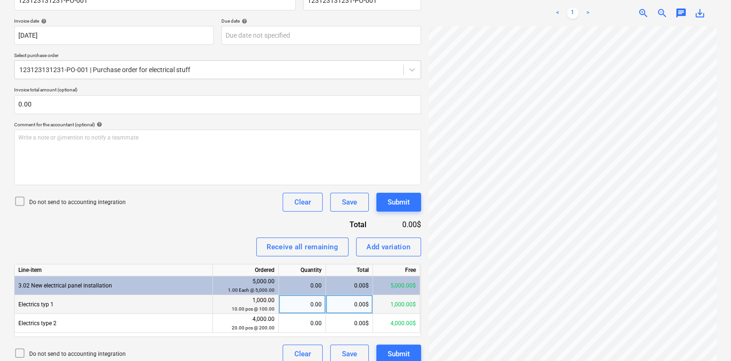
click at [301, 301] on div "0.00" at bounding box center [302, 304] width 39 height 19
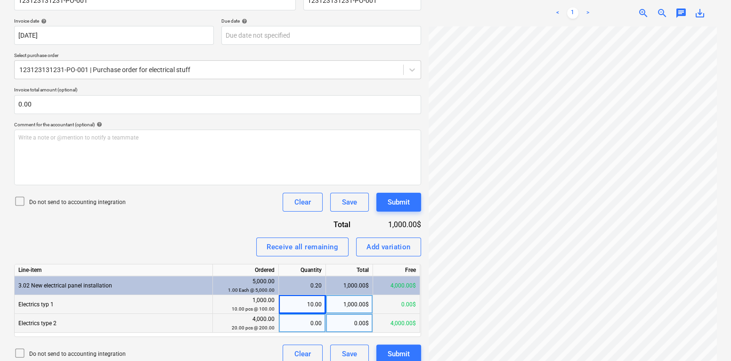
click at [317, 325] on div "0.00" at bounding box center [302, 323] width 39 height 19
click at [317, 325] on div "20.00" at bounding box center [302, 323] width 39 height 19
click at [309, 325] on div "10.00" at bounding box center [302, 323] width 39 height 19
click at [378, 248] on div "Add variation" at bounding box center [388, 247] width 44 height 12
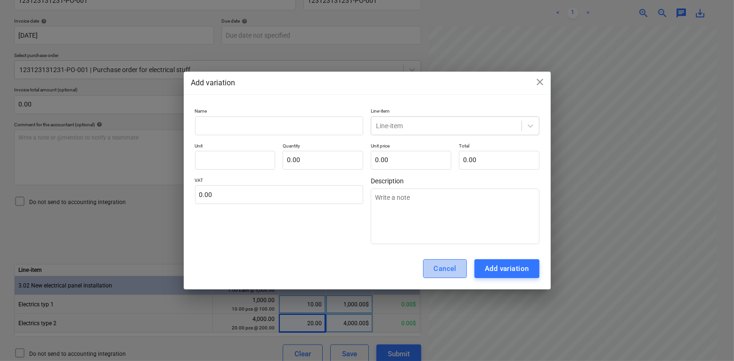
click at [441, 269] on div "Cancel" at bounding box center [444, 268] width 23 height 12
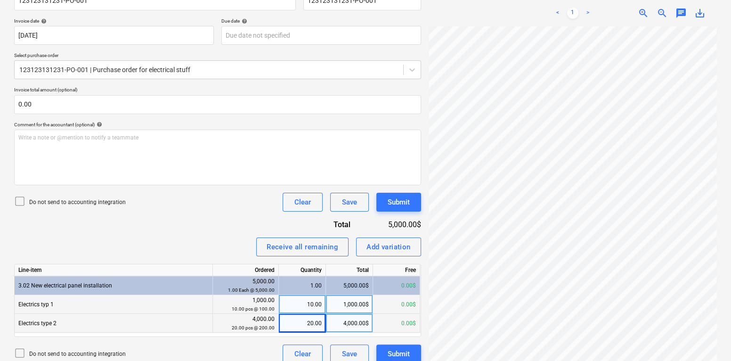
click at [311, 315] on div "20.00" at bounding box center [302, 323] width 39 height 19
click at [311, 315] on input "20" at bounding box center [302, 323] width 47 height 18
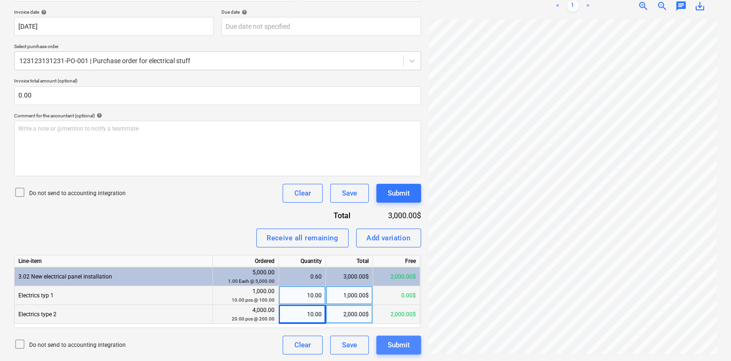
click at [392, 347] on div "Submit" at bounding box center [399, 345] width 22 height 12
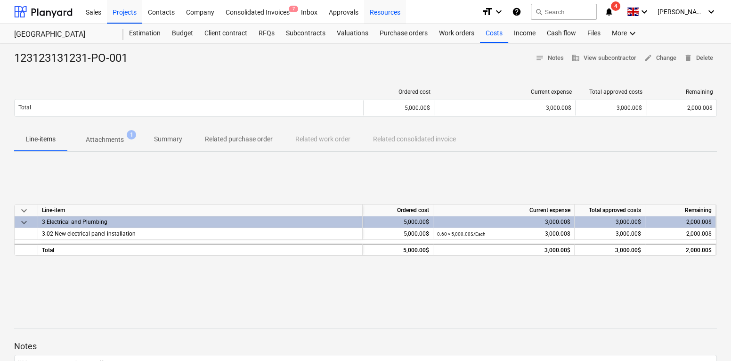
click at [379, 23] on div "Resources" at bounding box center [385, 12] width 42 height 24
click at [405, 42] on div "Purchase orders" at bounding box center [403, 33] width 59 height 19
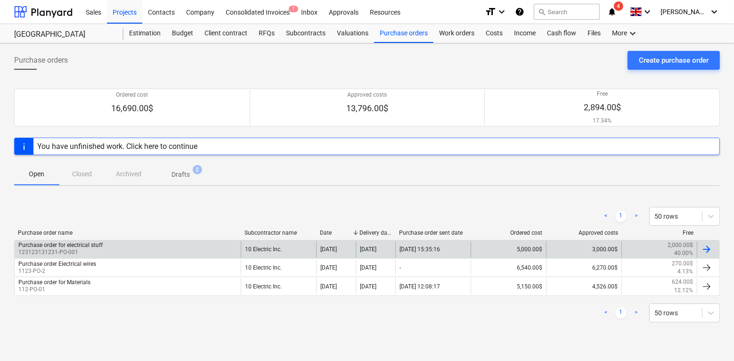
click at [139, 248] on div "Purchase order for electrical stuff 123123131231-PO-001" at bounding box center [128, 249] width 226 height 16
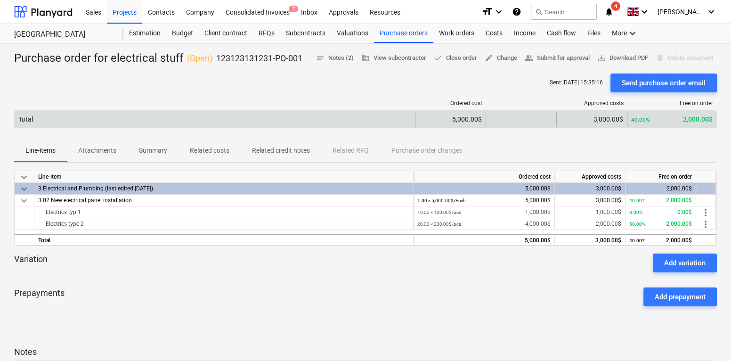
drag, startPoint x: 679, startPoint y: 118, endPoint x: 714, endPoint y: 121, distance: 35.4
click at [714, 121] on div "40.00% 2,000.00$" at bounding box center [671, 119] width 89 height 15
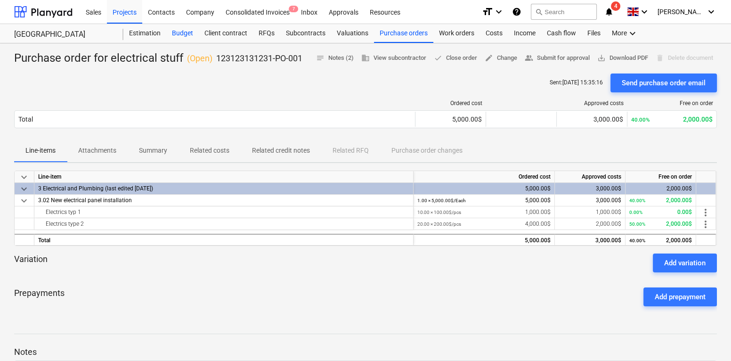
click at [183, 36] on div "Budget" at bounding box center [182, 33] width 32 height 19
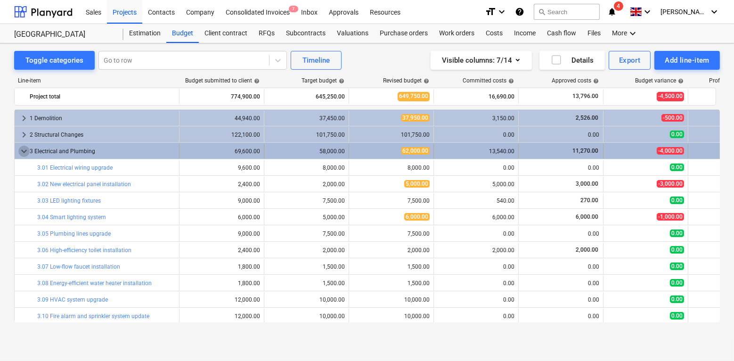
click at [24, 153] on span "keyboard_arrow_down" at bounding box center [23, 151] width 11 height 11
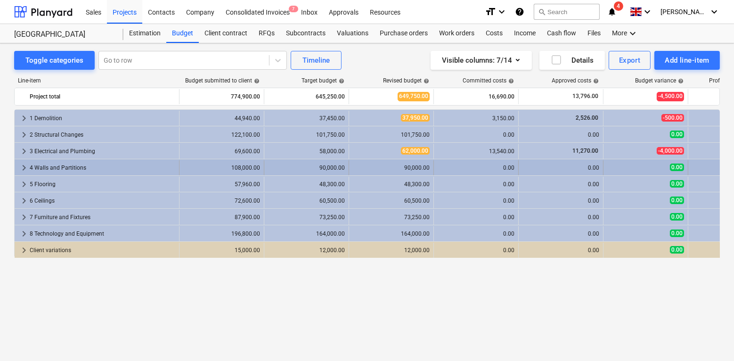
click at [70, 167] on div "4 Walls and Partitions" at bounding box center [103, 167] width 146 height 15
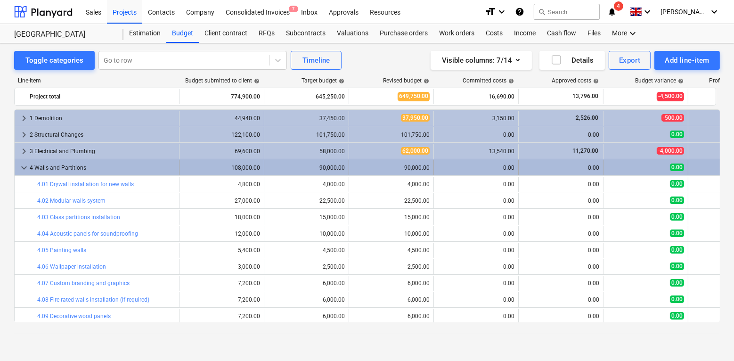
click at [29, 163] on span "keyboard_arrow_down" at bounding box center [23, 167] width 11 height 11
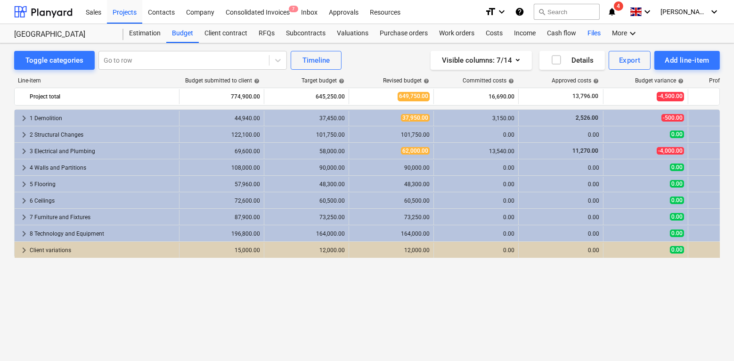
click at [589, 30] on div "Files" at bounding box center [594, 33] width 24 height 19
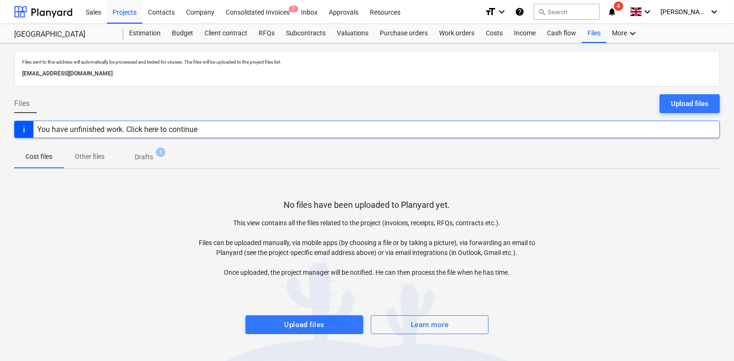
click at [270, 319] on span "Upload files" at bounding box center [304, 324] width 97 height 12
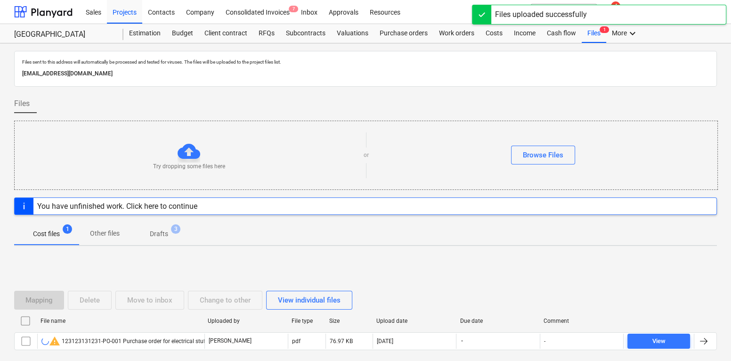
scroll to position [48, 0]
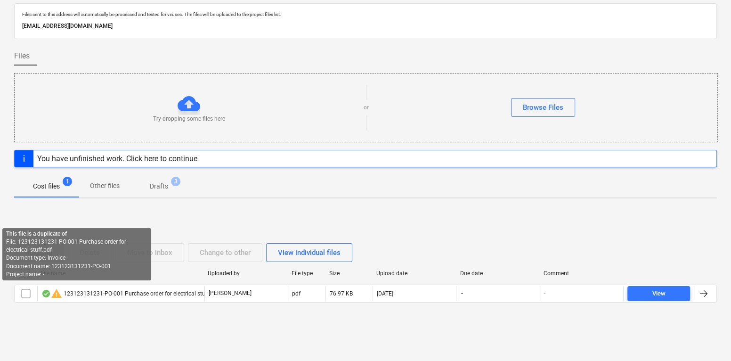
click at [55, 294] on span "warning" at bounding box center [56, 293] width 11 height 11
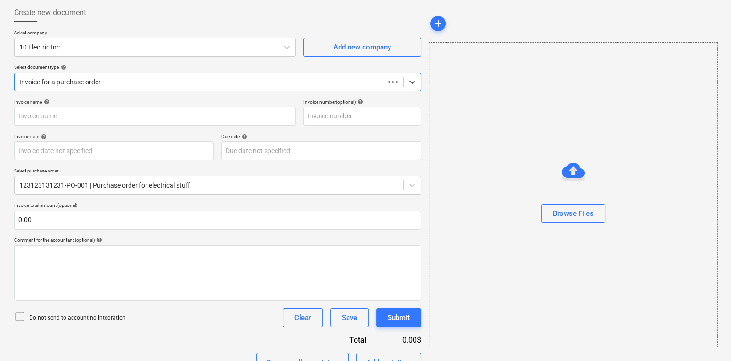
scroll to position [39, 0]
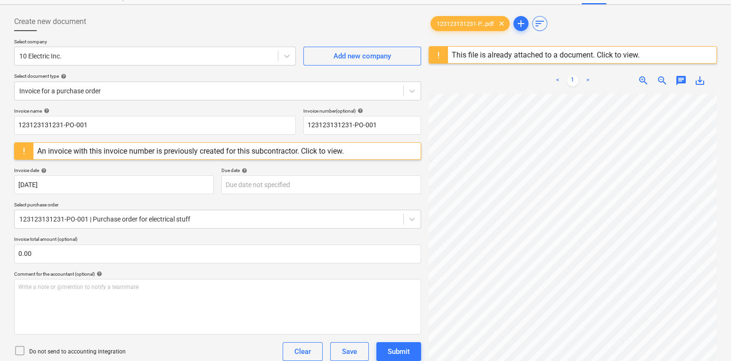
click at [549, 52] on div "This file is already attached to a document. Click to view." at bounding box center [546, 54] width 188 height 9
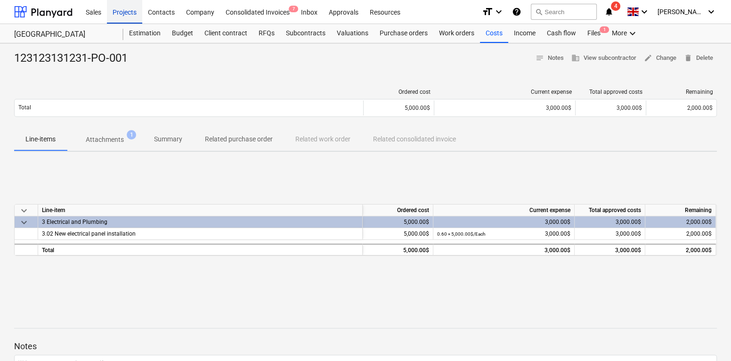
click at [132, 15] on div "Projects" at bounding box center [124, 12] width 35 height 24
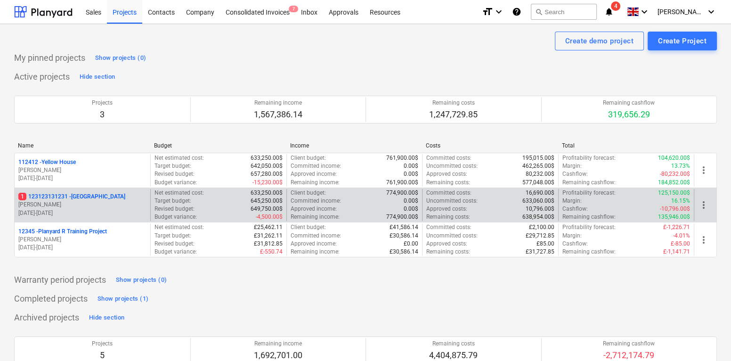
click at [105, 206] on p "J. Walker" at bounding box center [82, 205] width 128 height 8
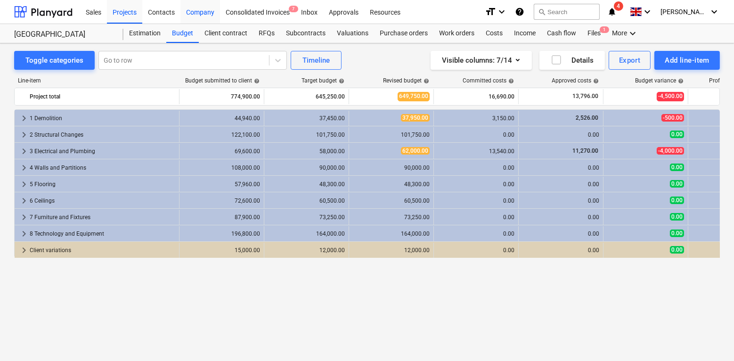
click at [197, 15] on div "Company" at bounding box center [200, 12] width 40 height 24
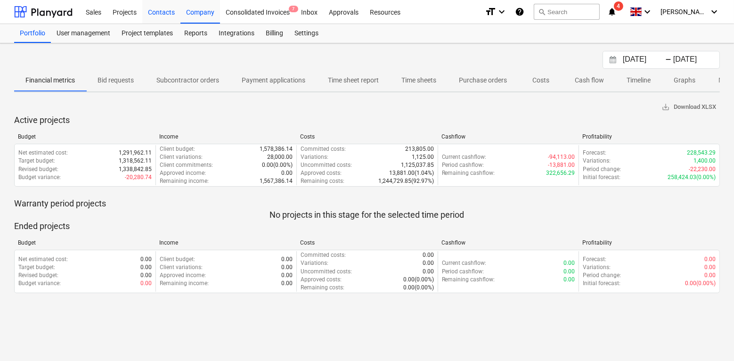
click at [163, 4] on div "Contacts" at bounding box center [161, 12] width 38 height 24
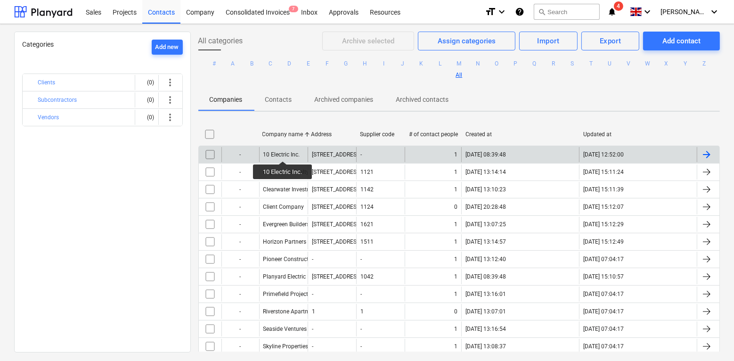
click at [283, 153] on div "10 Electric Inc." at bounding box center [281, 154] width 37 height 7
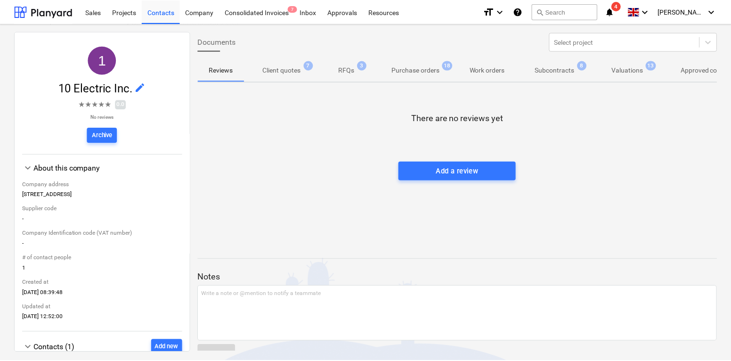
scroll to position [25, 0]
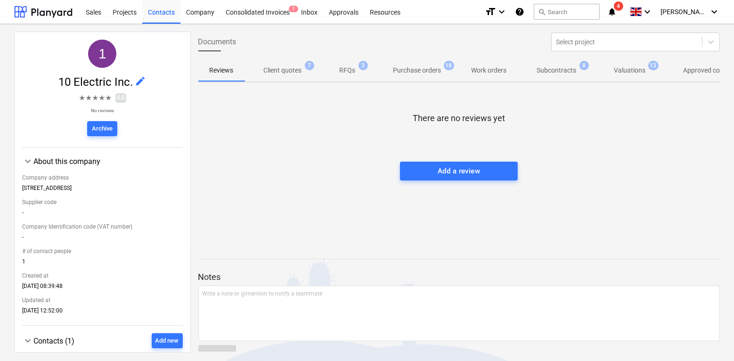
click at [136, 81] on span "edit" at bounding box center [140, 80] width 11 height 11
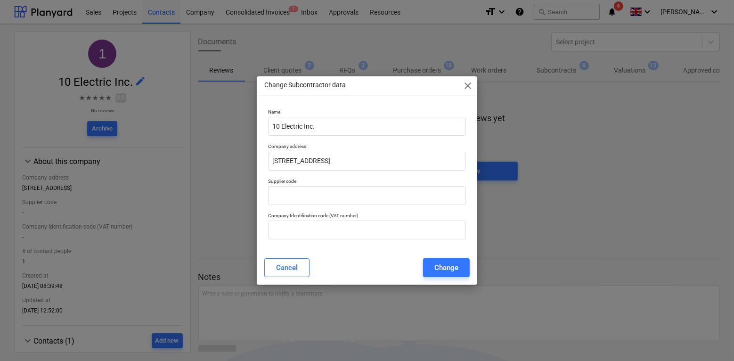
click at [467, 88] on span "close" at bounding box center [467, 85] width 11 height 11
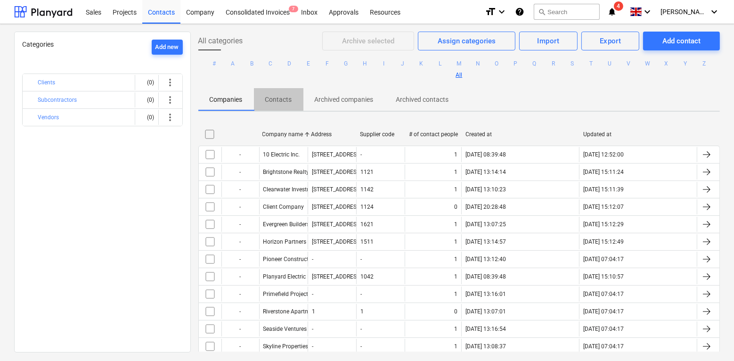
click at [272, 98] on p "Contacts" at bounding box center [278, 100] width 27 height 10
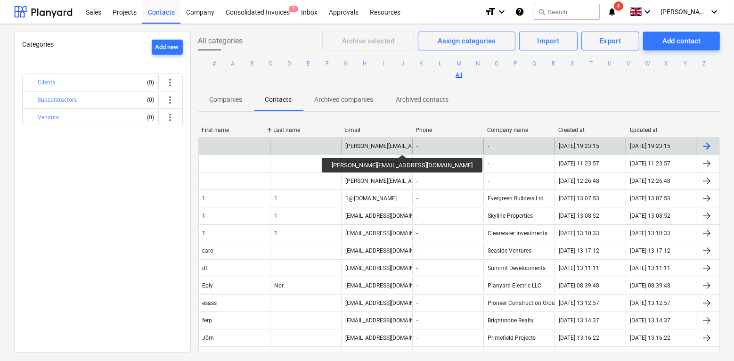
click at [358, 146] on div "carl@planyard.com" at bounding box center [410, 146] width 131 height 7
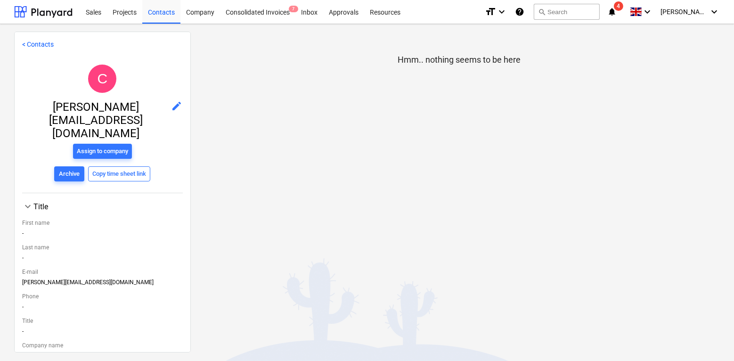
click at [171, 103] on span "edit" at bounding box center [176, 105] width 11 height 11
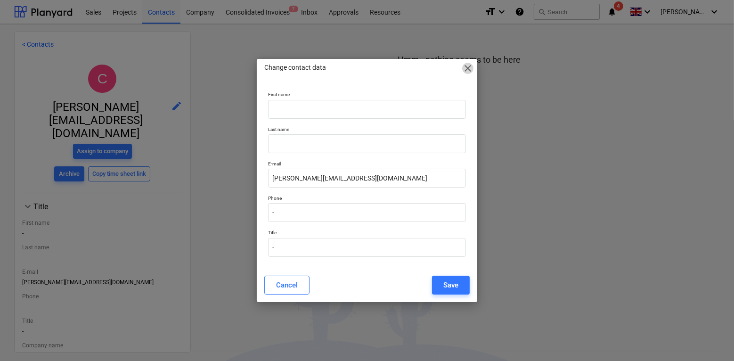
click at [468, 68] on span "close" at bounding box center [467, 68] width 11 height 11
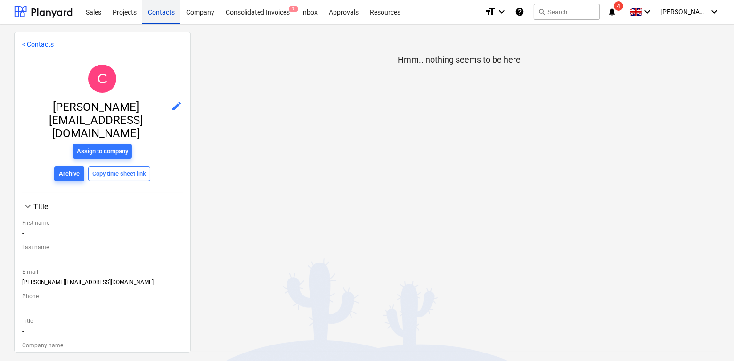
click at [147, 10] on div "Contacts" at bounding box center [161, 12] width 38 height 24
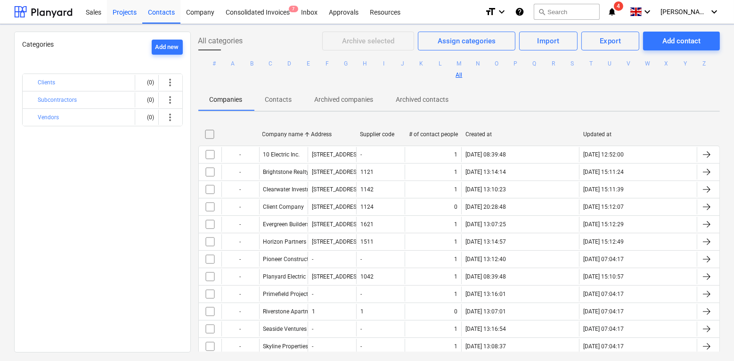
click at [123, 10] on div "Projects" at bounding box center [124, 12] width 35 height 24
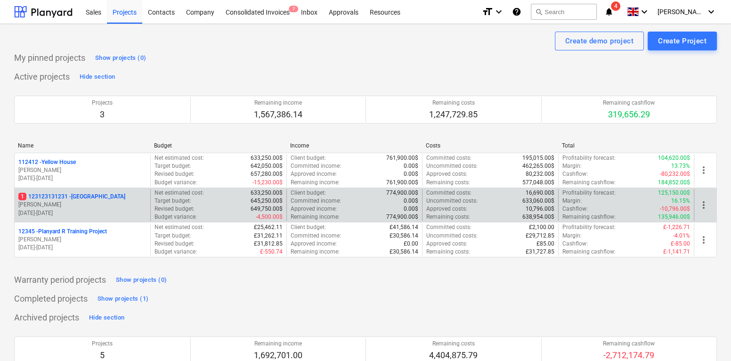
click at [94, 208] on p "J. Walker" at bounding box center [82, 205] width 128 height 8
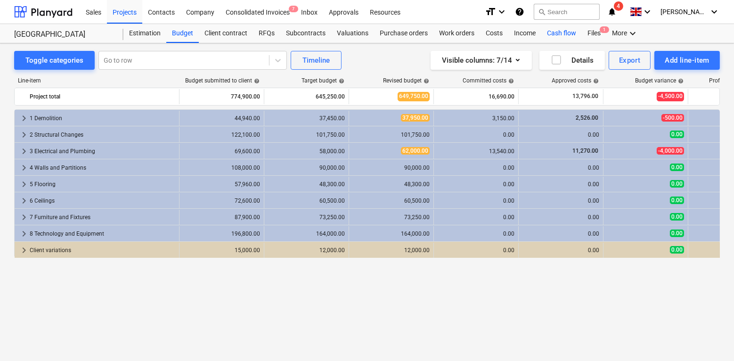
click at [558, 33] on div "Cash flow" at bounding box center [561, 33] width 41 height 19
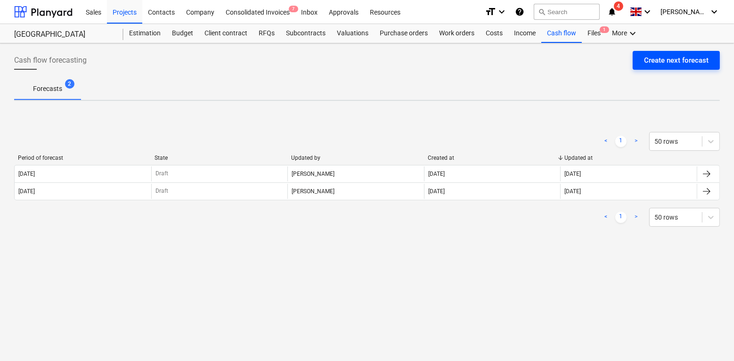
click at [669, 58] on div "Create next forecast" at bounding box center [676, 60] width 65 height 12
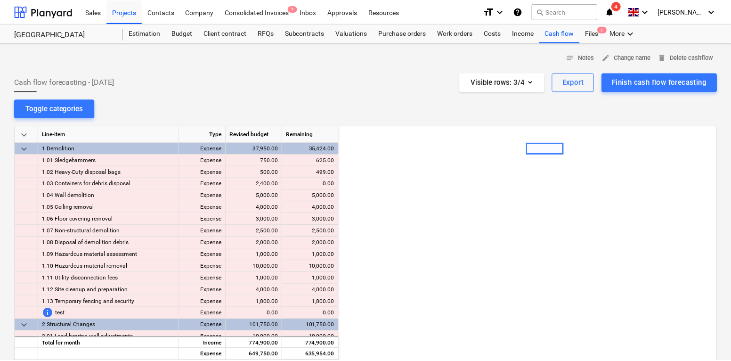
scroll to position [0, 188]
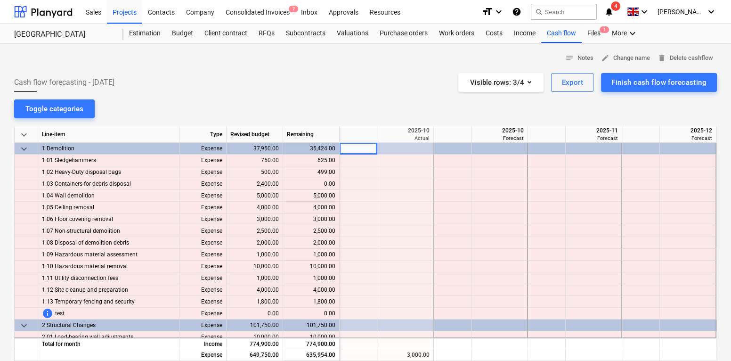
click at [29, 132] on div "keyboard_arrow_down" at bounding box center [27, 134] width 24 height 16
click at [23, 132] on span "keyboard_arrow_down" at bounding box center [23, 134] width 11 height 11
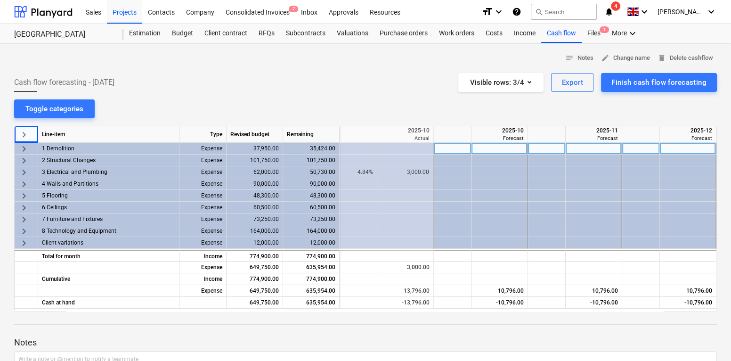
click at [447, 152] on div at bounding box center [453, 149] width 38 height 12
click at [25, 147] on span "keyboard_arrow_right" at bounding box center [23, 148] width 11 height 11
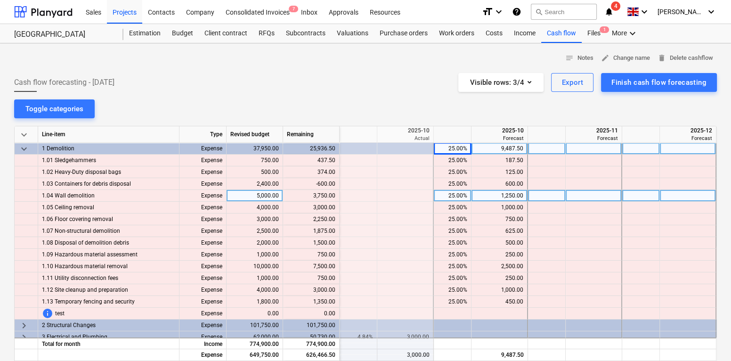
click at [452, 195] on div "25.00%" at bounding box center [453, 196] width 30 height 12
click at [23, 147] on span "keyboard_arrow_down" at bounding box center [23, 148] width 11 height 11
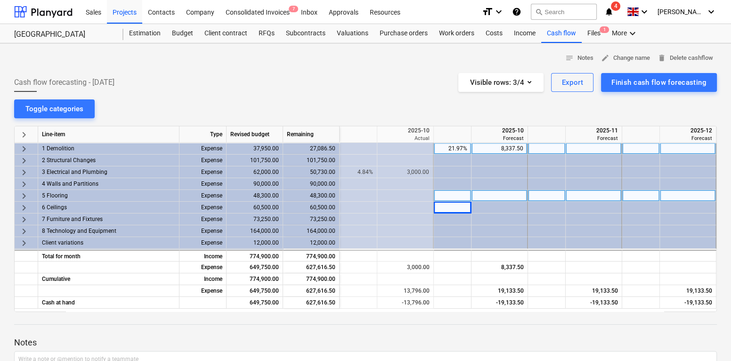
click at [586, 148] on div at bounding box center [594, 149] width 57 height 12
click at [25, 145] on span "keyboard_arrow_right" at bounding box center [23, 148] width 11 height 11
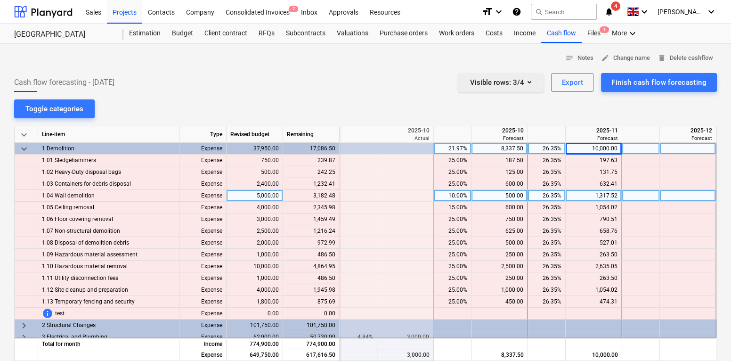
click at [519, 80] on div "Visible rows : 3/4" at bounding box center [501, 82] width 63 height 12
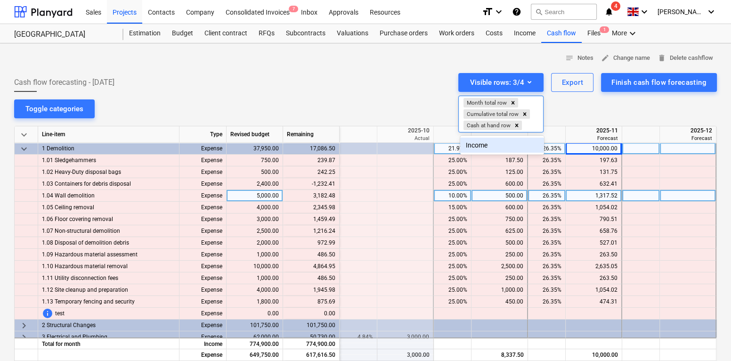
click at [472, 142] on div "Income" at bounding box center [502, 145] width 84 height 15
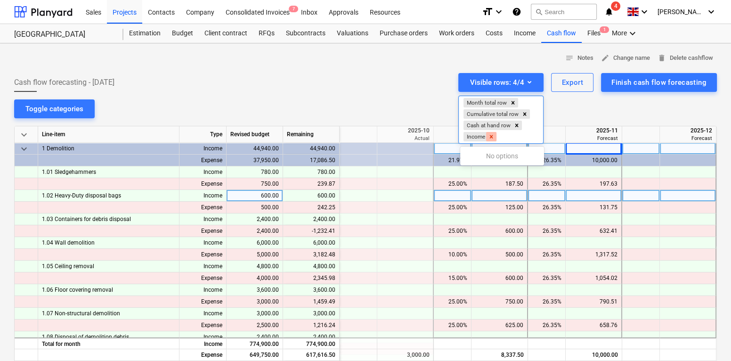
click at [494, 132] on div "Remove Income" at bounding box center [491, 136] width 10 height 9
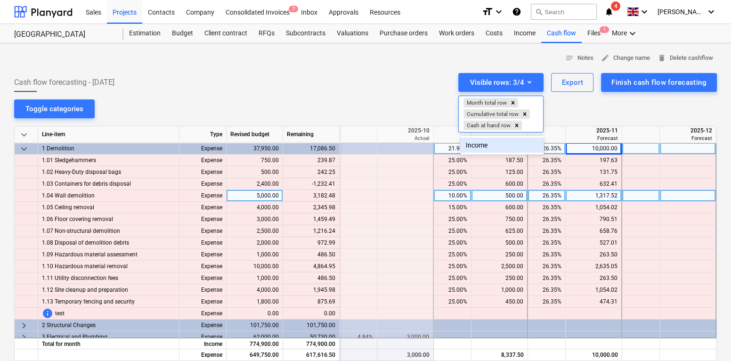
click at [384, 95] on div at bounding box center [365, 180] width 731 height 361
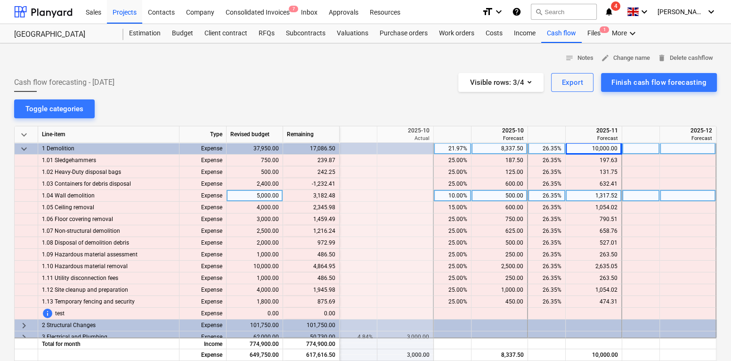
click at [24, 145] on span "keyboard_arrow_down" at bounding box center [23, 148] width 11 height 11
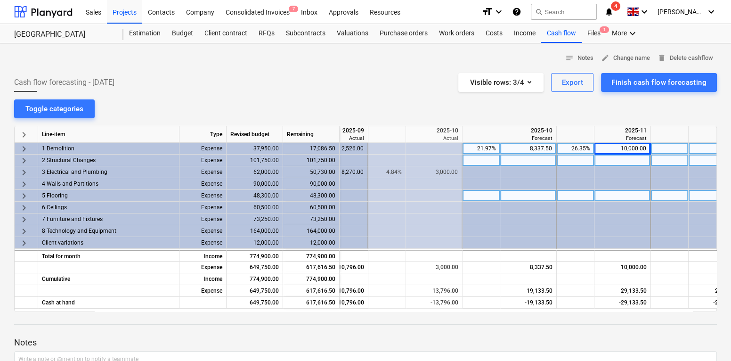
scroll to position [0, 158]
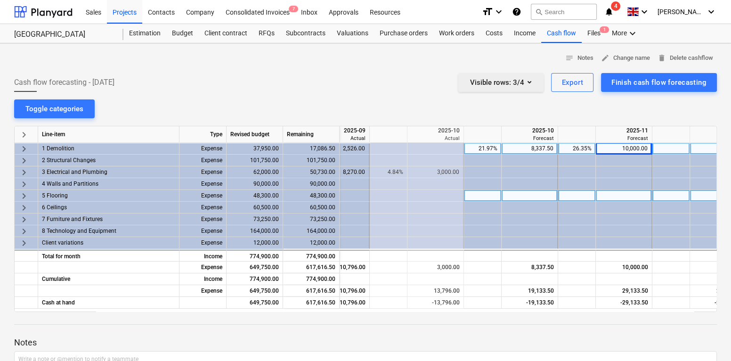
click at [500, 79] on div "Visible rows : 3/4" at bounding box center [501, 82] width 63 height 12
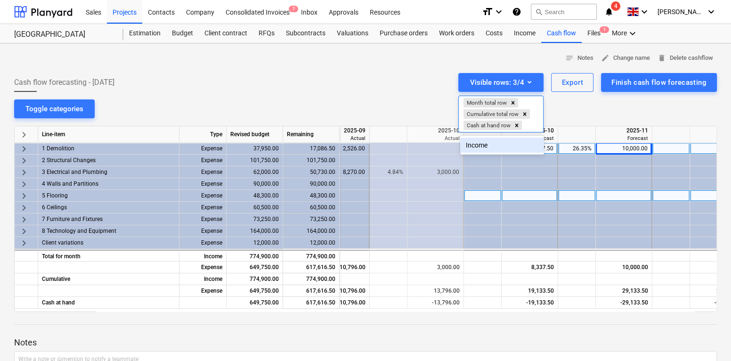
click at [471, 146] on div "Income" at bounding box center [502, 145] width 84 height 15
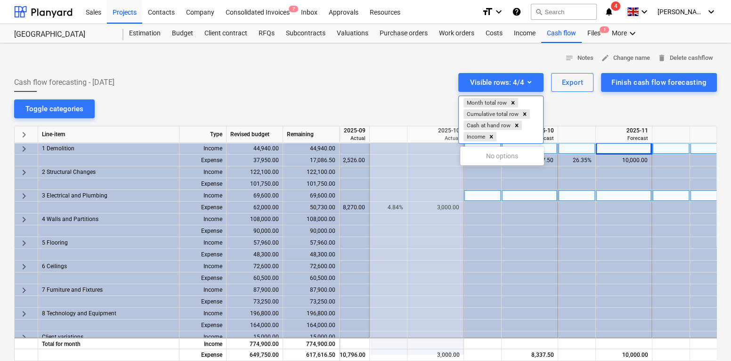
click at [340, 108] on div at bounding box center [365, 180] width 731 height 361
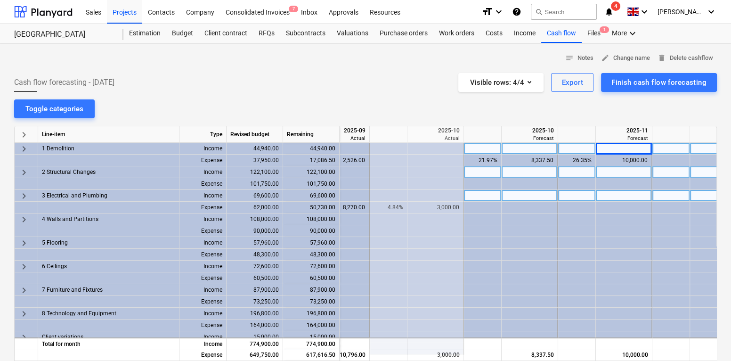
click at [23, 174] on span "keyboard_arrow_right" at bounding box center [23, 172] width 11 height 11
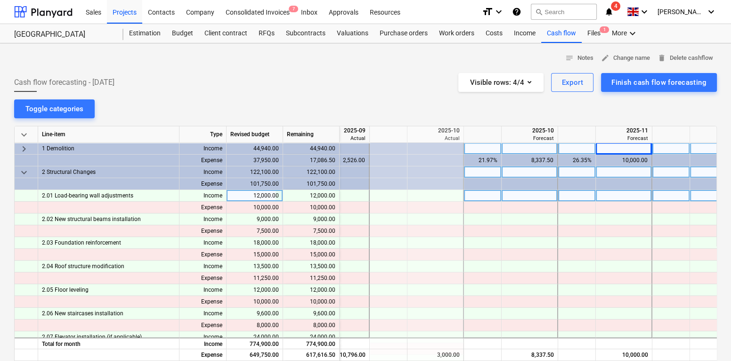
click at [24, 171] on span "keyboard_arrow_down" at bounding box center [23, 172] width 11 height 11
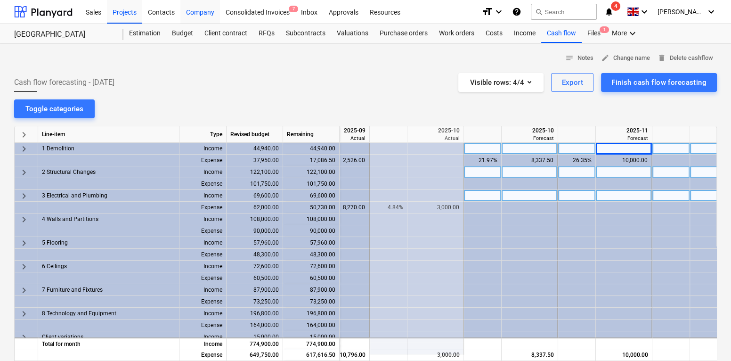
click at [202, 14] on div "Company" at bounding box center [200, 12] width 40 height 24
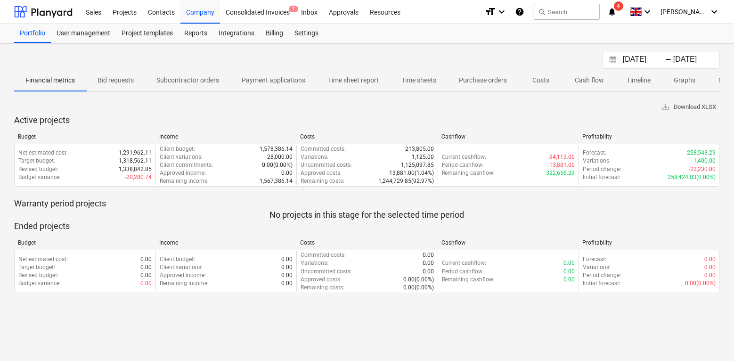
click at [583, 80] on p "Cash flow" at bounding box center [589, 80] width 29 height 10
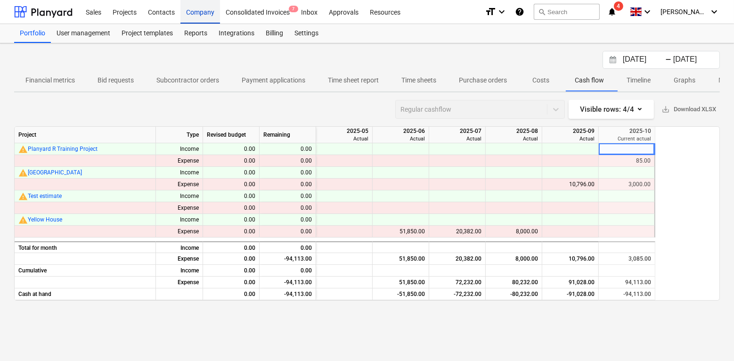
click at [198, 18] on div "Company" at bounding box center [200, 12] width 40 height 24
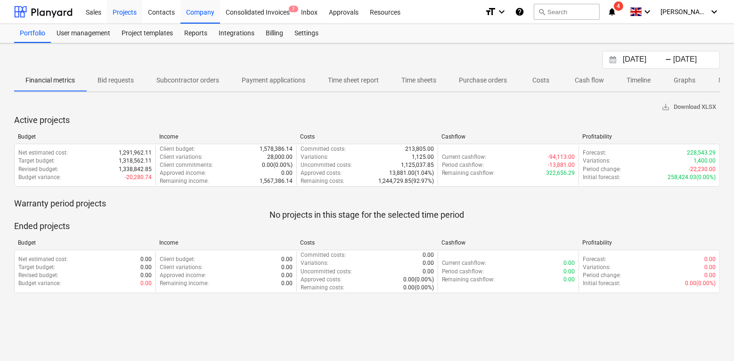
click at [126, 16] on div "Projects" at bounding box center [124, 12] width 35 height 24
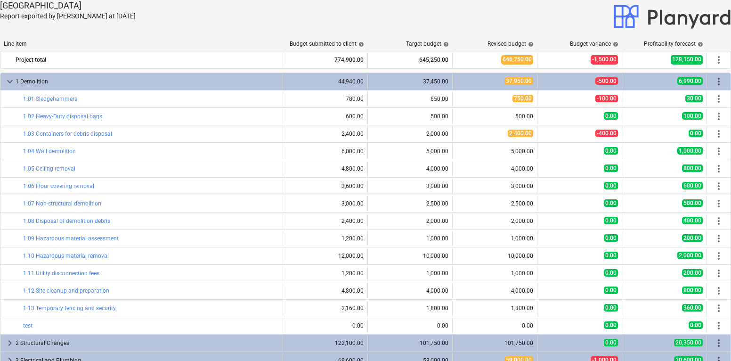
click at [218, 19] on p "Report exported by Johnny Walker at 01.10.2025" at bounding box center [185, 16] width 371 height 10
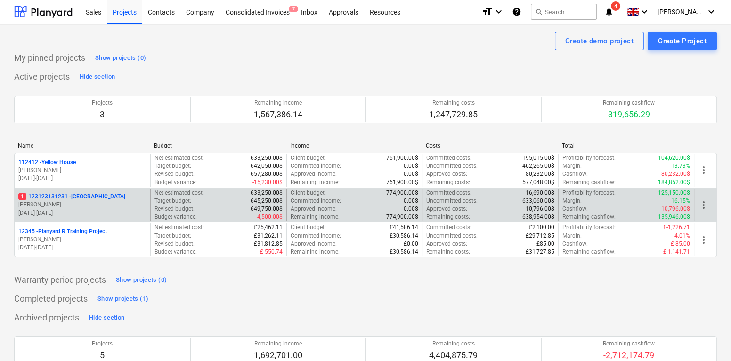
click at [70, 196] on p "1 123123131231 - Sun Field House" at bounding box center [71, 197] width 107 height 8
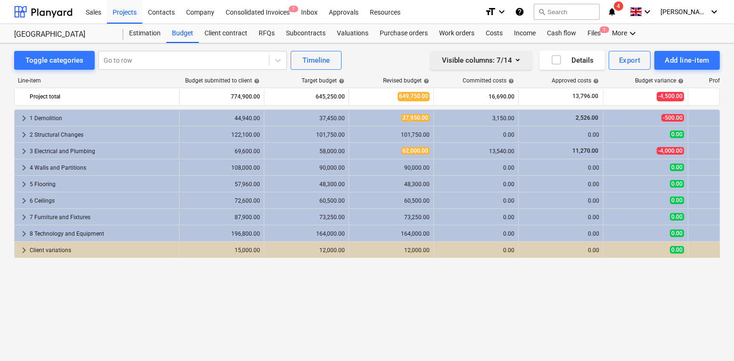
click at [508, 58] on div "Visible columns : 7/14" at bounding box center [481, 60] width 79 height 12
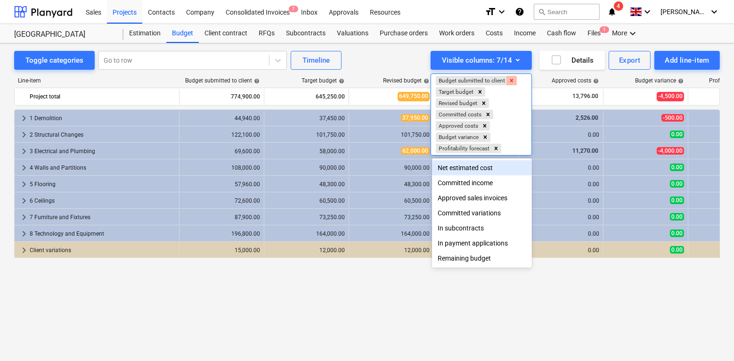
click at [512, 79] on icon "Remove Budget submitted to client" at bounding box center [511, 80] width 7 height 7
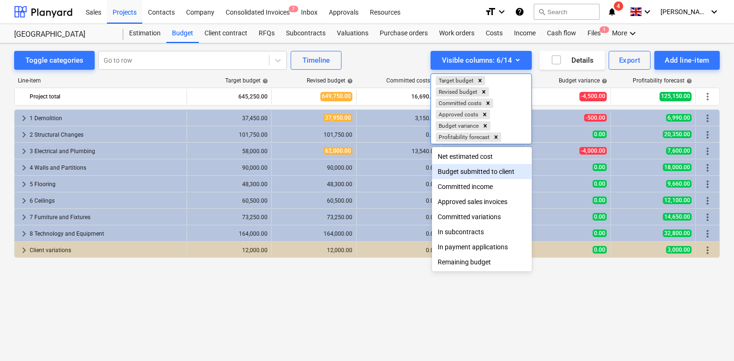
click at [484, 177] on div "Budget submitted to client" at bounding box center [482, 171] width 100 height 15
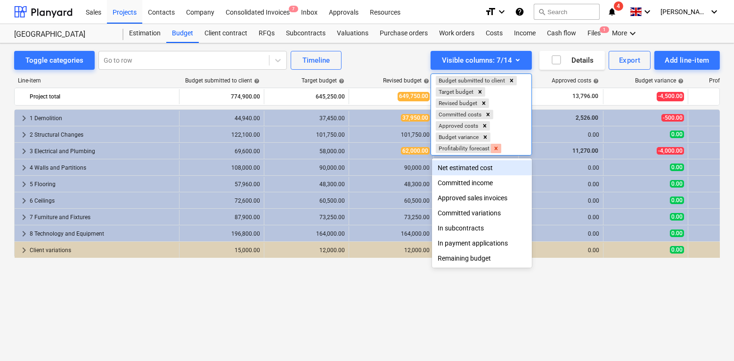
click at [498, 148] on icon "Remove Profitability forecast" at bounding box center [496, 148] width 7 height 7
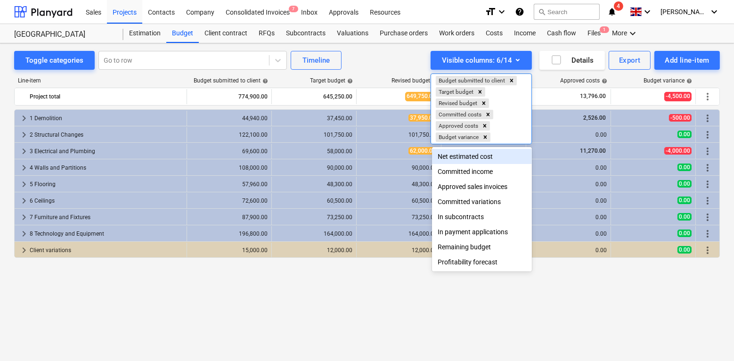
click at [498, 149] on div "Net estimated cost" at bounding box center [482, 156] width 100 height 15
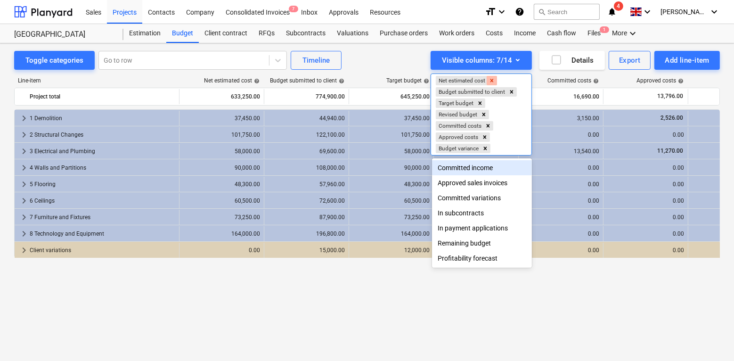
click at [495, 81] on icon "Remove Net estimated cost" at bounding box center [491, 80] width 7 height 7
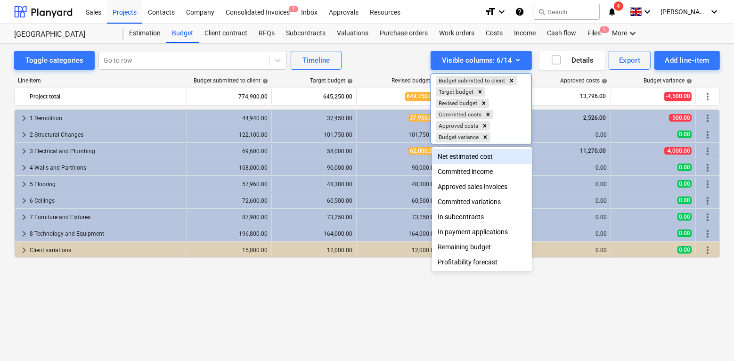
click at [362, 60] on div at bounding box center [367, 180] width 734 height 361
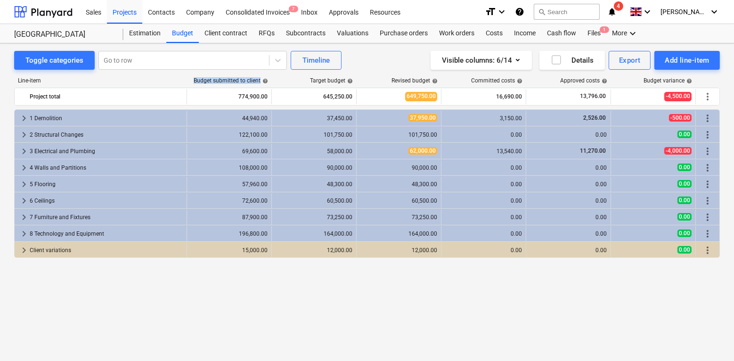
drag, startPoint x: 189, startPoint y: 80, endPoint x: 260, endPoint y: 81, distance: 71.6
click at [260, 81] on div "Budget submitted to client help" at bounding box center [229, 80] width 85 height 7
click at [260, 81] on span "help" at bounding box center [264, 81] width 8 height 6
click at [252, 81] on div "Budget submitted to client help" at bounding box center [231, 80] width 74 height 7
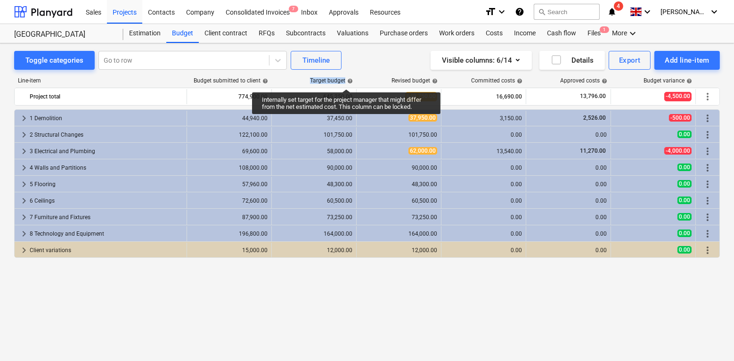
drag, startPoint x: 309, startPoint y: 81, endPoint x: 346, endPoint y: 81, distance: 37.2
click at [346, 81] on div "Target budget help" at bounding box center [314, 80] width 85 height 7
click at [346, 81] on span "help" at bounding box center [349, 81] width 8 height 6
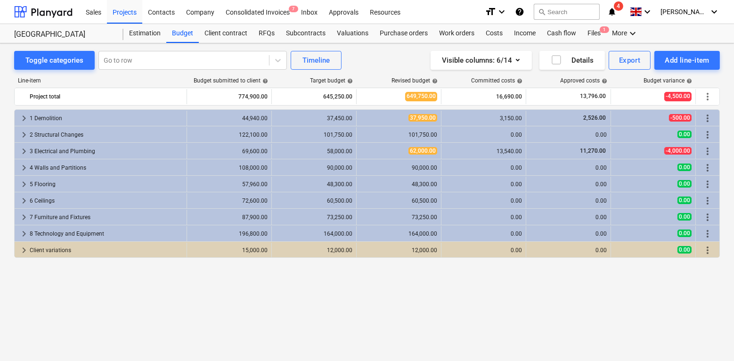
click at [355, 66] on div "Toggle categories Go to row Timeline Visible columns : 6/14 Details Export Add …" at bounding box center [367, 60] width 706 height 19
drag, startPoint x: 390, startPoint y: 79, endPoint x: 433, endPoint y: 76, distance: 43.4
click at [433, 76] on div "Line-item Budget submitted to client help Target budget help Revised budget hel…" at bounding box center [367, 202] width 706 height 264
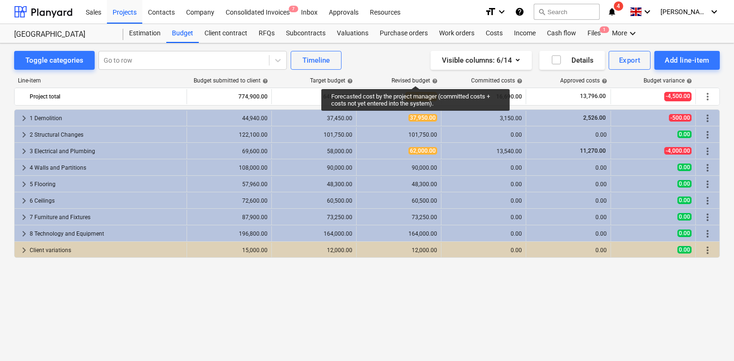
click at [415, 77] on div "Revised budget help" at bounding box center [414, 80] width 46 height 7
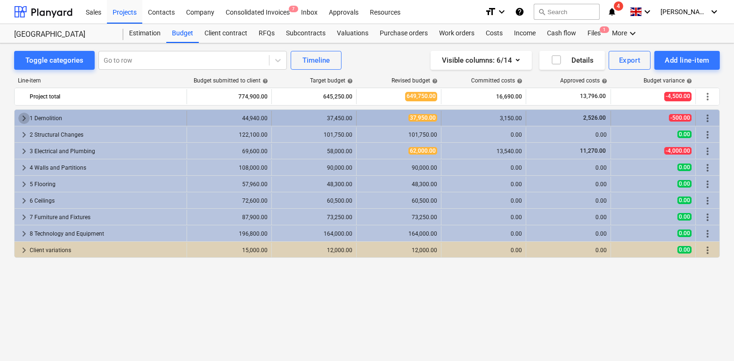
click at [23, 118] on span "keyboard_arrow_right" at bounding box center [23, 118] width 11 height 11
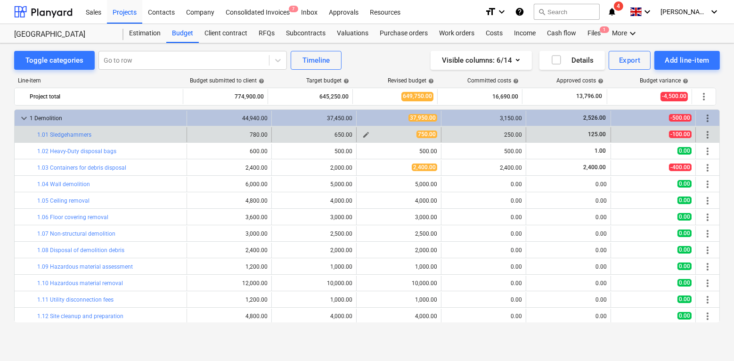
click at [362, 134] on span "edit" at bounding box center [366, 135] width 8 height 8
type textarea "x"
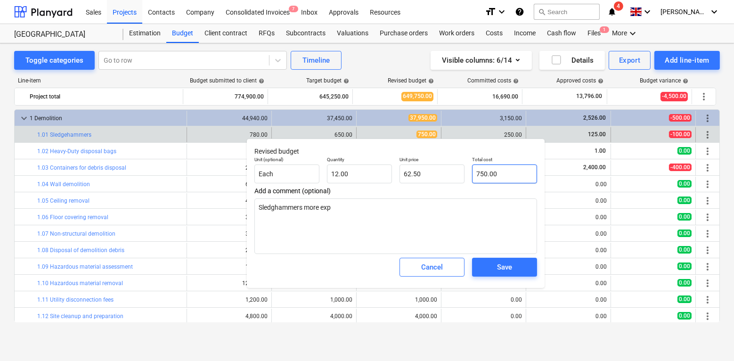
type input "750"
click at [487, 171] on input "750" at bounding box center [504, 173] width 65 height 19
type textarea "x"
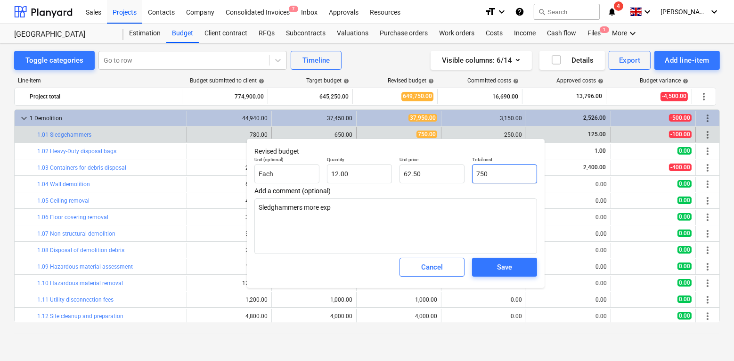
type input "8"
type input "0.67"
type textarea "x"
type input "80"
type input "6.67"
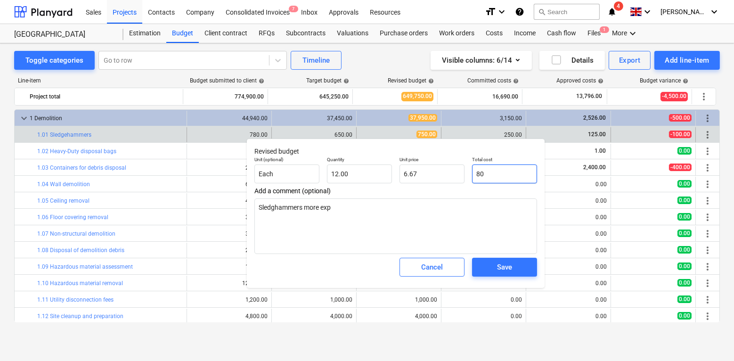
type textarea "x"
type input "800"
type input "66.67"
type input "800"
type textarea "x"
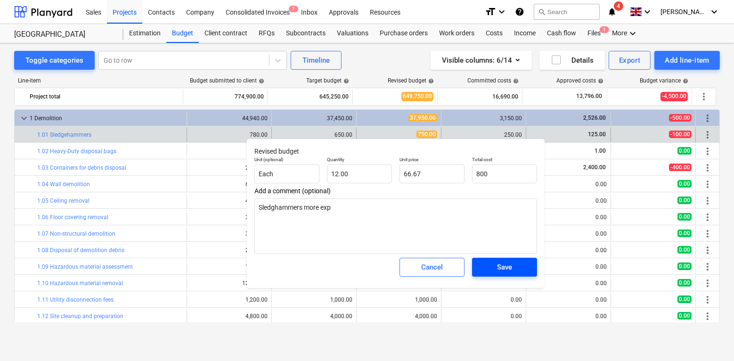
type input "800.00"
click at [495, 263] on span "Save" at bounding box center [504, 267] width 42 height 12
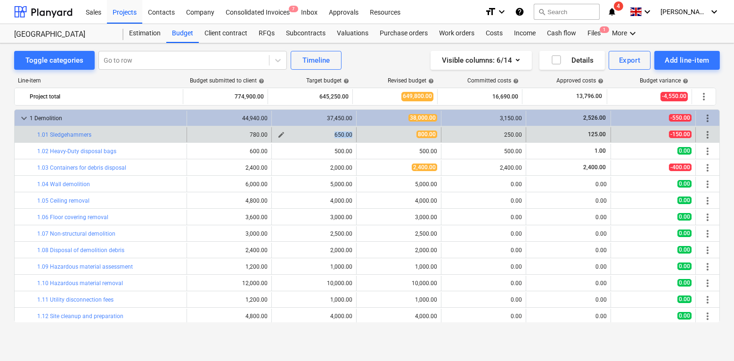
drag, startPoint x: 349, startPoint y: 132, endPoint x: 330, endPoint y: 133, distance: 19.3
click at [330, 133] on div "edit 650.00" at bounding box center [314, 134] width 85 height 15
drag, startPoint x: 412, startPoint y: 137, endPoint x: 434, endPoint y: 137, distance: 21.7
click at [434, 137] on div "800.00" at bounding box center [398, 134] width 77 height 8
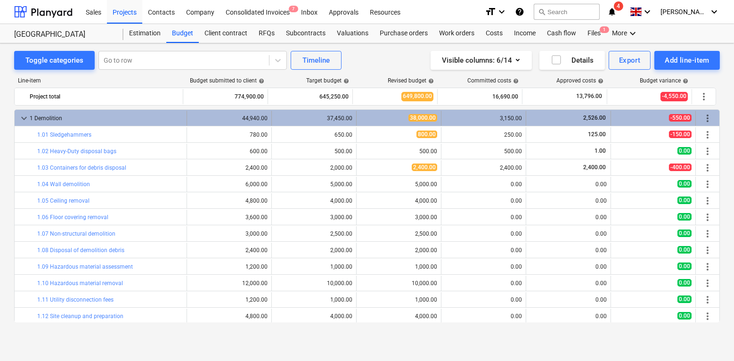
click at [26, 121] on span "keyboard_arrow_down" at bounding box center [23, 118] width 11 height 11
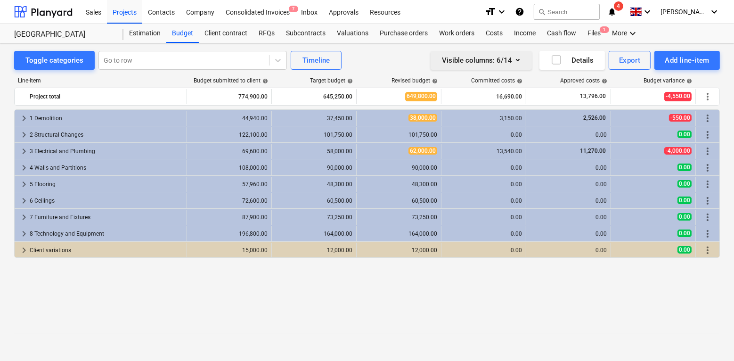
click at [515, 63] on icon "button" at bounding box center [517, 59] width 11 height 11
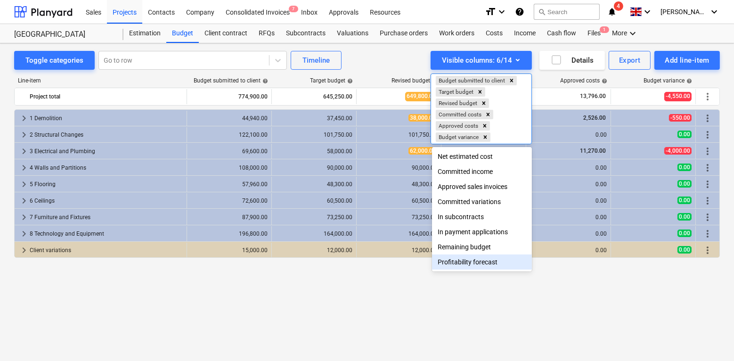
click at [472, 264] on div "Profitability forecast" at bounding box center [482, 261] width 100 height 15
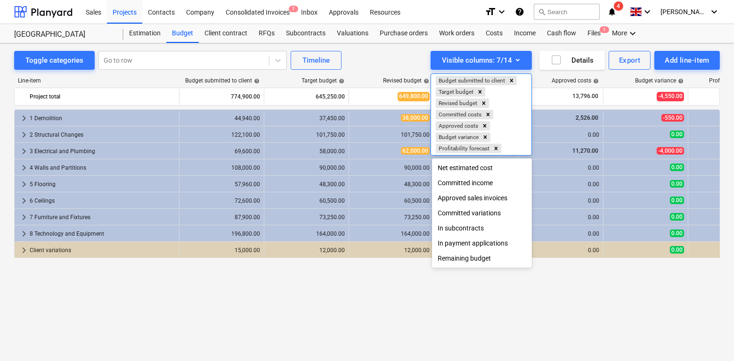
click at [373, 281] on div at bounding box center [367, 180] width 734 height 361
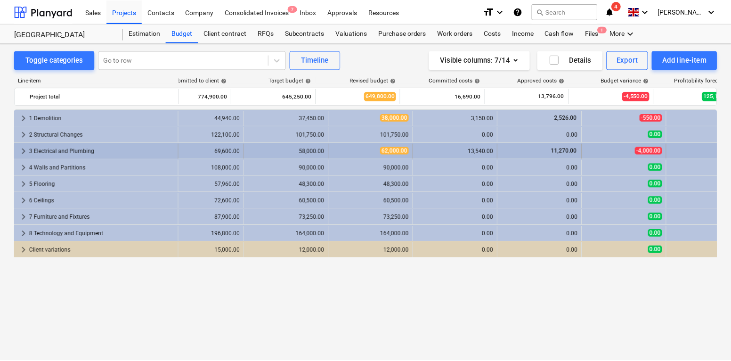
scroll to position [0, 15]
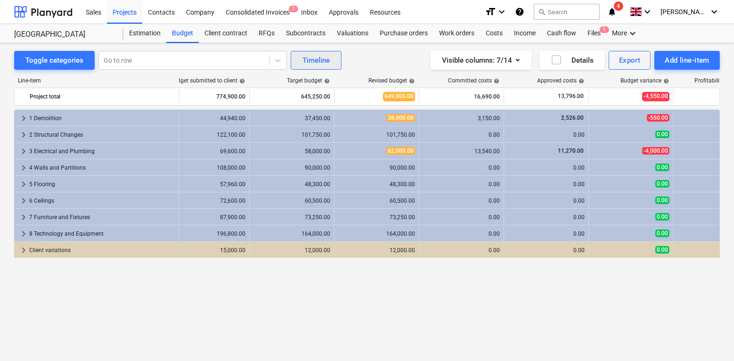
click at [326, 62] on div "Timeline" at bounding box center [315, 60] width 27 height 12
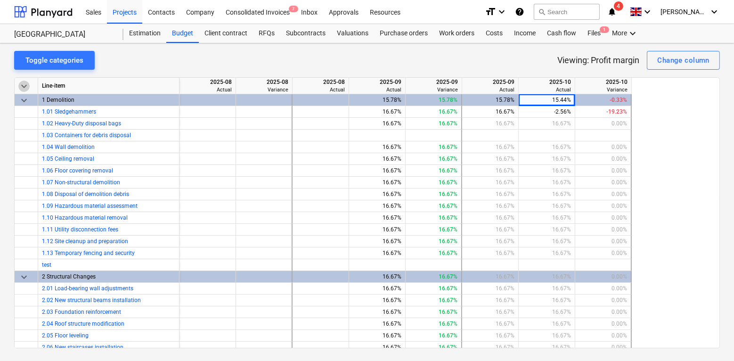
click at [24, 84] on span "keyboard_arrow_down" at bounding box center [23, 86] width 11 height 11
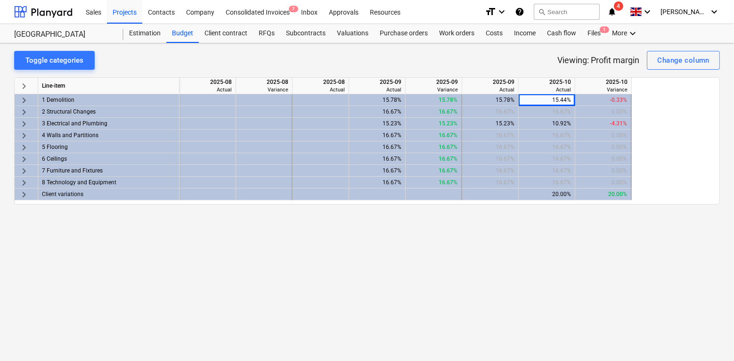
click at [180, 42] on div "Sun Field House Estimation Budget Client contract RFQs Subcontracts Valuations …" at bounding box center [367, 33] width 734 height 19
click at [178, 34] on div "Budget" at bounding box center [182, 33] width 32 height 19
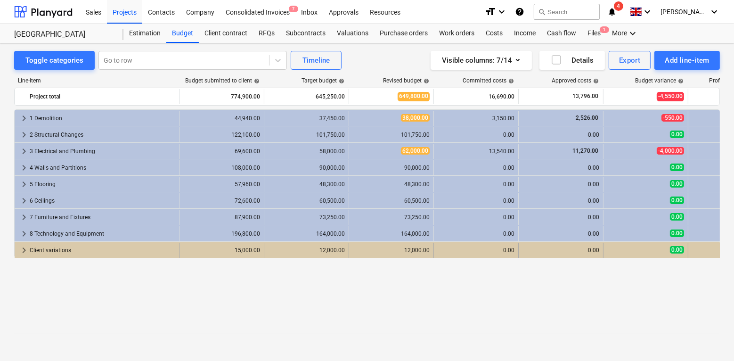
click at [24, 250] on span "keyboard_arrow_right" at bounding box center [23, 249] width 11 height 11
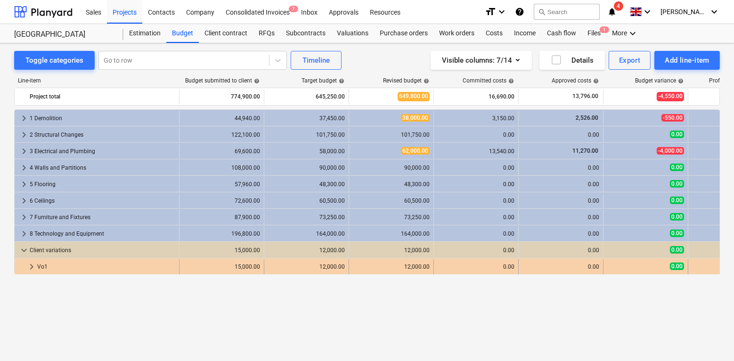
click at [32, 266] on span "keyboard_arrow_right" at bounding box center [31, 266] width 11 height 11
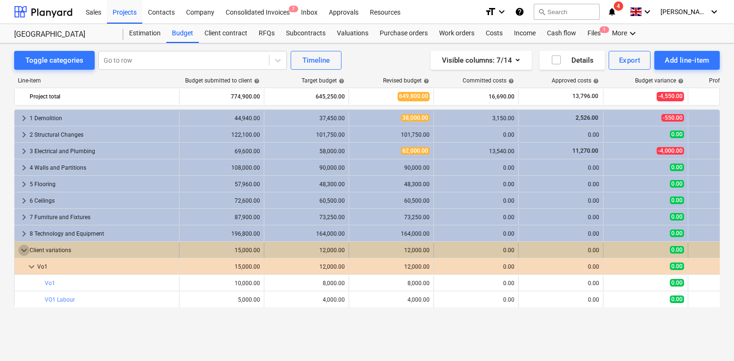
click at [25, 252] on span "keyboard_arrow_down" at bounding box center [23, 249] width 11 height 11
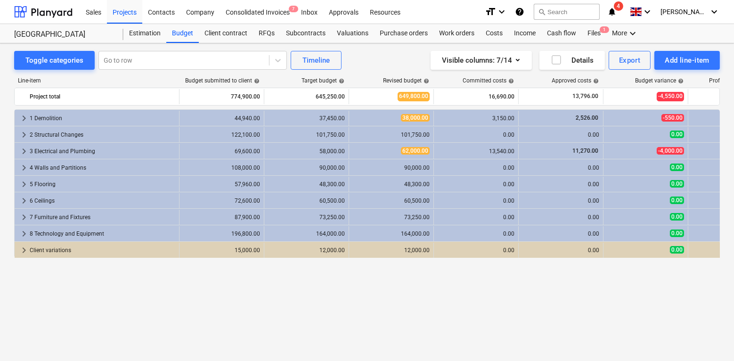
click at [196, 83] on div "Line-item Budget submitted to client help Target budget help Revised budget hel…" at bounding box center [367, 82] width 706 height 10
drag, startPoint x: 188, startPoint y: 81, endPoint x: 241, endPoint y: 82, distance: 52.8
click at [241, 82] on div "Budget submitted to client help" at bounding box center [222, 80] width 74 height 7
click at [294, 80] on div "Target budget help" at bounding box center [306, 80] width 85 height 7
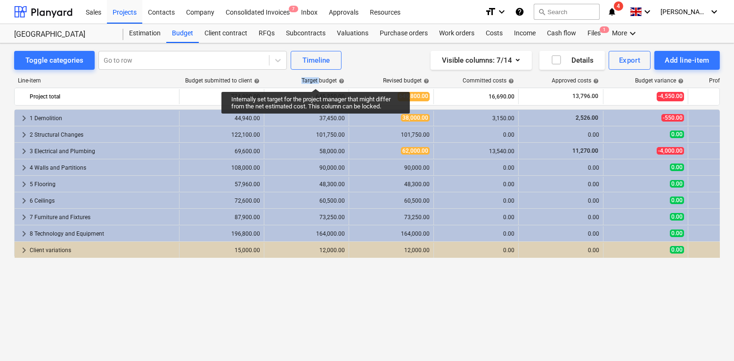
drag, startPoint x: 294, startPoint y: 80, endPoint x: 318, endPoint y: 80, distance: 23.6
click at [318, 80] on div "Target budget help" at bounding box center [306, 80] width 85 height 7
click at [318, 80] on div "Target budget help" at bounding box center [322, 80] width 43 height 7
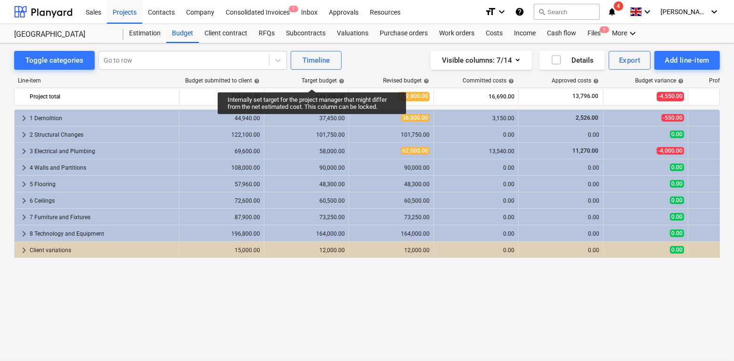
click at [304, 82] on div "Target budget help" at bounding box center [322, 80] width 43 height 7
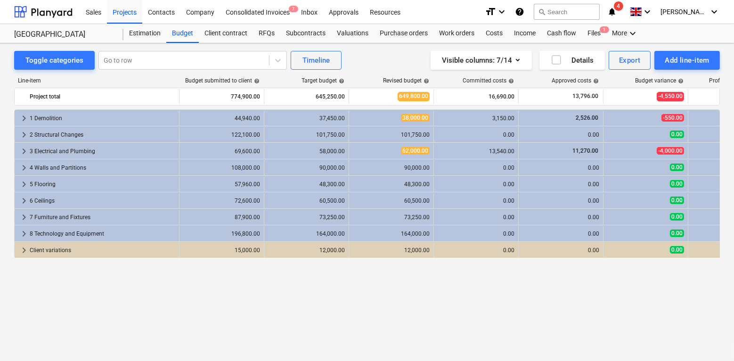
click at [297, 81] on div "Target budget help" at bounding box center [306, 80] width 85 height 7
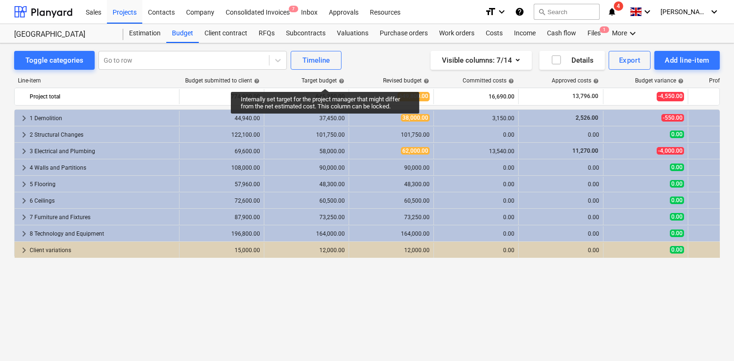
click at [325, 80] on div "Target budget help" at bounding box center [322, 80] width 43 height 7
click at [314, 81] on div "Target budget help" at bounding box center [322, 80] width 43 height 7
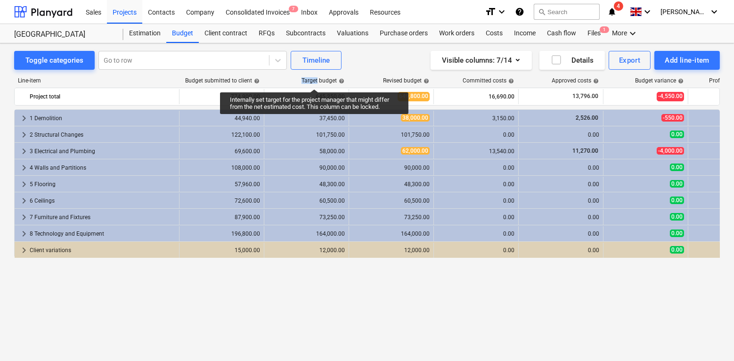
click at [314, 81] on div "Target budget help" at bounding box center [322, 80] width 43 height 7
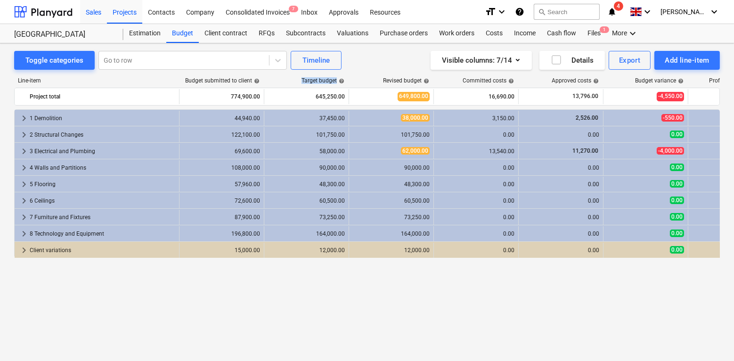
click at [94, 15] on div "Sales" at bounding box center [93, 12] width 27 height 24
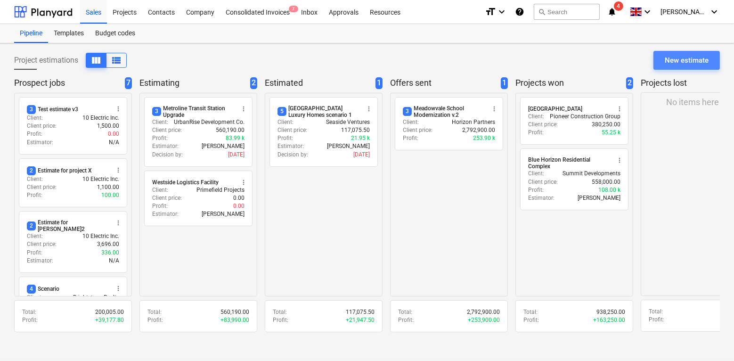
click at [674, 59] on div "New estimate" at bounding box center [687, 60] width 44 height 12
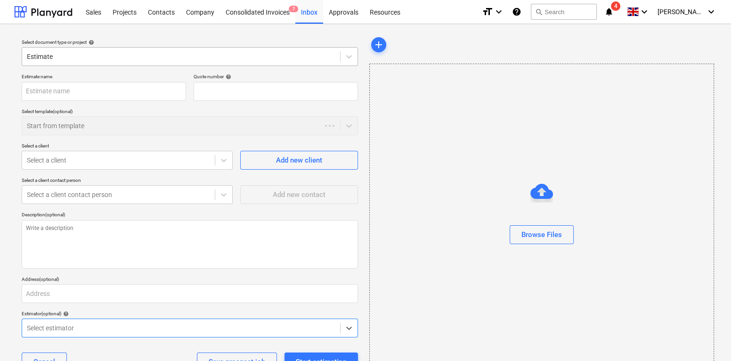
type textarea "x"
type input "QU-0022"
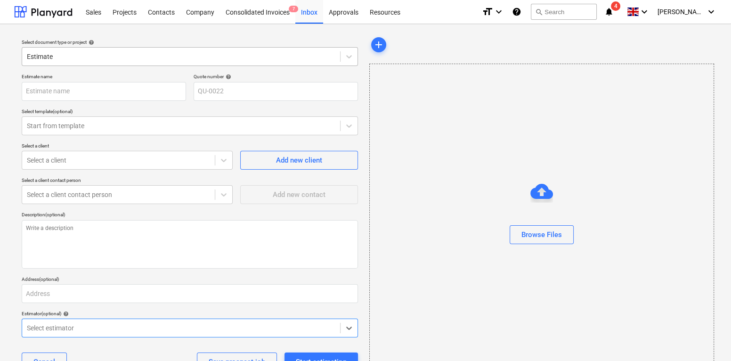
type textarea "x"
click at [95, 98] on input "text" at bounding box center [104, 91] width 164 height 19
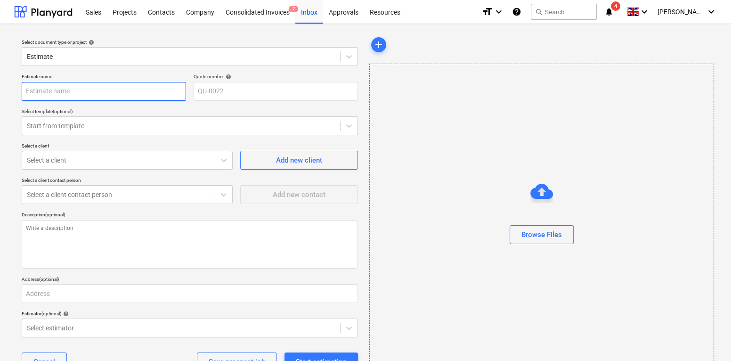
type input "F"
type textarea "x"
type input "Fo"
type textarea "x"
type input "For"
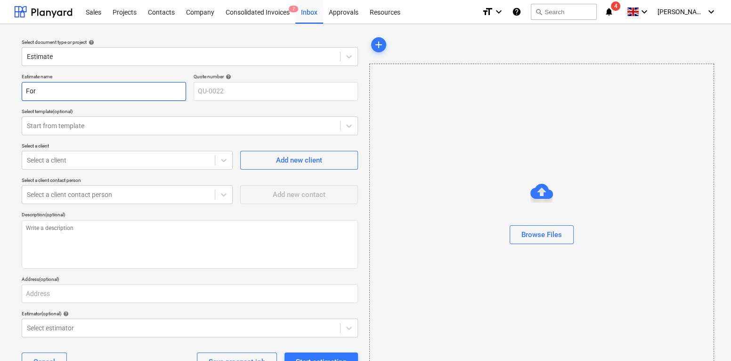
type textarea "x"
type input "For"
type textarea "x"
type input "For s"
type textarea "x"
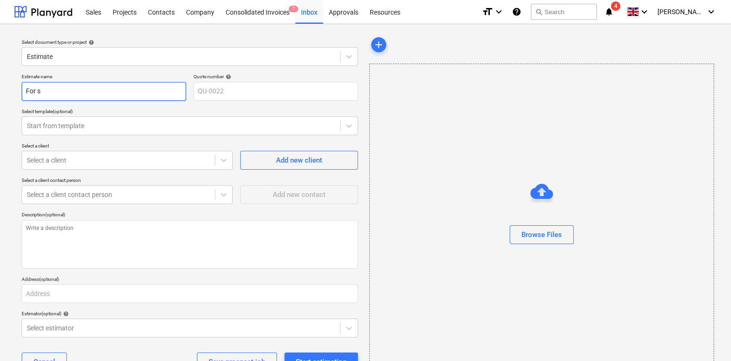
type input "For su"
type textarea "x"
type input "For sun"
type textarea "x"
type input "For sunn"
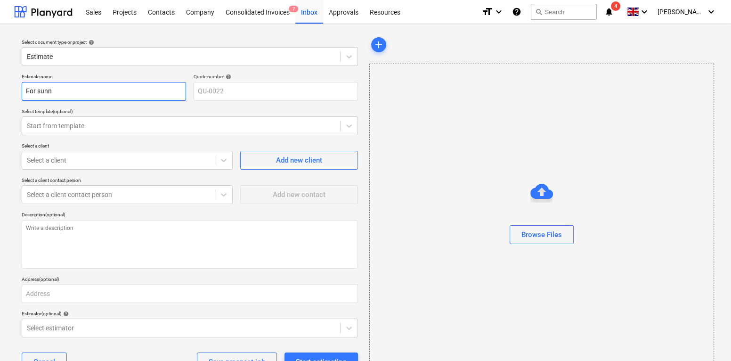
type textarea "x"
type input "For sunny"
type textarea "x"
type input "For sunny"
type textarea "x"
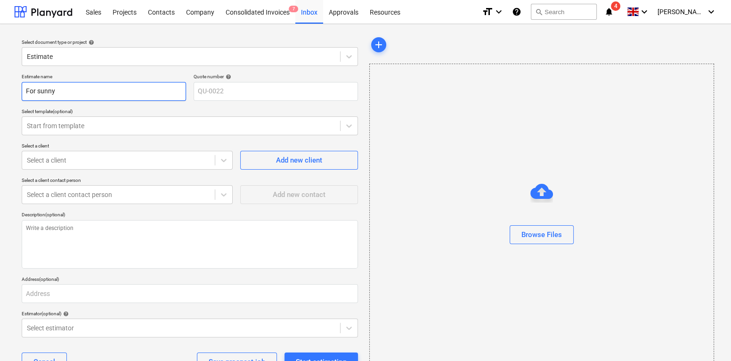
type input "For sunny r"
type textarea "x"
type input "For sunny ro"
type textarea "x"
type input "For sunny roa"
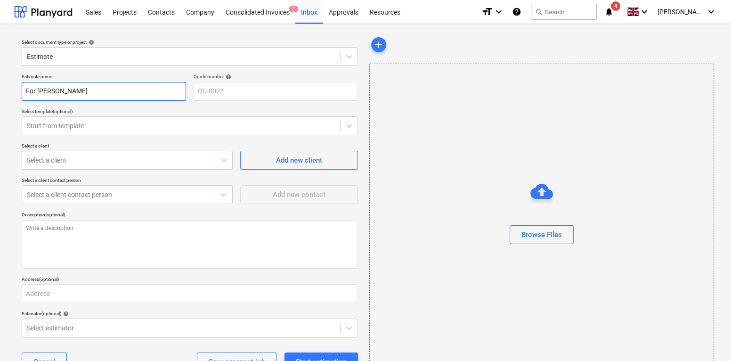
type textarea "x"
type input "For sunny road"
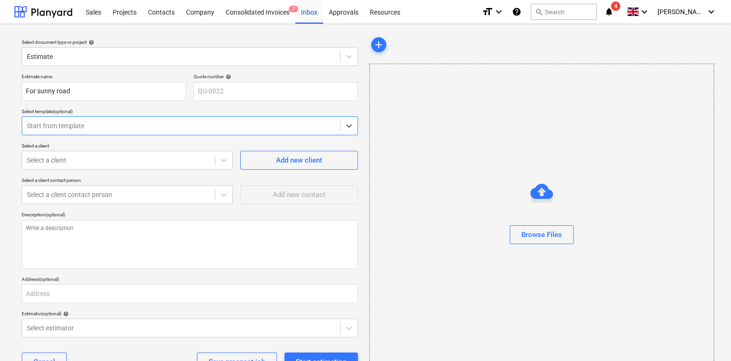
click at [73, 127] on div at bounding box center [181, 125] width 309 height 9
click at [89, 148] on div "No templates available" at bounding box center [190, 148] width 336 height 15
click at [102, 178] on div "Select a client contact person" at bounding box center [127, 180] width 211 height 6
click at [117, 163] on div at bounding box center [118, 159] width 183 height 9
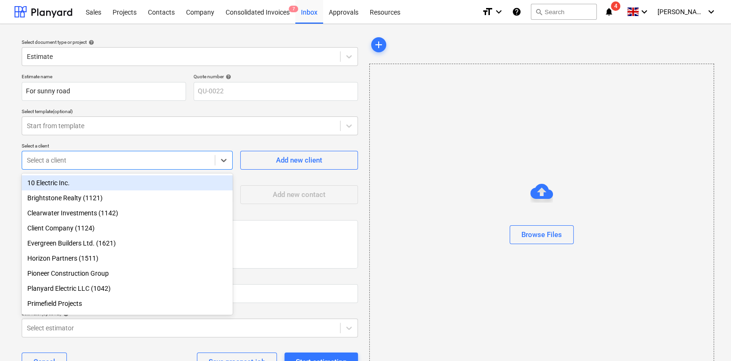
click at [98, 180] on div "10 Electric Inc." at bounding box center [127, 182] width 211 height 15
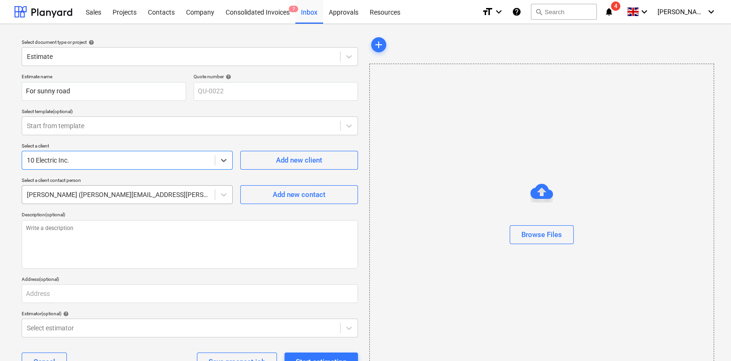
scroll to position [33, 0]
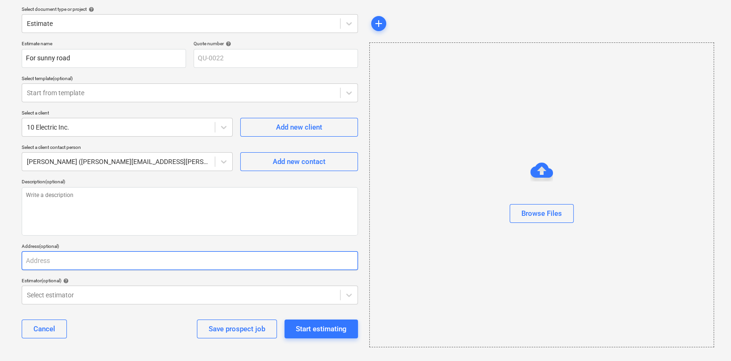
click at [96, 253] on input "text" at bounding box center [190, 260] width 336 height 19
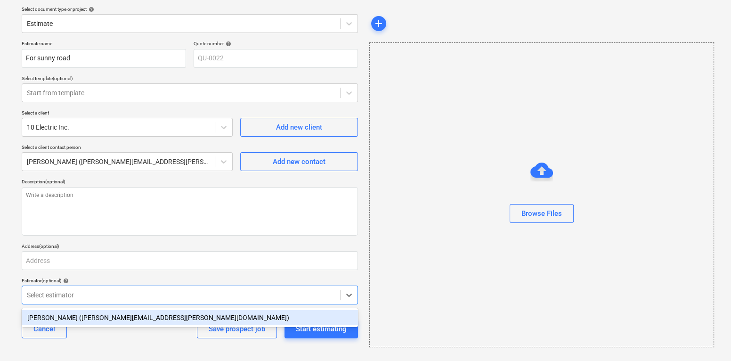
click at [68, 291] on div at bounding box center [181, 294] width 309 height 9
click at [91, 272] on div "Estimate name For sunny road Quote number help QU-0022 Select template (optiona…" at bounding box center [190, 193] width 344 height 313
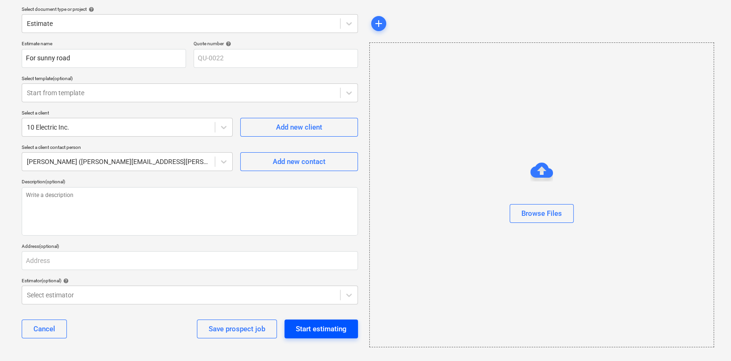
click at [319, 326] on div "Start estimating" at bounding box center [321, 329] width 51 height 12
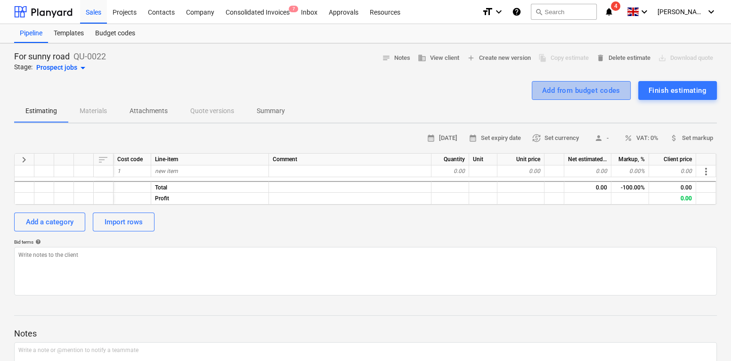
click at [567, 94] on div "Add from budget codes" at bounding box center [581, 90] width 78 height 12
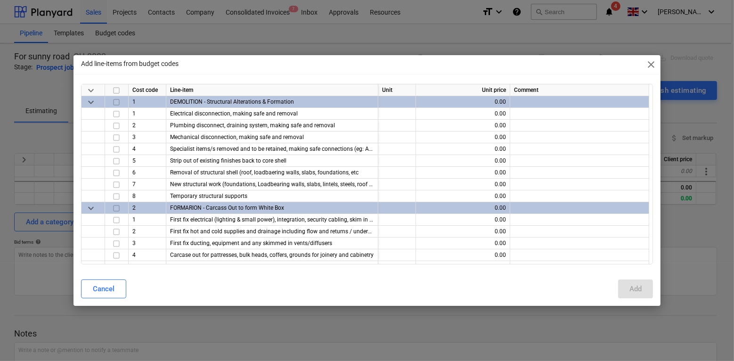
click at [92, 92] on span "keyboard_arrow_down" at bounding box center [90, 90] width 11 height 11
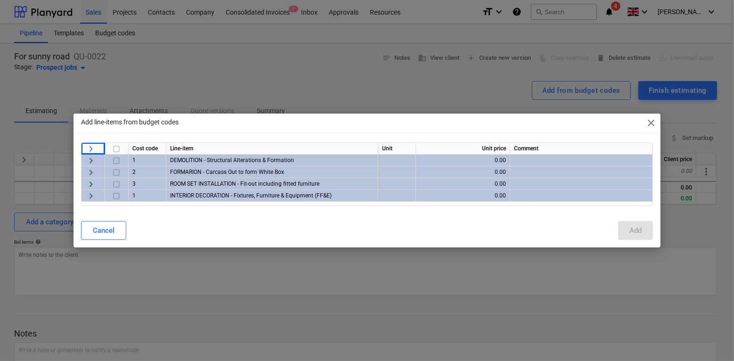
click at [91, 162] on span "keyboard_arrow_right" at bounding box center [90, 160] width 11 height 11
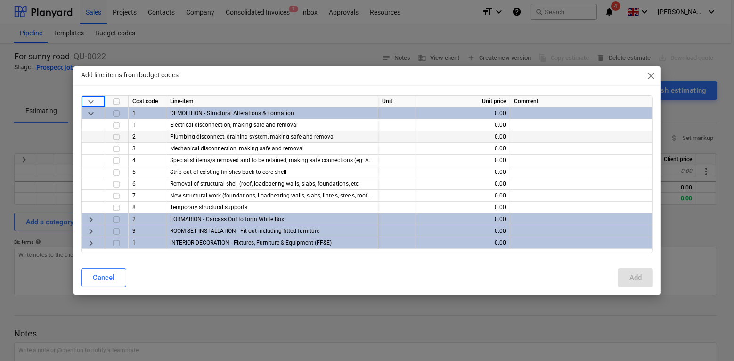
click at [115, 136] on input "checkbox" at bounding box center [116, 136] width 11 height 11
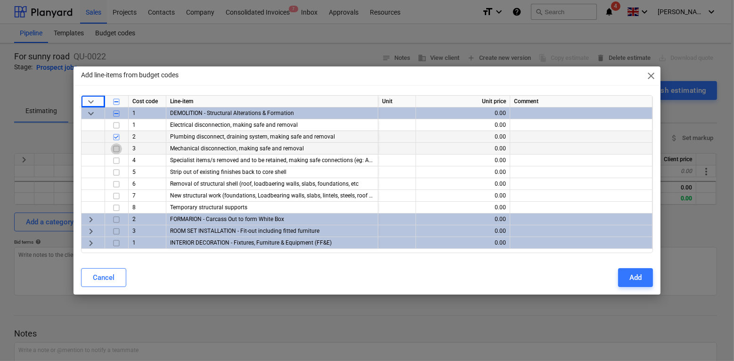
click at [115, 154] on input "checkbox" at bounding box center [116, 148] width 11 height 11
click at [115, 161] on input "checkbox" at bounding box center [116, 160] width 11 height 11
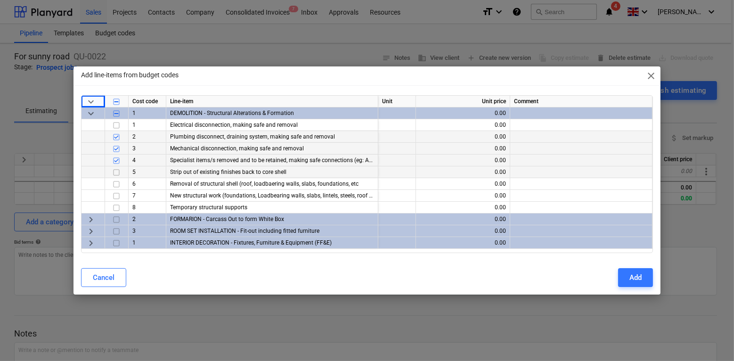
click at [115, 177] on input "checkbox" at bounding box center [116, 172] width 11 height 11
click at [92, 220] on span "keyboard_arrow_right" at bounding box center [90, 219] width 11 height 11
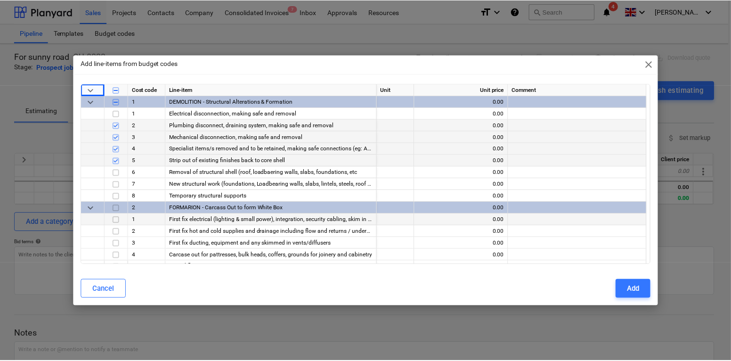
scroll to position [51, 0]
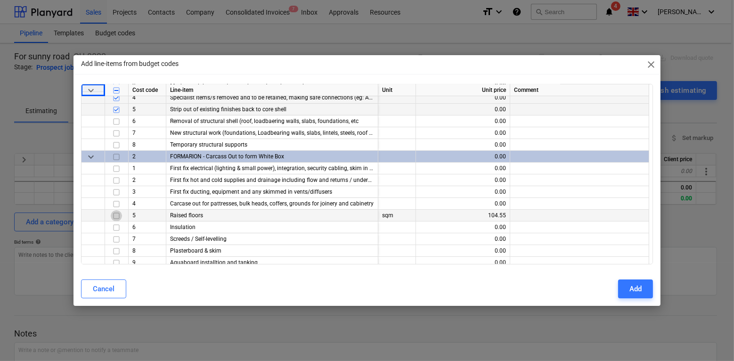
click at [117, 210] on input "checkbox" at bounding box center [116, 215] width 11 height 11
click at [117, 227] on input "checkbox" at bounding box center [116, 227] width 11 height 11
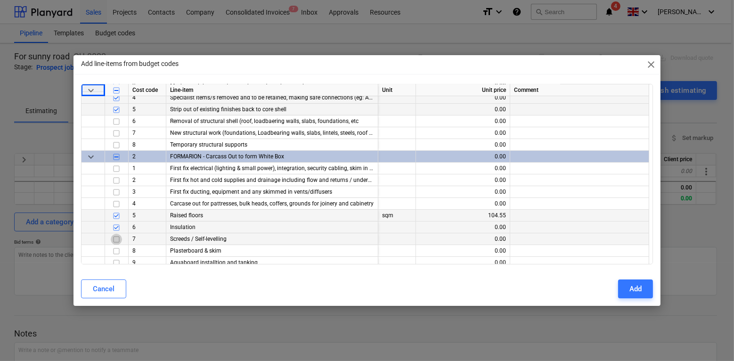
click at [117, 241] on input "checkbox" at bounding box center [116, 239] width 11 height 11
click at [634, 286] on div "Add" at bounding box center [635, 289] width 12 height 12
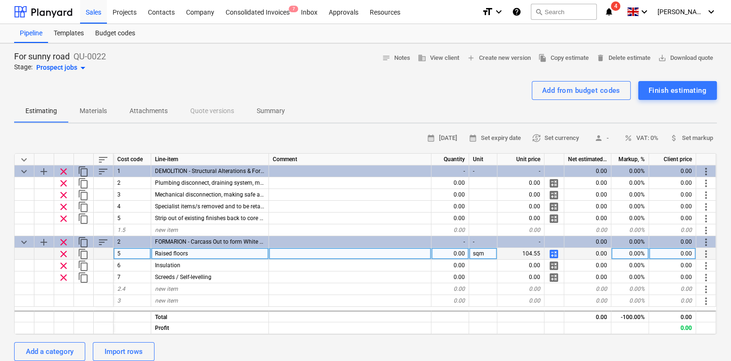
click at [451, 257] on div "0.00" at bounding box center [450, 254] width 38 height 12
click at [218, 125] on div "For sunny road QU-0022 Stage: Prospect jobs arrow_drop_down notes Notes busines…" at bounding box center [365, 303] width 731 height 521
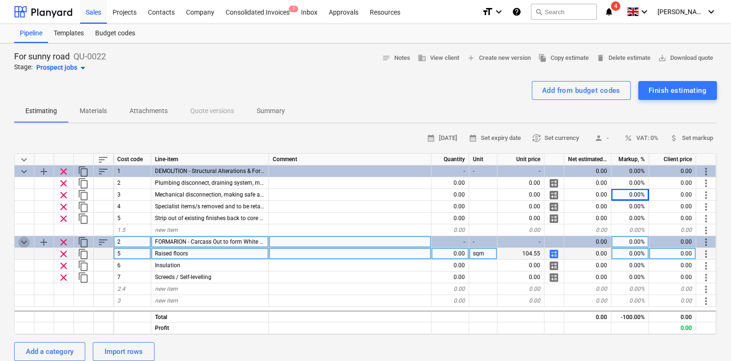
click at [28, 241] on span "keyboard_arrow_down" at bounding box center [23, 241] width 11 height 11
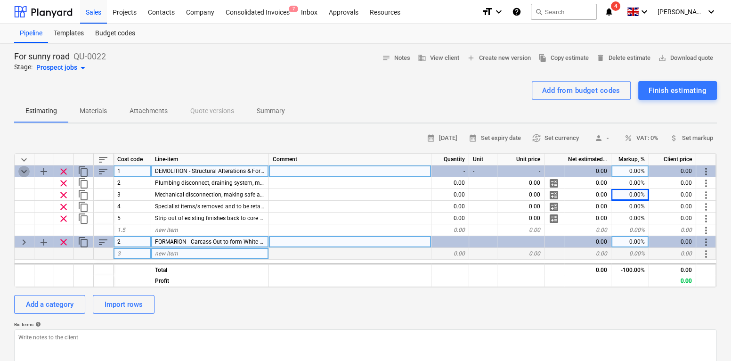
click at [22, 170] on span "keyboard_arrow_down" at bounding box center [23, 171] width 11 height 11
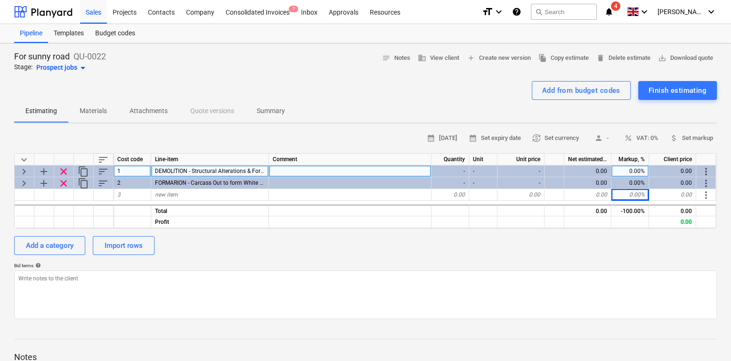
click at [22, 170] on span "keyboard_arrow_right" at bounding box center [23, 171] width 11 height 11
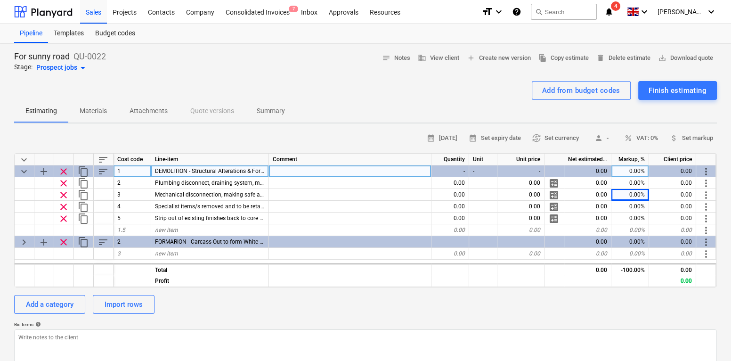
click at [24, 156] on span "keyboard_arrow_down" at bounding box center [23, 159] width 11 height 11
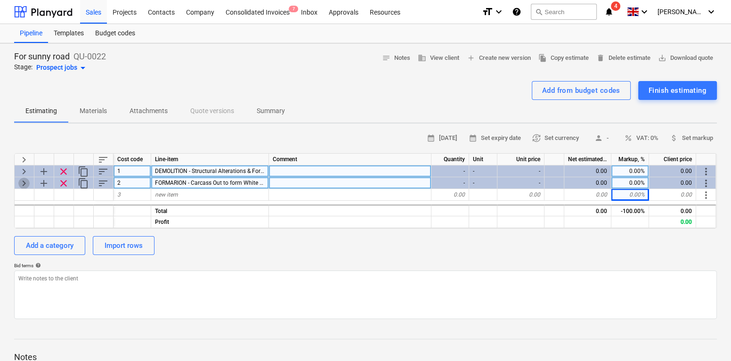
click at [22, 184] on span "keyboard_arrow_right" at bounding box center [23, 183] width 11 height 11
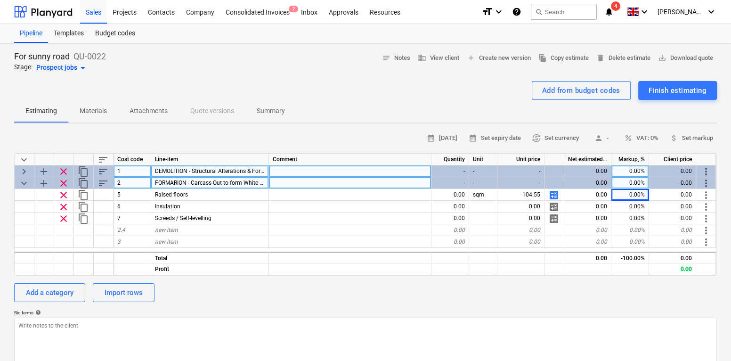
click at [22, 166] on span "keyboard_arrow_right" at bounding box center [23, 171] width 11 height 11
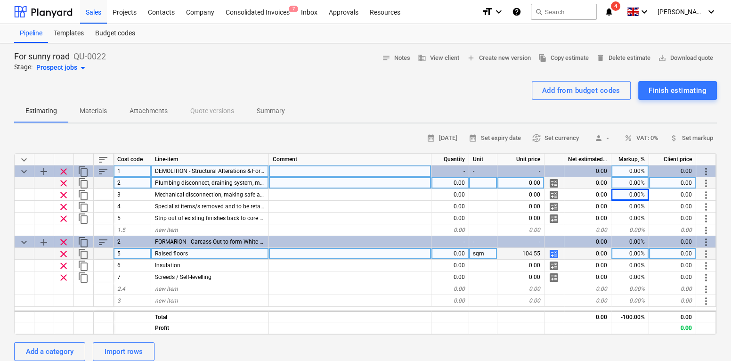
click at [556, 251] on span "calculate" at bounding box center [553, 253] width 11 height 11
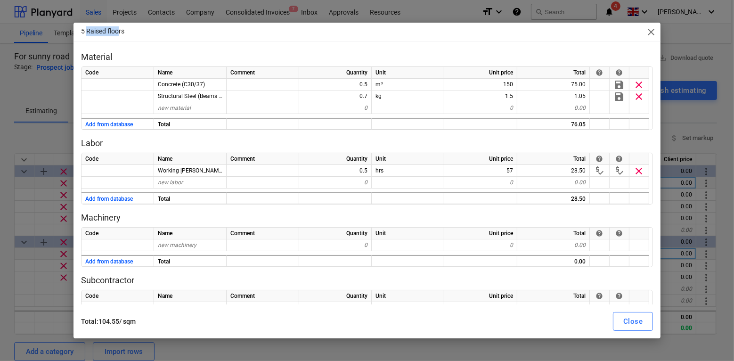
drag, startPoint x: 87, startPoint y: 31, endPoint x: 120, endPoint y: 32, distance: 33.0
click at [120, 32] on p "5 Raised floors" at bounding box center [102, 31] width 43 height 10
drag, startPoint x: 122, startPoint y: 321, endPoint x: 99, endPoint y: 320, distance: 23.1
click at [99, 320] on p "Total : 104.55 / sqm" at bounding box center [226, 322] width 290 height 10
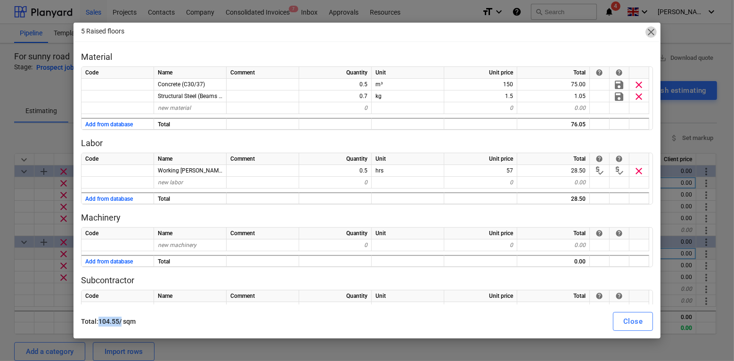
click at [651, 32] on span "close" at bounding box center [650, 31] width 11 height 11
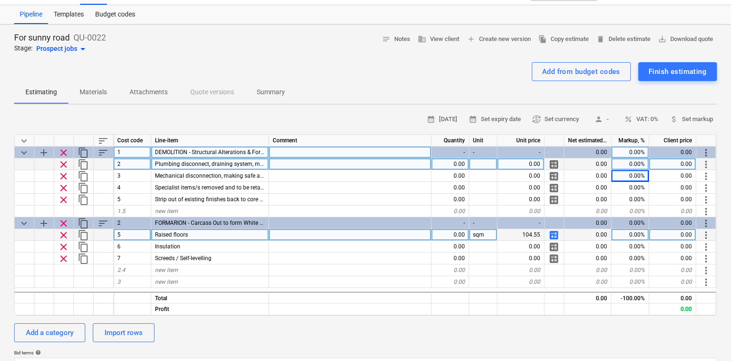
scroll to position [3, 0]
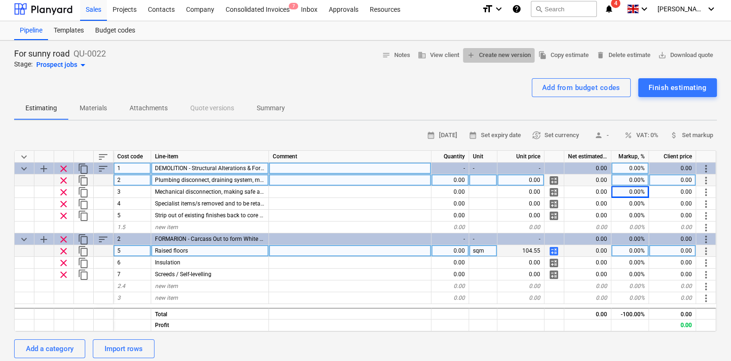
click at [495, 54] on span "add Create new version" at bounding box center [499, 55] width 64 height 11
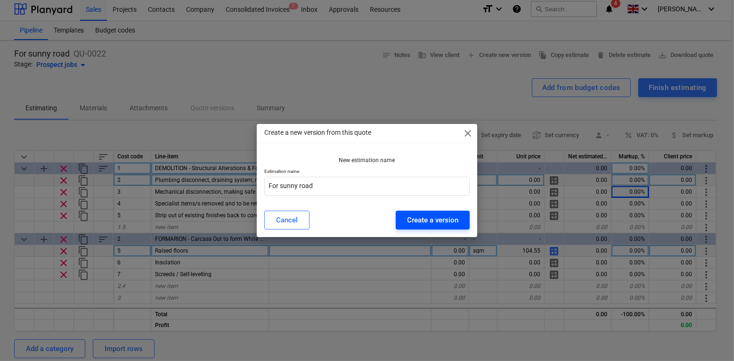
click at [430, 214] on div "Create a version" at bounding box center [432, 220] width 51 height 12
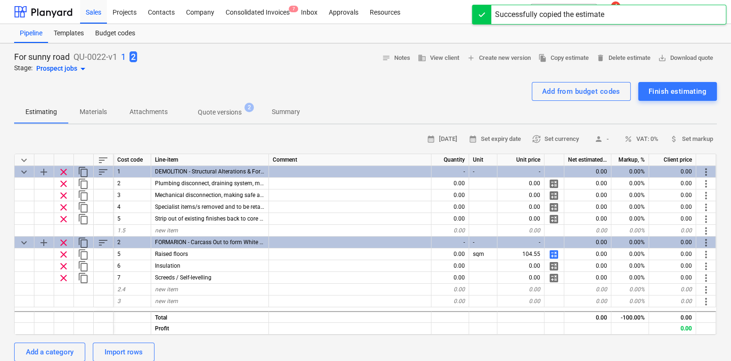
click at [124, 56] on p "1" at bounding box center [123, 56] width 5 height 11
click at [125, 59] on p "2" at bounding box center [123, 56] width 5 height 11
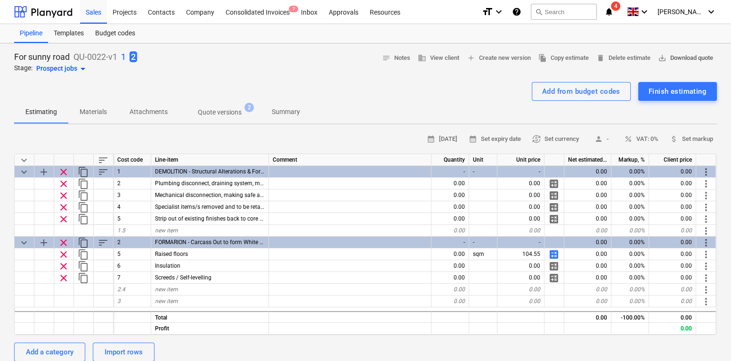
click at [683, 59] on span "save_alt Download quote" at bounding box center [685, 58] width 55 height 11
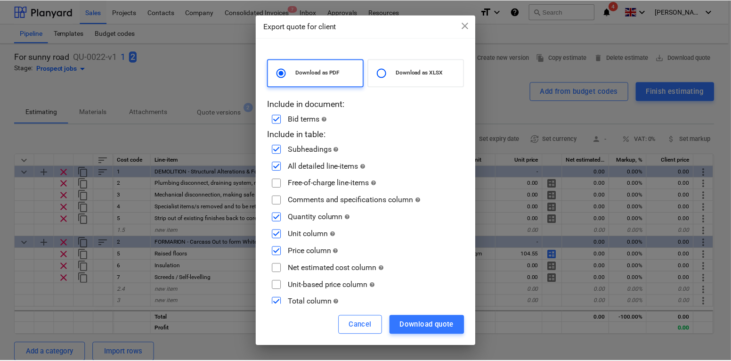
scroll to position [8, 0]
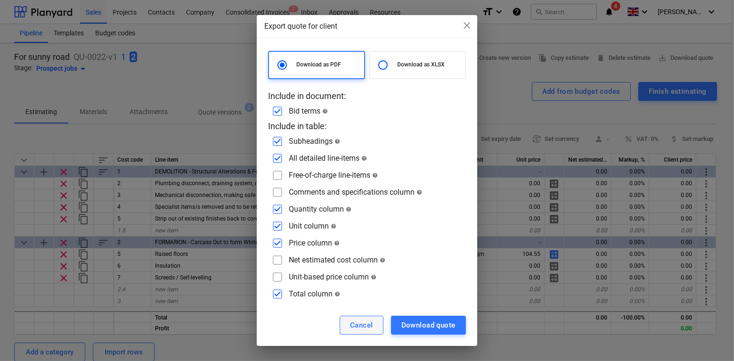
click at [368, 322] on div "Cancel" at bounding box center [361, 325] width 23 height 12
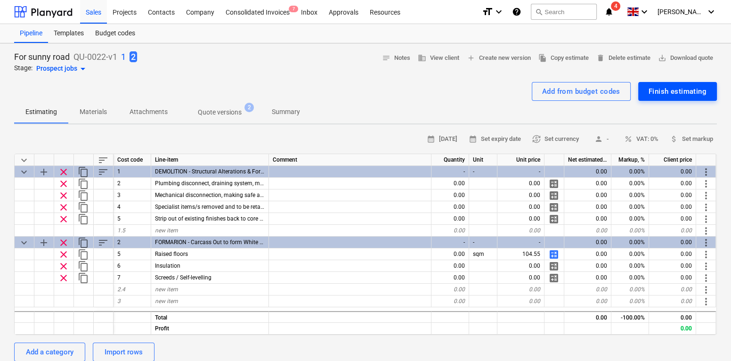
click at [659, 88] on div "Finish estimating" at bounding box center [678, 91] width 58 height 12
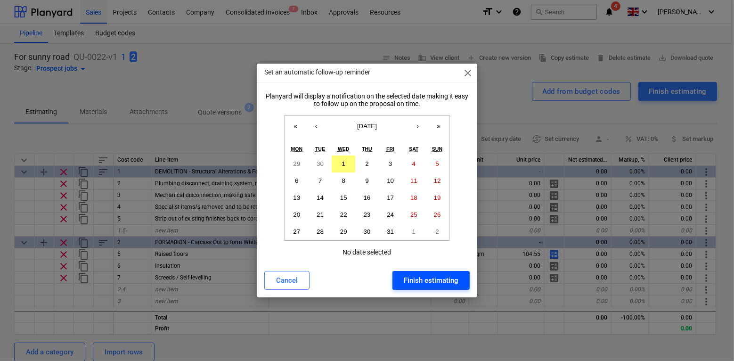
click at [405, 276] on div "Finish estimating" at bounding box center [431, 280] width 55 height 12
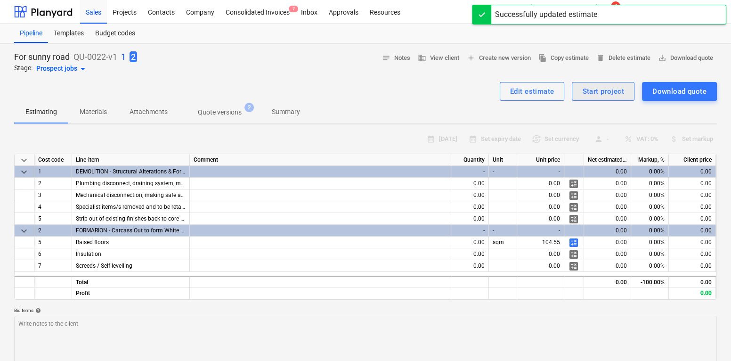
click at [594, 92] on div "Start project" at bounding box center [603, 91] width 42 height 12
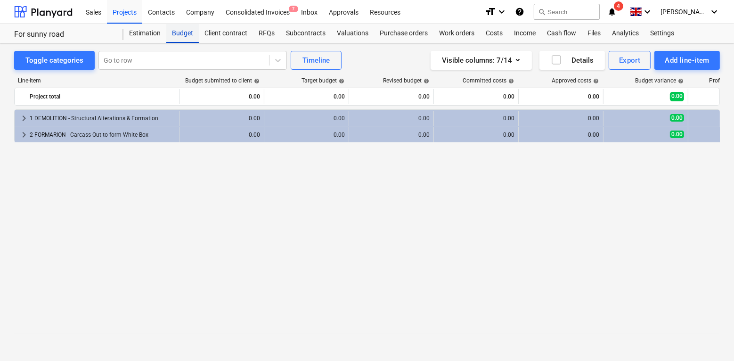
click at [183, 35] on div "Budget" at bounding box center [182, 33] width 32 height 19
click at [130, 15] on div "Projects" at bounding box center [124, 12] width 35 height 24
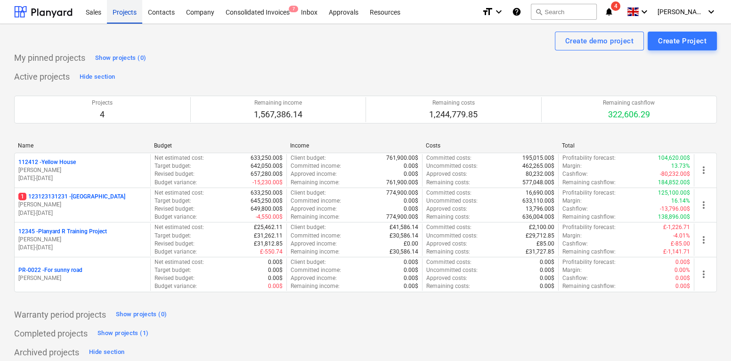
click at [124, 15] on div "Projects" at bounding box center [124, 12] width 35 height 24
click at [96, 12] on div "Sales" at bounding box center [93, 12] width 27 height 24
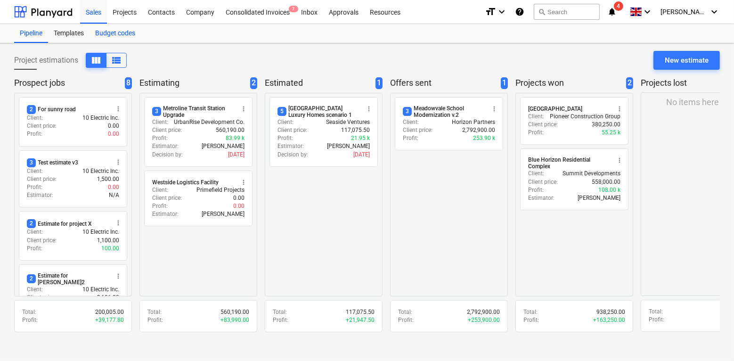
click at [116, 35] on div "Budget codes" at bounding box center [114, 33] width 51 height 19
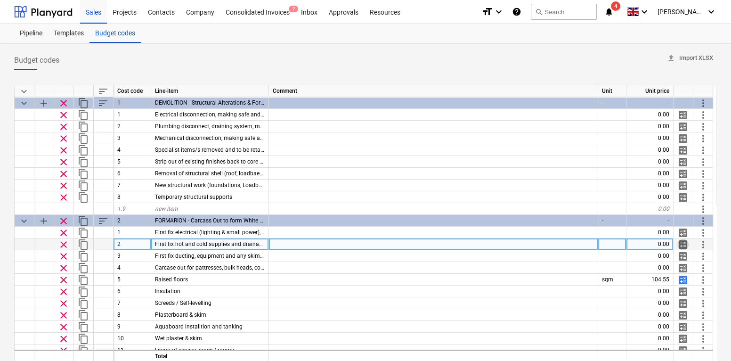
click at [681, 244] on span "calculate" at bounding box center [682, 244] width 11 height 11
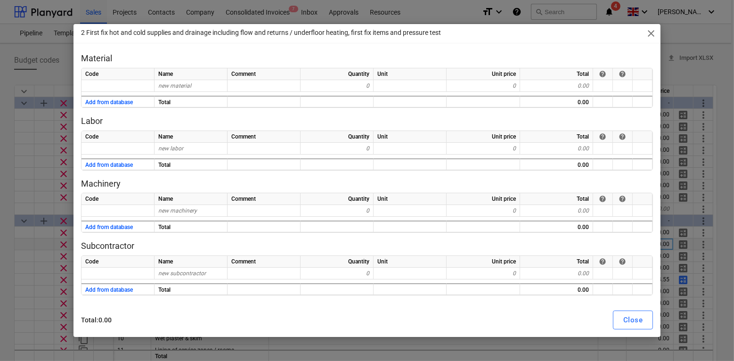
click at [649, 31] on span "close" at bounding box center [650, 33] width 11 height 11
type textarea "x"
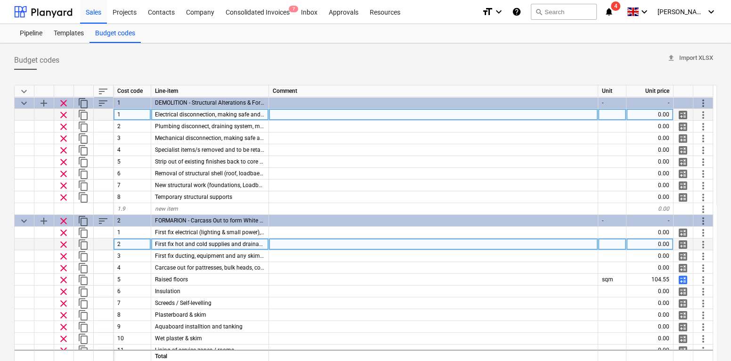
click at [643, 112] on div "0.00" at bounding box center [649, 115] width 47 height 12
type input "1000"
click at [24, 89] on span "keyboard_arrow_down" at bounding box center [23, 91] width 11 height 11
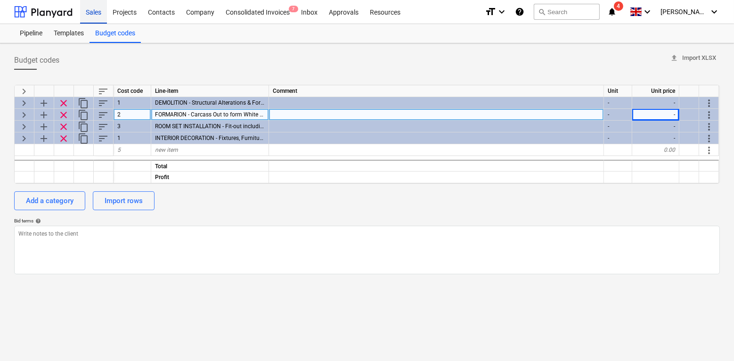
click at [95, 12] on div "Sales" at bounding box center [93, 12] width 27 height 24
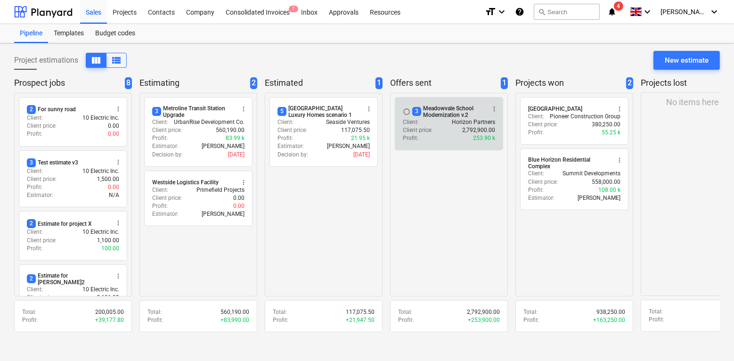
click at [428, 142] on div "radio_button_unchecked 3 Meadowvale School Modernization v.2 more_vert Client :…" at bounding box center [449, 123] width 108 height 53
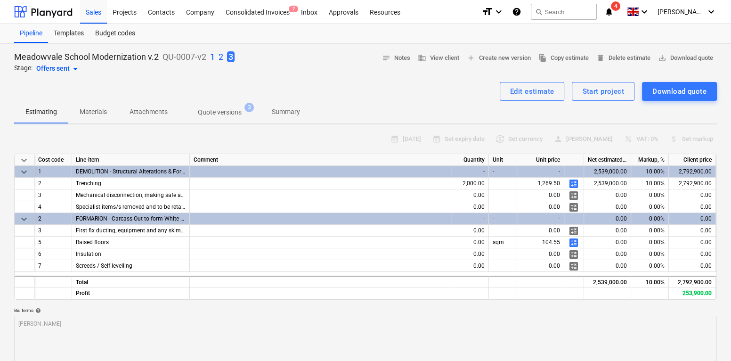
click at [24, 159] on span "keyboard_arrow_down" at bounding box center [23, 159] width 11 height 11
type textarea "x"
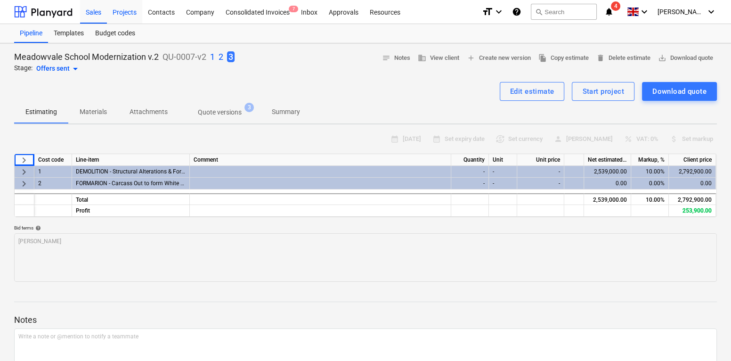
click at [127, 13] on div "Projects" at bounding box center [124, 12] width 35 height 24
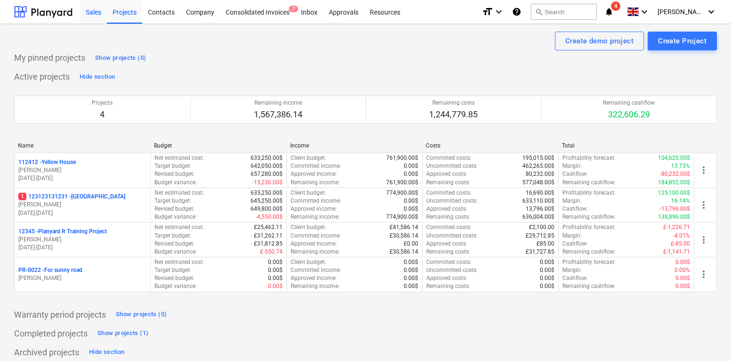
click at [97, 12] on div "Sales" at bounding box center [93, 12] width 27 height 24
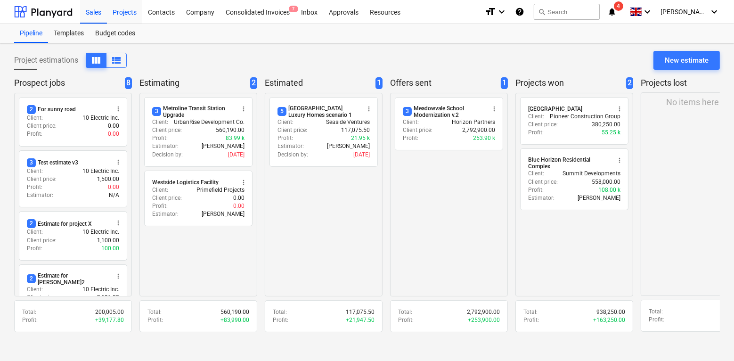
click at [133, 16] on div "Projects" at bounding box center [124, 12] width 35 height 24
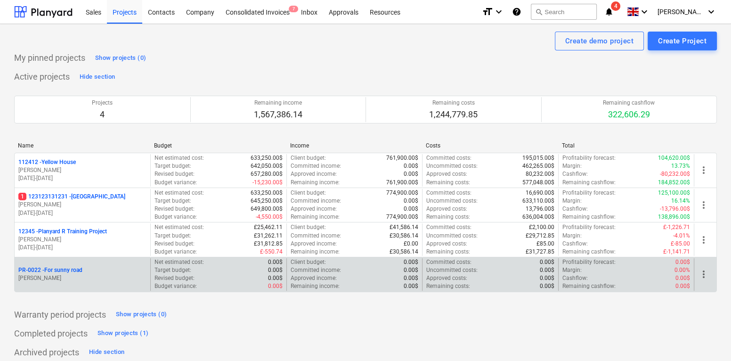
click at [699, 275] on span "more_vert" at bounding box center [703, 273] width 11 height 11
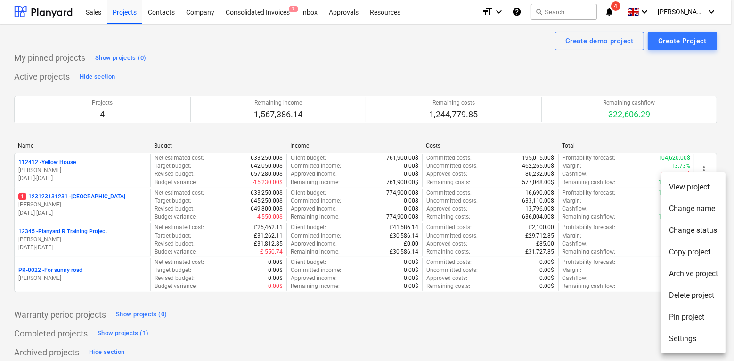
click at [686, 297] on li "Delete project" at bounding box center [693, 295] width 64 height 22
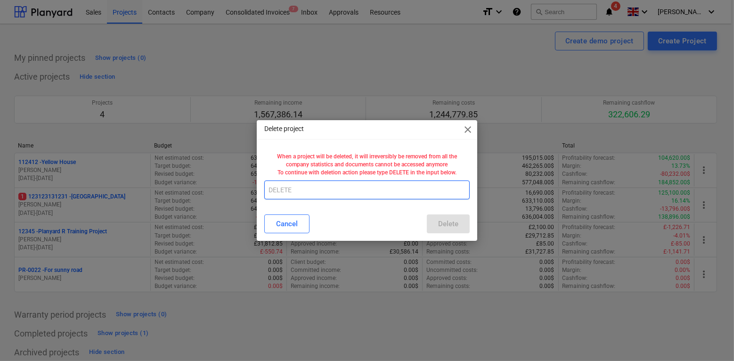
click at [391, 189] on input "text" at bounding box center [366, 189] width 205 height 19
type input "DELETE"
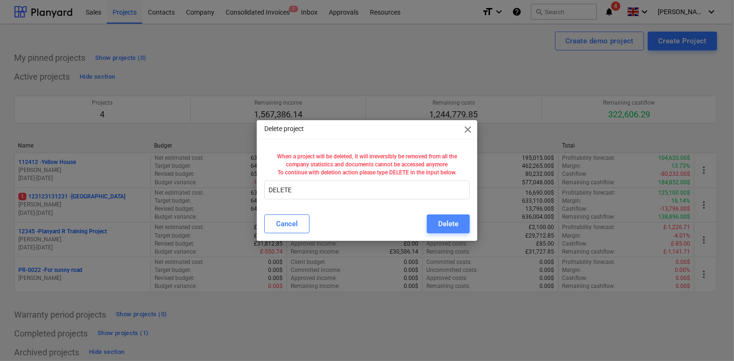
click at [439, 218] on div "Delete" at bounding box center [448, 224] width 20 height 12
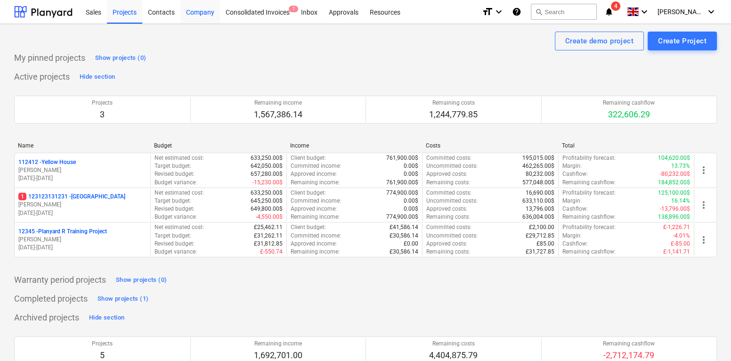
click at [204, 16] on div "Company" at bounding box center [200, 12] width 40 height 24
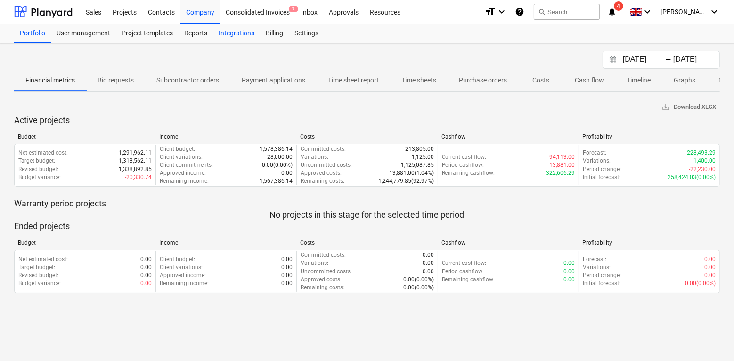
click at [234, 29] on div "Integrations" at bounding box center [236, 33] width 47 height 19
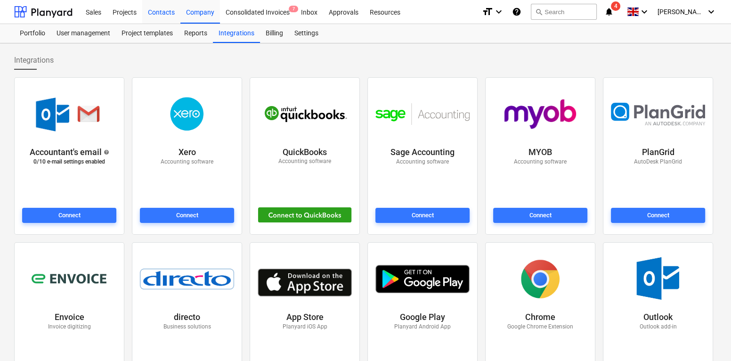
click at [166, 18] on div "Contacts" at bounding box center [161, 12] width 38 height 24
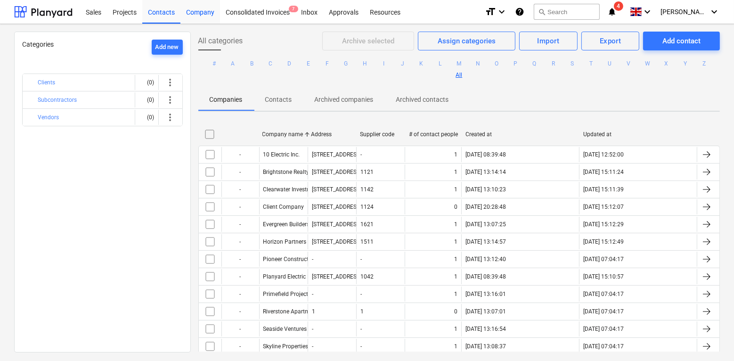
click at [191, 16] on div "Company" at bounding box center [200, 12] width 40 height 24
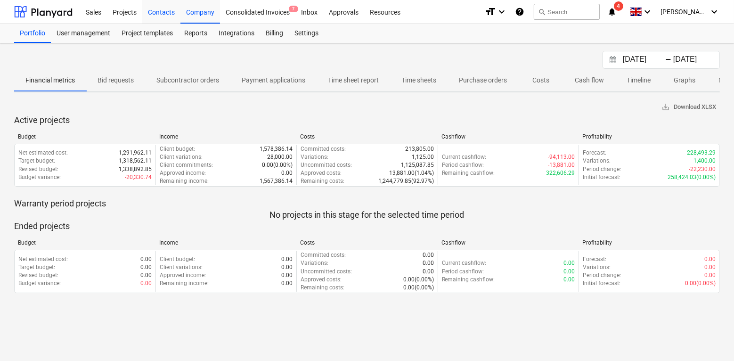
click at [162, 14] on div "Contacts" at bounding box center [161, 12] width 38 height 24
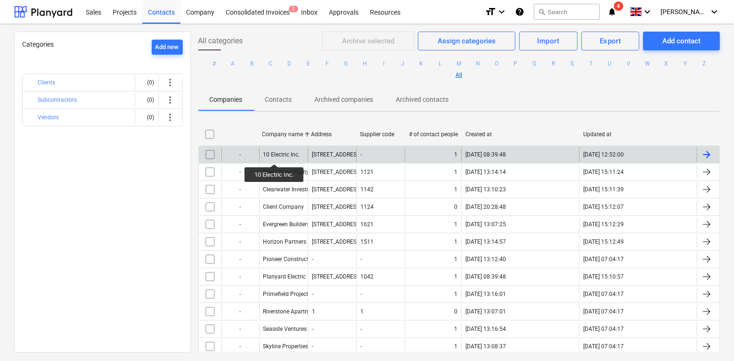
click at [274, 155] on div "10 Electric Inc." at bounding box center [281, 154] width 37 height 7
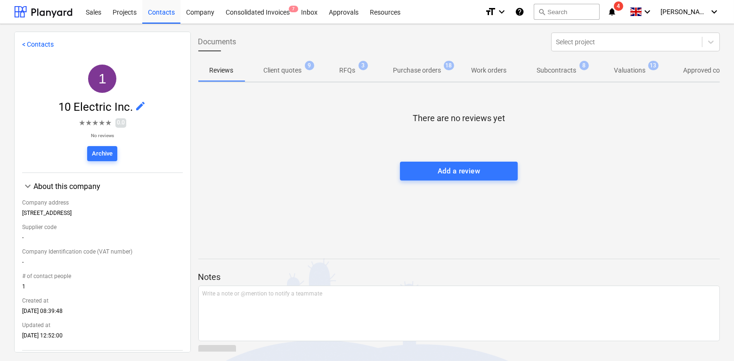
click at [85, 122] on span "★" at bounding box center [88, 122] width 7 height 11
click at [126, 16] on div "Projects" at bounding box center [124, 12] width 35 height 24
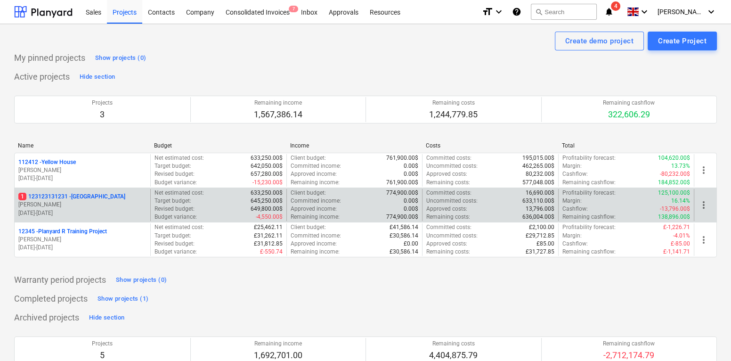
click at [98, 195] on p "1 123123131231 - Sun Field House" at bounding box center [71, 197] width 107 height 8
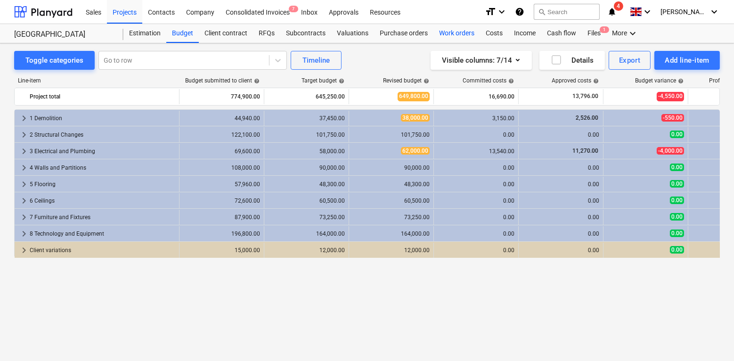
click at [449, 31] on div "Work orders" at bounding box center [456, 33] width 47 height 19
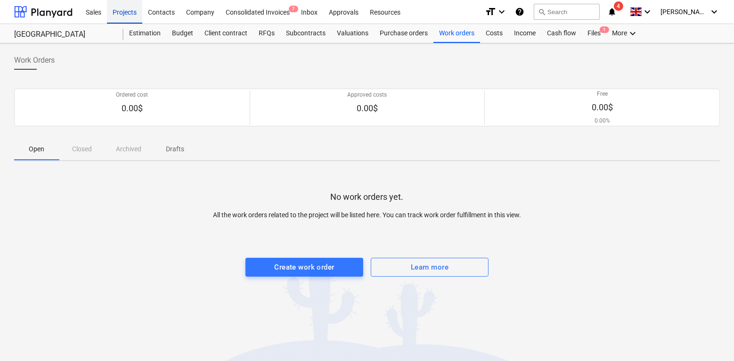
click at [126, 13] on div "Projects" at bounding box center [124, 12] width 35 height 24
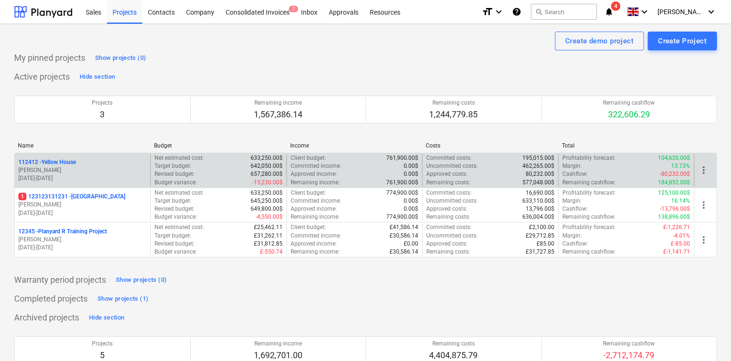
click at [100, 167] on p "J. Walker" at bounding box center [82, 170] width 128 height 8
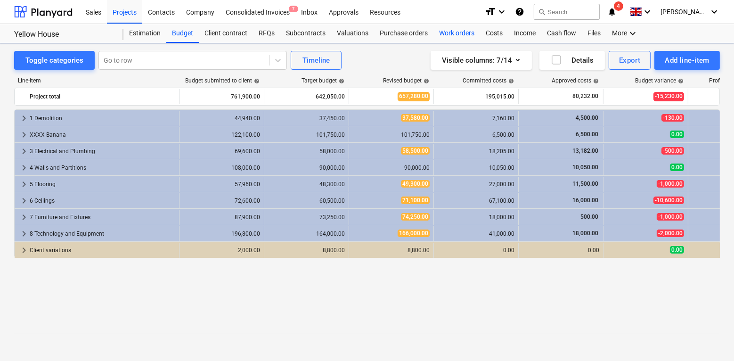
click at [442, 31] on div "Work orders" at bounding box center [456, 33] width 47 height 19
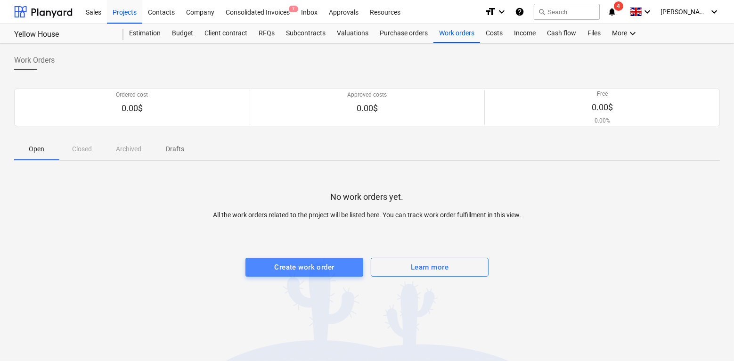
click at [282, 264] on div "Create work order" at bounding box center [304, 267] width 60 height 12
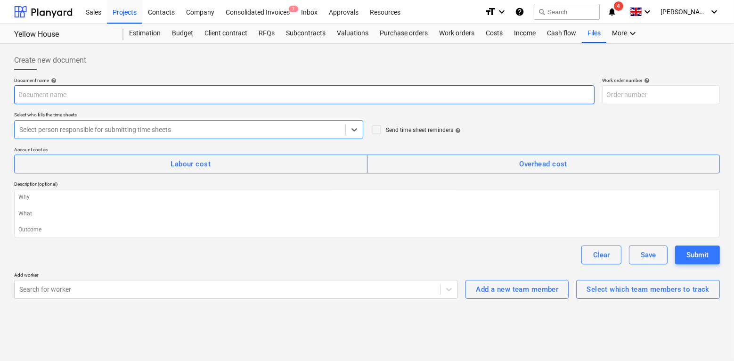
type textarea "x"
type input "112412-WO-001"
click at [138, 98] on input "text" at bounding box center [304, 94] width 580 height 19
type textarea "x"
type input "W"
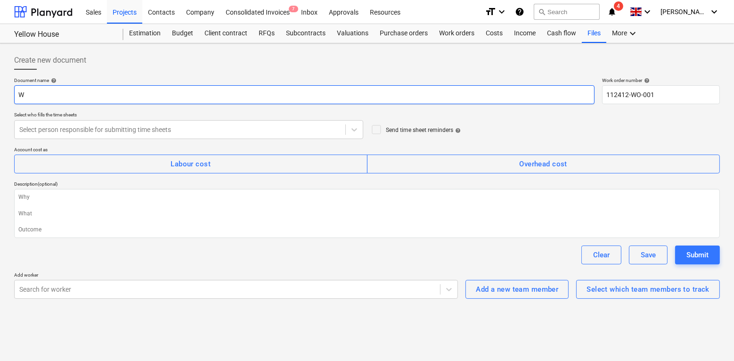
type textarea "x"
type input "Wo"
type textarea "x"
type input "Wor"
type textarea "x"
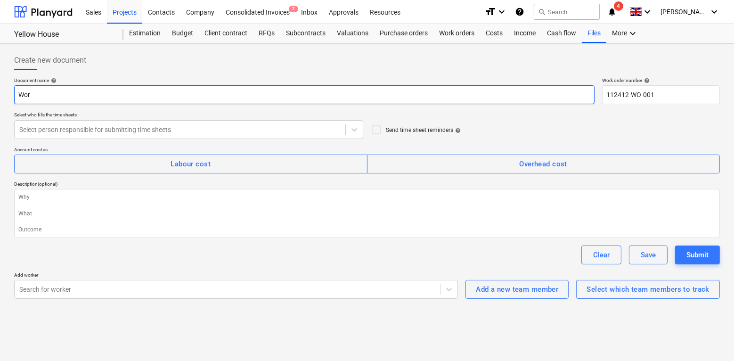
type input "Work"
type textarea "x"
type input "Worko"
type textarea "x"
type input "Workor"
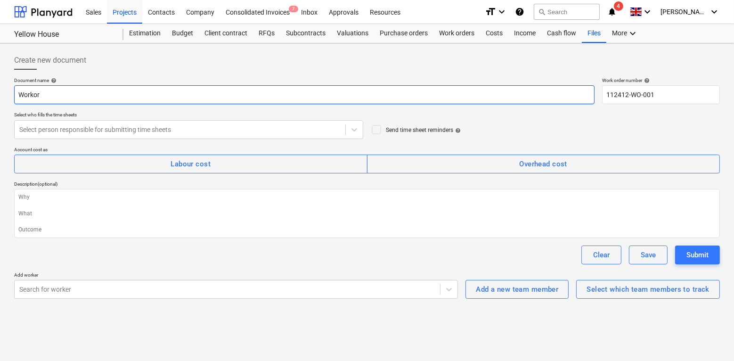
type textarea "x"
type input "Workord"
type textarea "x"
type input "Workorde"
type textarea "x"
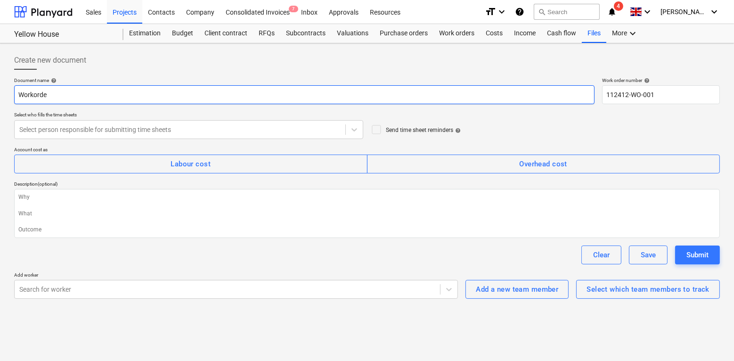
type input "Workorder"
type textarea "x"
type input "Workorder"
type textarea "x"
type input "Workorder 1"
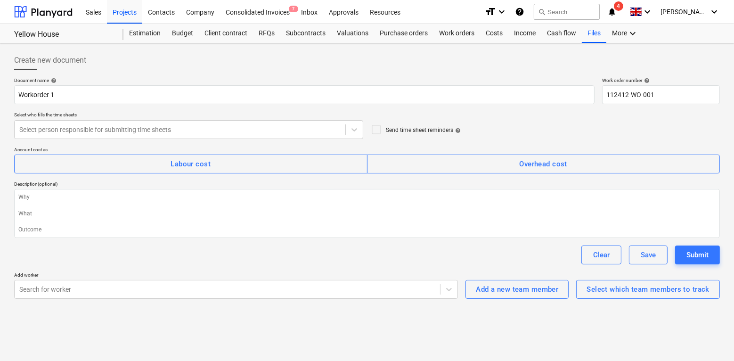
click at [145, 107] on div "Document name help Workorder 1 Work order number help 112412-WO-001 Select who …" at bounding box center [367, 187] width 706 height 221
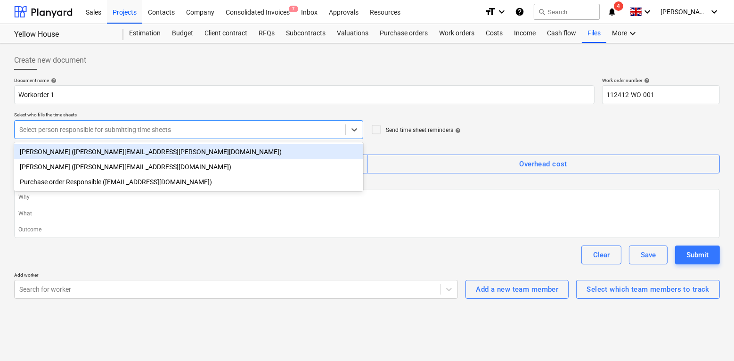
click at [112, 128] on div at bounding box center [179, 129] width 321 height 9
click at [93, 148] on div "Johnny Walker (carl+johnny@planyard.com)" at bounding box center [188, 151] width 349 height 15
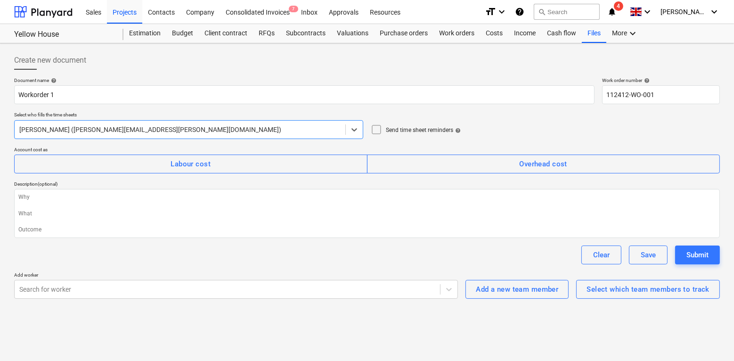
click at [376, 129] on icon at bounding box center [376, 129] width 11 height 11
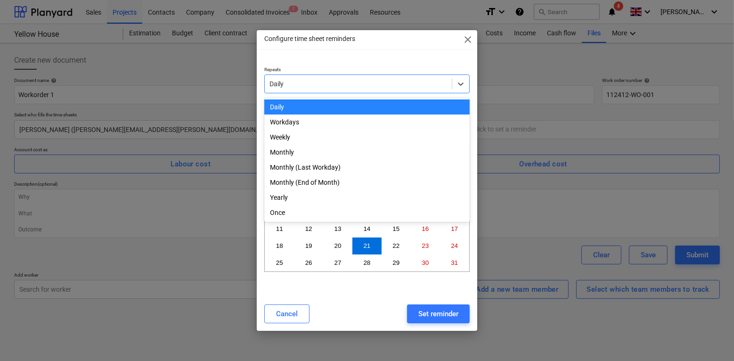
click at [385, 82] on div at bounding box center [357, 83] width 177 height 9
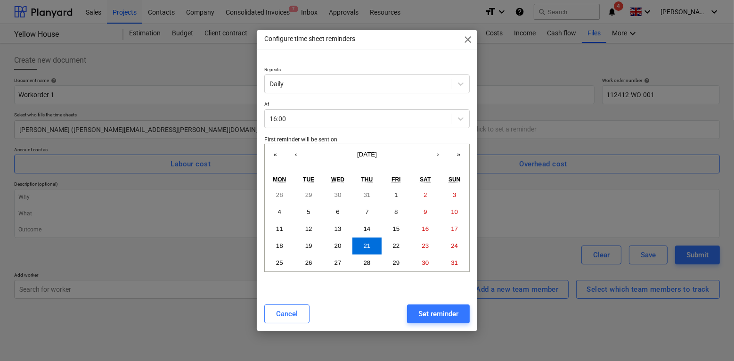
click at [374, 65] on div at bounding box center [366, 63] width 205 height 8
click at [470, 37] on span "close" at bounding box center [467, 39] width 11 height 11
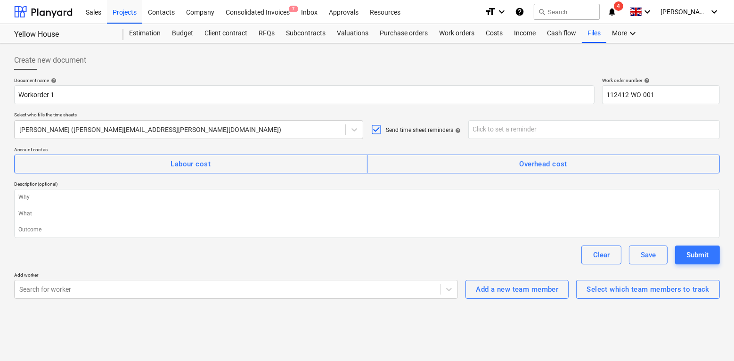
click at [374, 132] on icon at bounding box center [376, 129] width 11 height 11
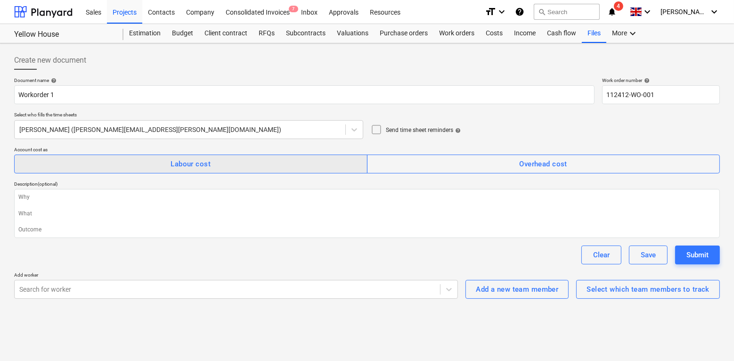
click at [210, 165] on div "Labour cost" at bounding box center [191, 164] width 40 height 12
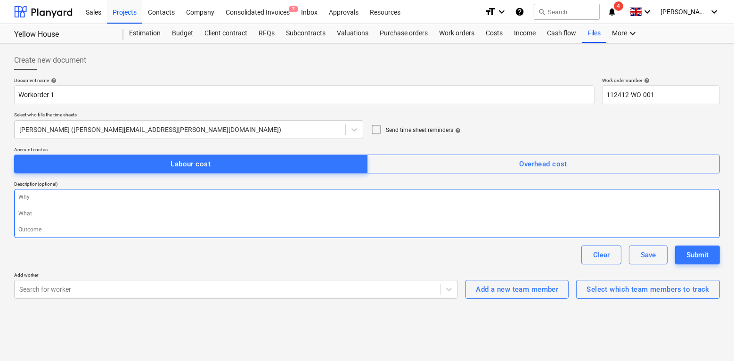
click at [188, 218] on textarea at bounding box center [367, 213] width 706 height 49
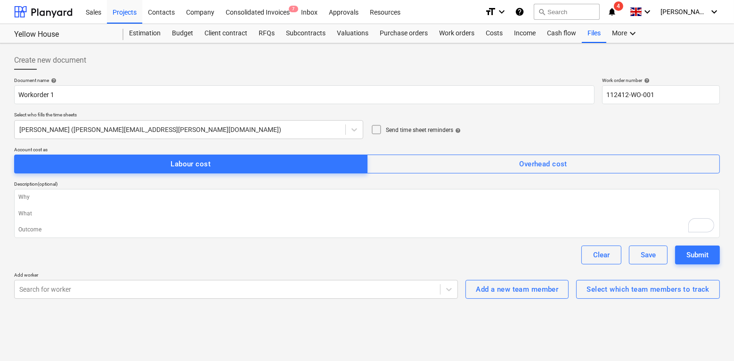
click at [189, 267] on div "Document name help Workorder 1 Work order number help 112412-WO-001 Select who …" at bounding box center [367, 187] width 706 height 221
click at [178, 283] on body "Sales Projects Contacts Company Consolidated Invoices 7 Inbox Approvals Resourc…" at bounding box center [367, 180] width 734 height 361
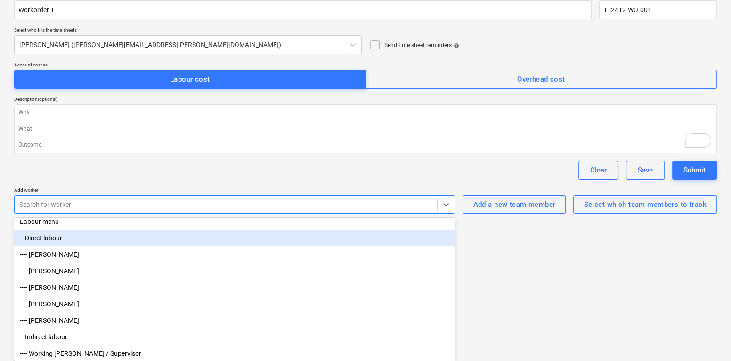
scroll to position [230, 0]
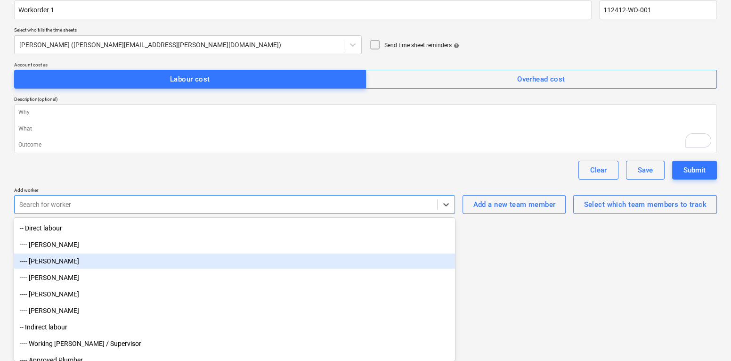
click at [122, 258] on div "---- Brian" at bounding box center [234, 260] width 441 height 15
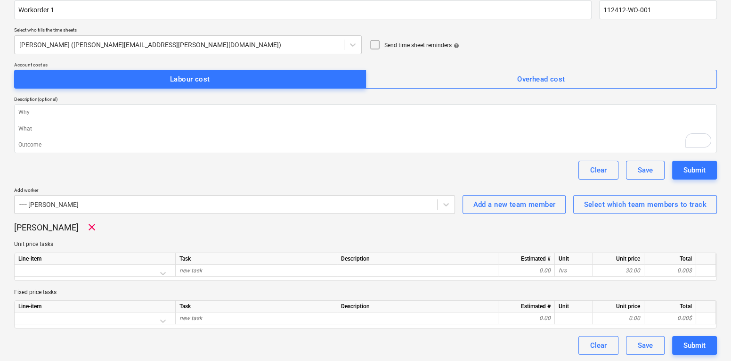
click at [140, 169] on div "Clear Save Submit" at bounding box center [365, 170] width 703 height 19
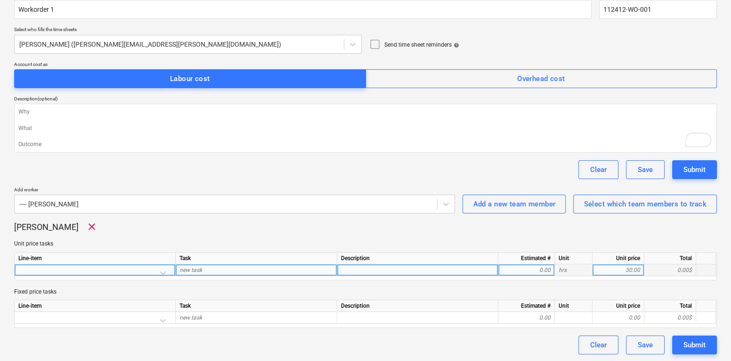
click at [156, 272] on div at bounding box center [94, 272] width 153 height 16
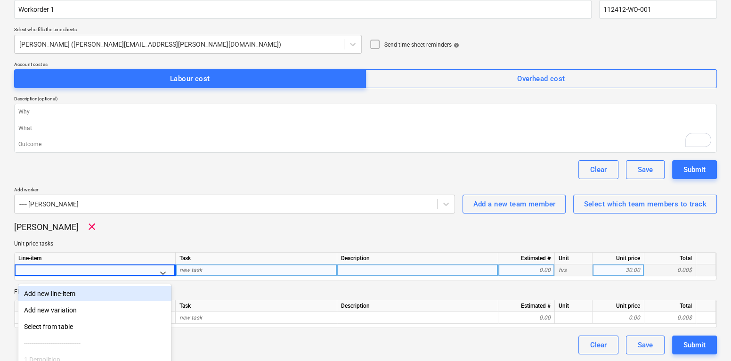
click at [133, 180] on div "Document name help Workorder 1 Work order number help 112412-WO-001 Select who …" at bounding box center [365, 173] width 703 height 362
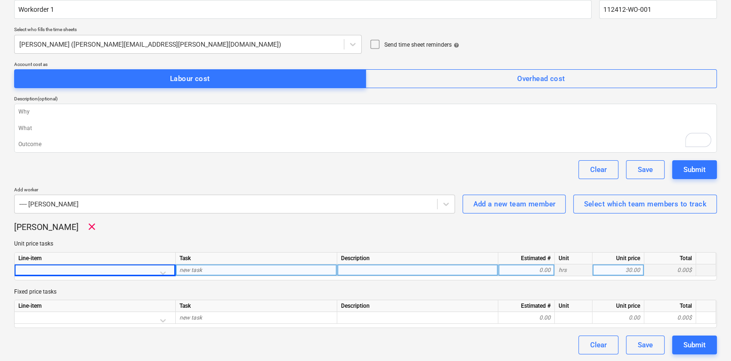
click at [159, 270] on div at bounding box center [94, 272] width 153 height 16
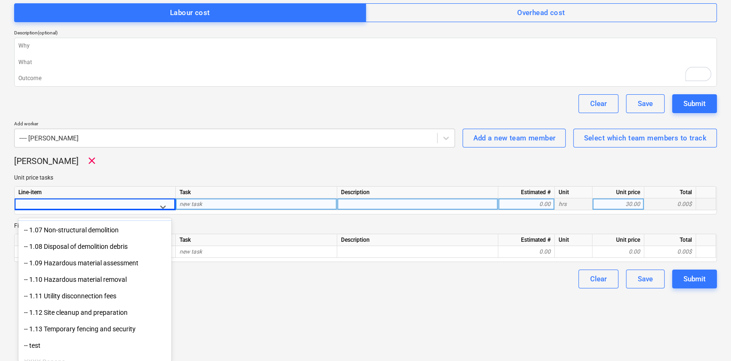
scroll to position [165, 0]
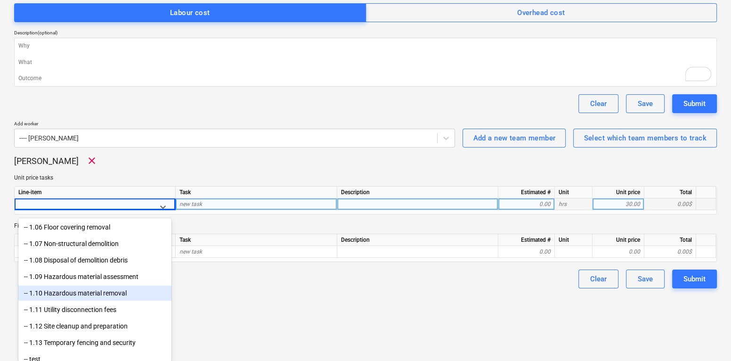
click at [93, 292] on div "-- 1.10 Hazardous material removal" at bounding box center [94, 292] width 153 height 15
type textarea "x"
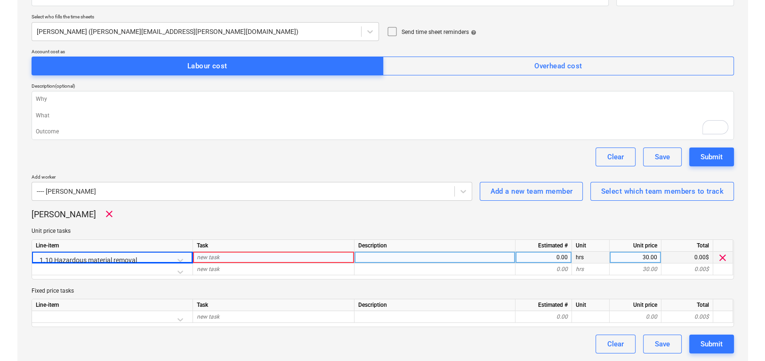
scroll to position [97, 0]
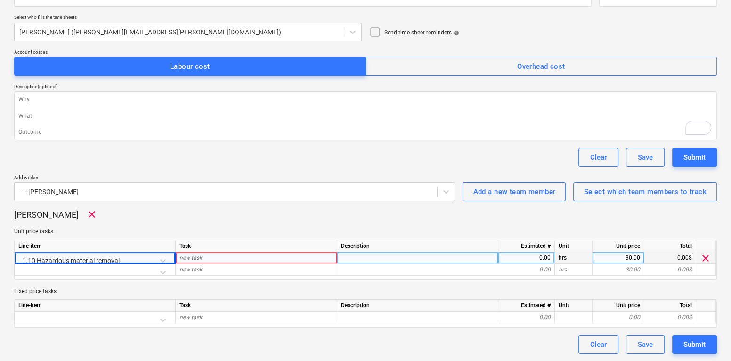
click at [171, 230] on p "Unit price tasks" at bounding box center [365, 231] width 703 height 8
click at [184, 254] on span "new task" at bounding box center [190, 257] width 23 height 7
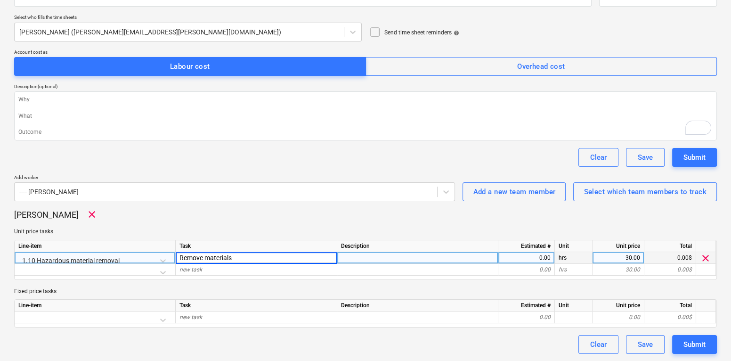
type input "Remove material"
type textarea "x"
click at [529, 259] on div "0.00" at bounding box center [526, 258] width 49 height 12
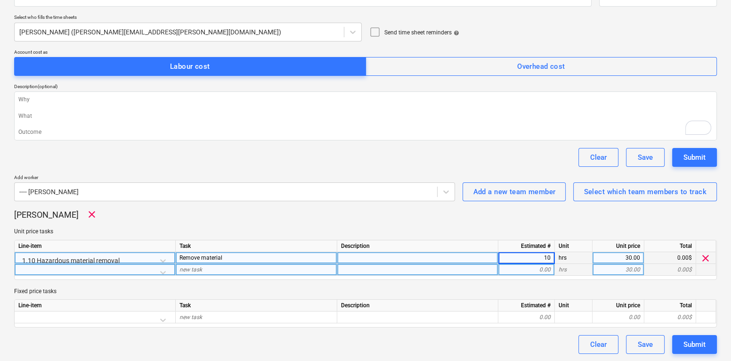
type input "100"
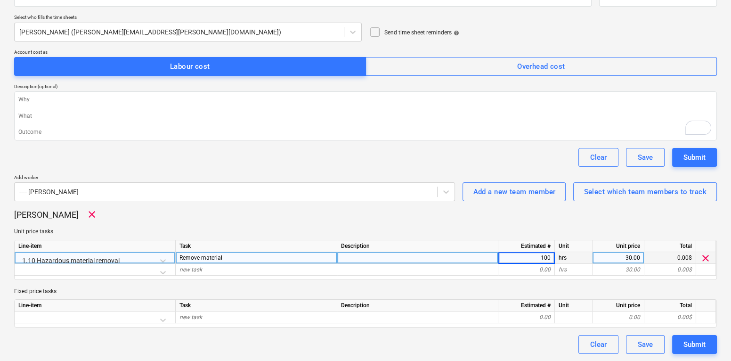
click at [522, 230] on p "Unit price tasks" at bounding box center [365, 231] width 703 height 8
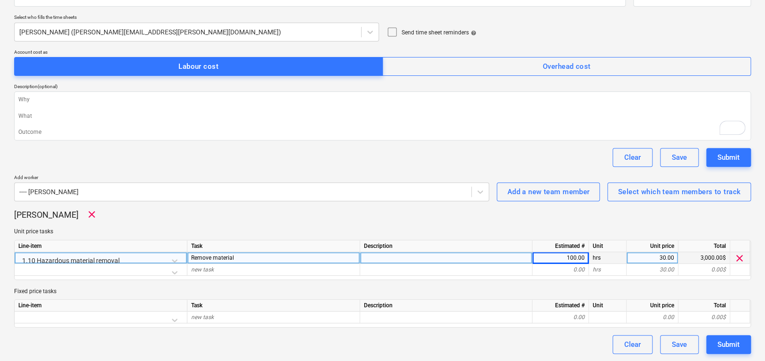
type textarea "x"
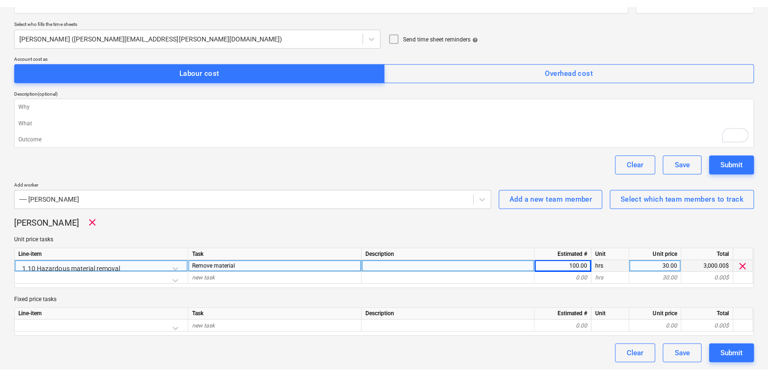
scroll to position [82, 0]
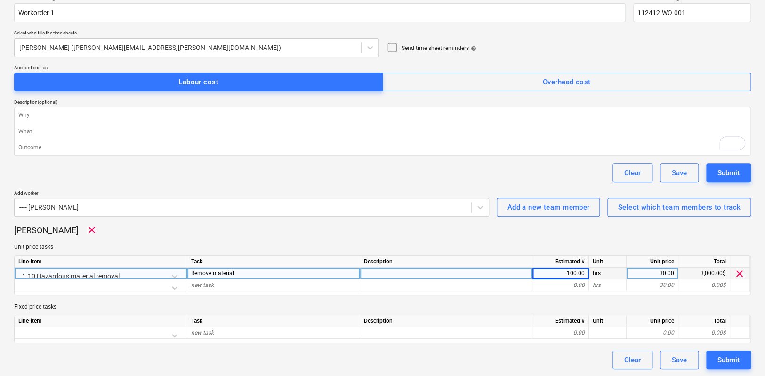
click at [569, 274] on div "100.00" at bounding box center [560, 274] width 49 height 12
click at [569, 274] on input "100" at bounding box center [561, 273] width 56 height 11
type textarea "x"
click at [554, 241] on div "Brian clear Unit price tasks Line-item Task Description Estimated # Unit Unit p…" at bounding box center [382, 283] width 737 height 118
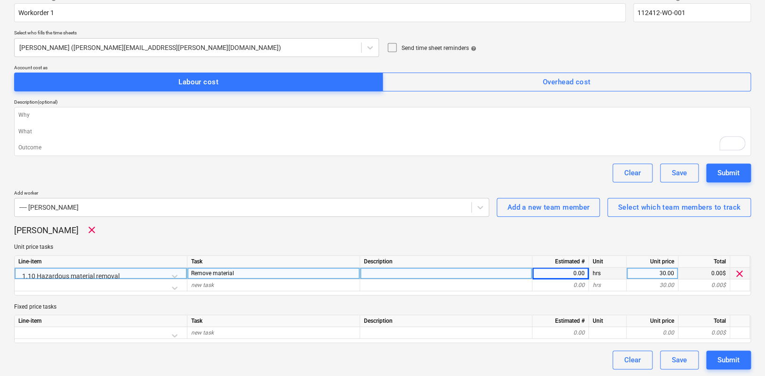
click at [561, 271] on div "0.00" at bounding box center [560, 274] width 49 height 12
type input "100"
click at [542, 244] on p "Unit price tasks" at bounding box center [382, 247] width 737 height 8
click at [718, 178] on div "Submit" at bounding box center [729, 173] width 22 height 12
type textarea "x"
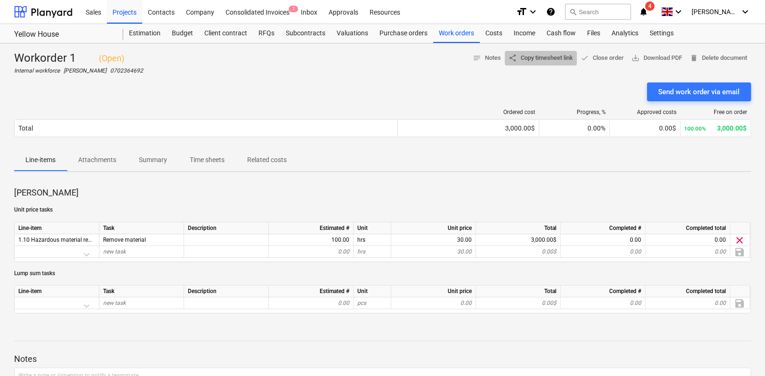
click at [540, 60] on span "share Copy timesheet link" at bounding box center [541, 58] width 65 height 11
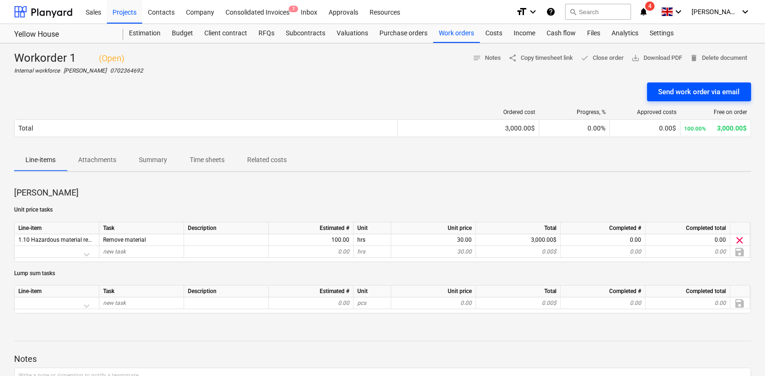
click at [655, 88] on button "Send work order via email" at bounding box center [699, 91] width 104 height 19
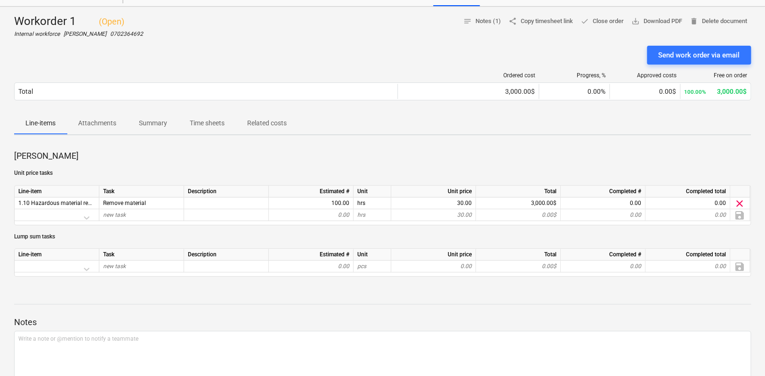
scroll to position [30, 0]
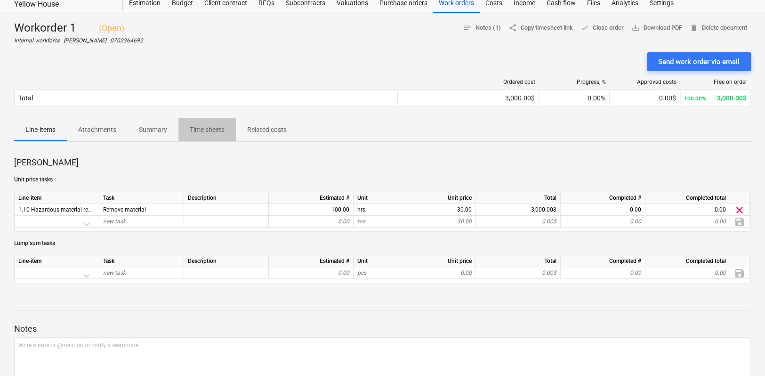
click at [214, 131] on p "Time sheets" at bounding box center [207, 130] width 35 height 10
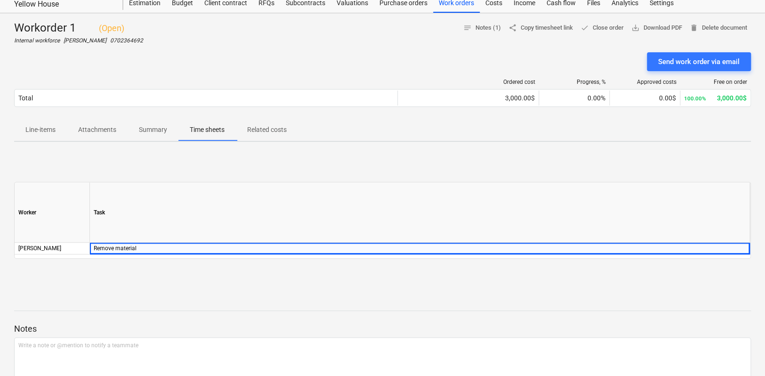
click at [156, 135] on span "Summary" at bounding box center [153, 130] width 51 height 16
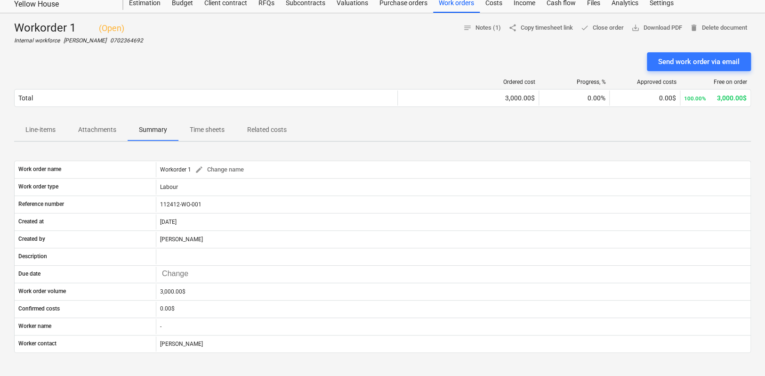
click at [49, 127] on p "Line-items" at bounding box center [40, 130] width 30 height 10
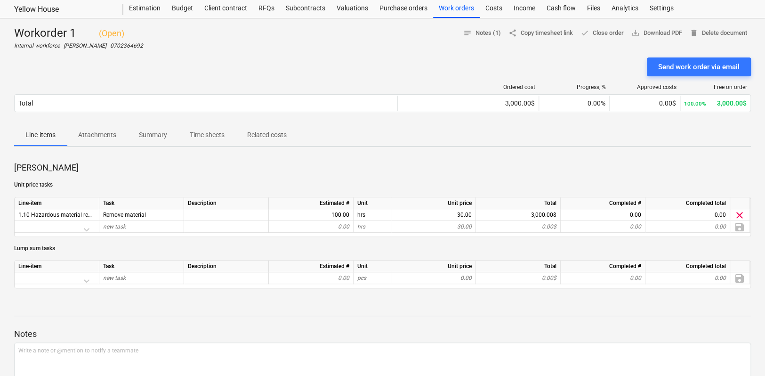
scroll to position [15, 0]
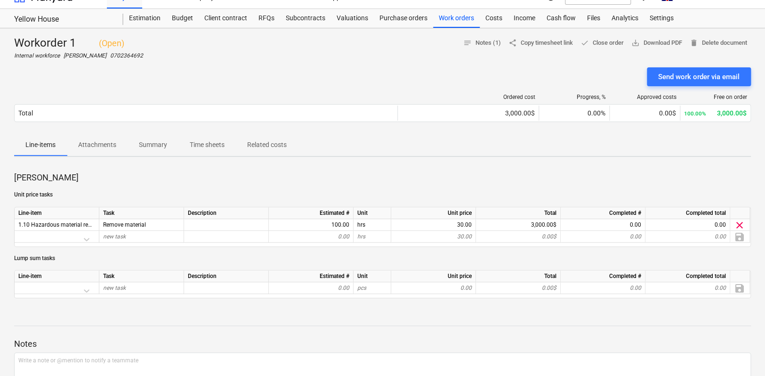
click at [83, 140] on p "Attachments" at bounding box center [97, 145] width 38 height 10
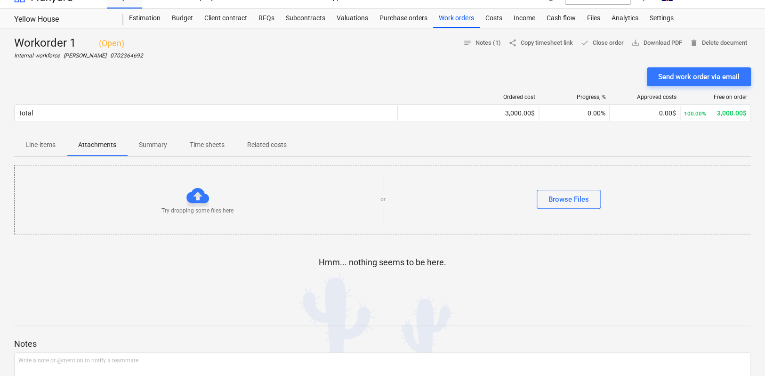
click at [52, 142] on p "Line-items" at bounding box center [40, 145] width 30 height 10
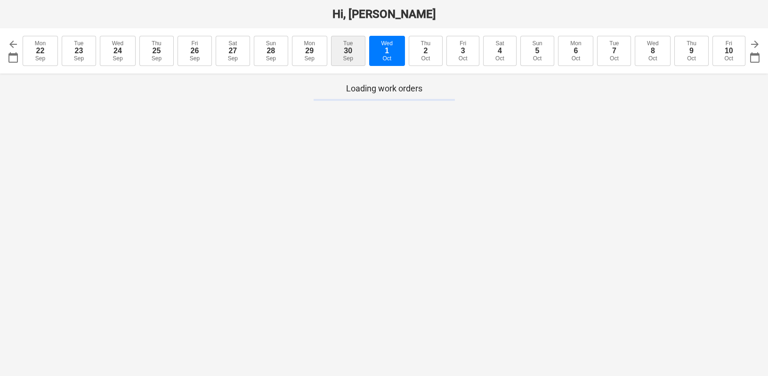
click at [345, 52] on div "30" at bounding box center [348, 51] width 8 height 8
type input "[DATE]"
click at [384, 58] on div "Sep" at bounding box center [386, 58] width 10 height 7
click at [412, 57] on button "[DATE]" at bounding box center [424, 51] width 36 height 30
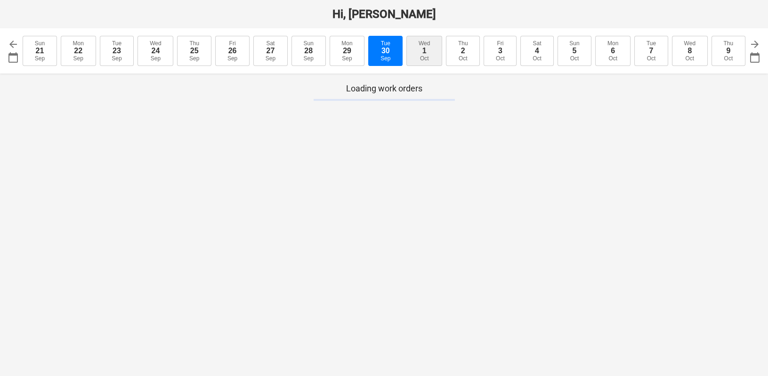
type input "[DATE]"
click at [346, 50] on div "30" at bounding box center [348, 51] width 8 height 8
type input "[DATE]"
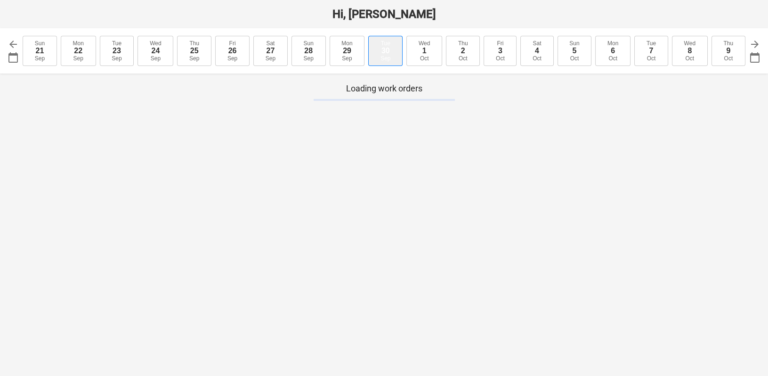
click at [378, 50] on button "[DATE]" at bounding box center [385, 51] width 34 height 30
click at [433, 51] on button "[DATE]" at bounding box center [424, 51] width 36 height 30
type input "[DATE]"
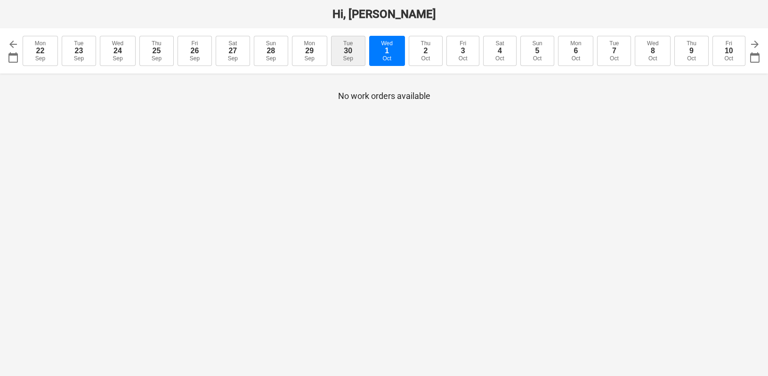
click at [348, 56] on div "Sep" at bounding box center [348, 58] width 10 height 7
type input "[DATE]"
click at [425, 49] on div "2" at bounding box center [425, 51] width 4 height 8
type input "[DATE]"
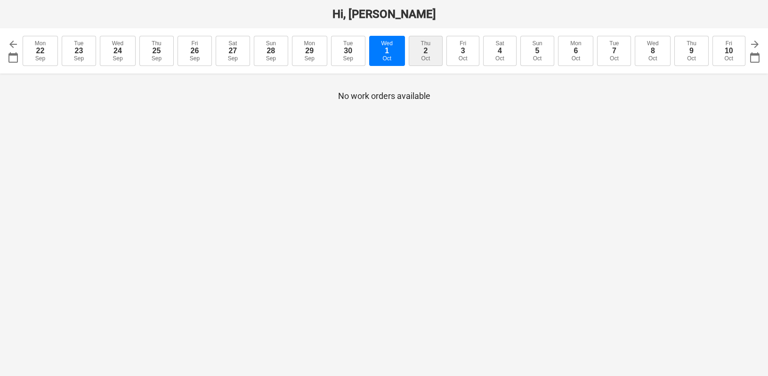
type input "[DATE]"
